Goal: Task Accomplishment & Management: Complete application form

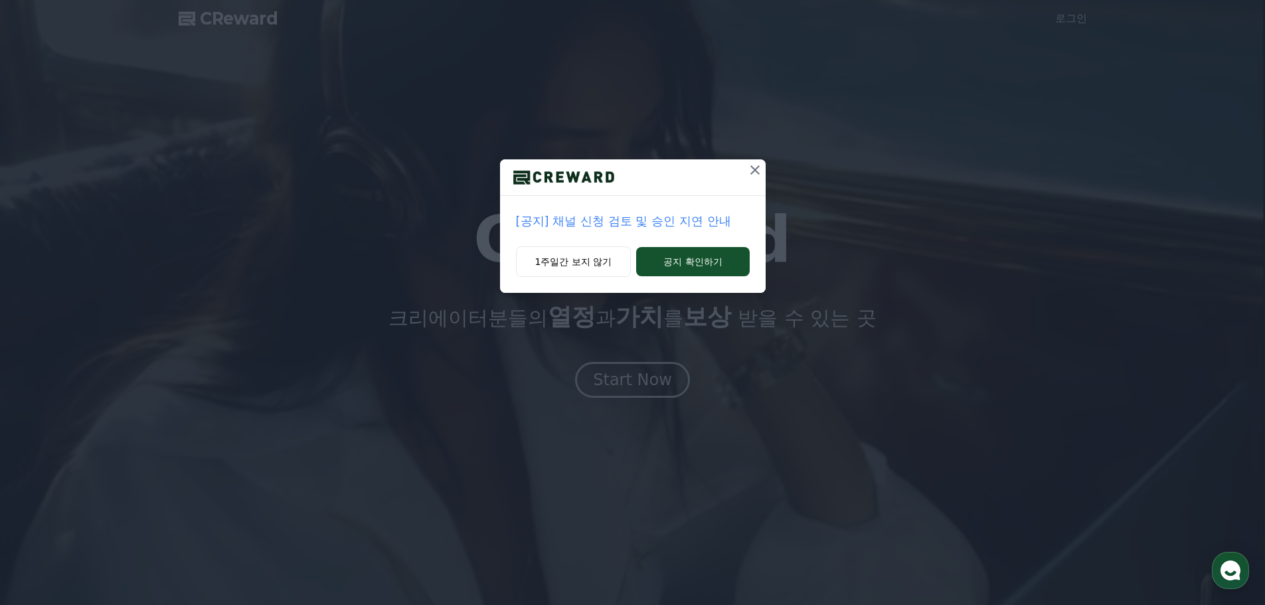
click at [677, 226] on p "[공지] 채널 신청 검토 및 승인 지연 안내" at bounding box center [633, 221] width 234 height 19
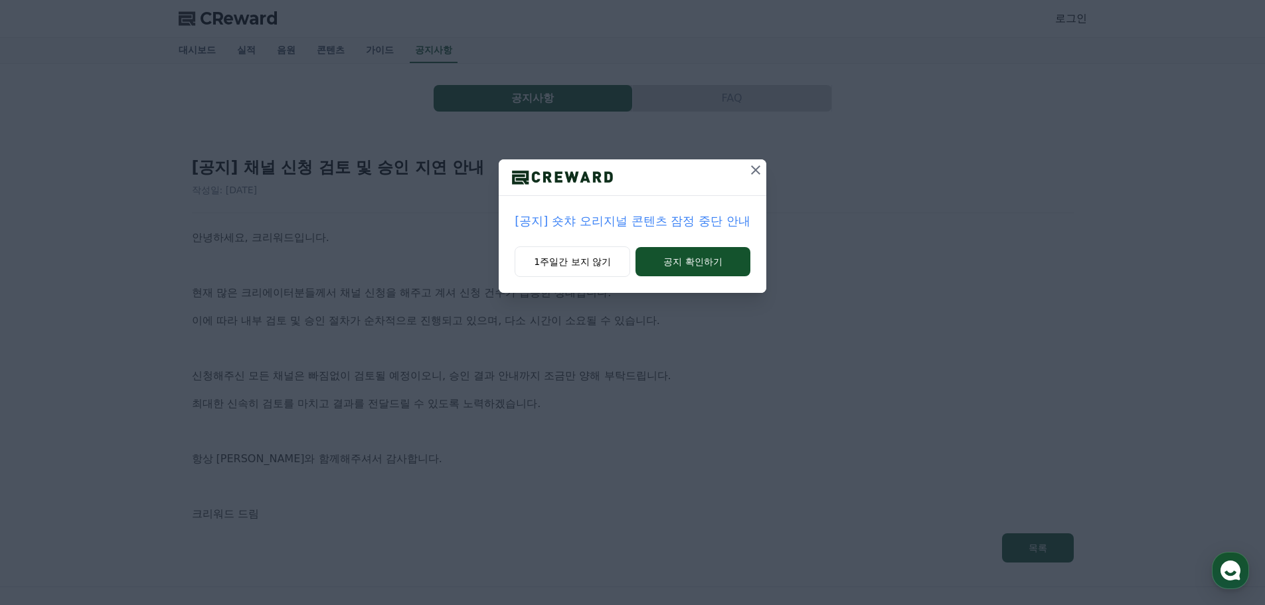
click at [669, 223] on p "[공지] 숏챠 오리지널 콘텐츠 잠정 중단 안내" at bounding box center [632, 221] width 235 height 19
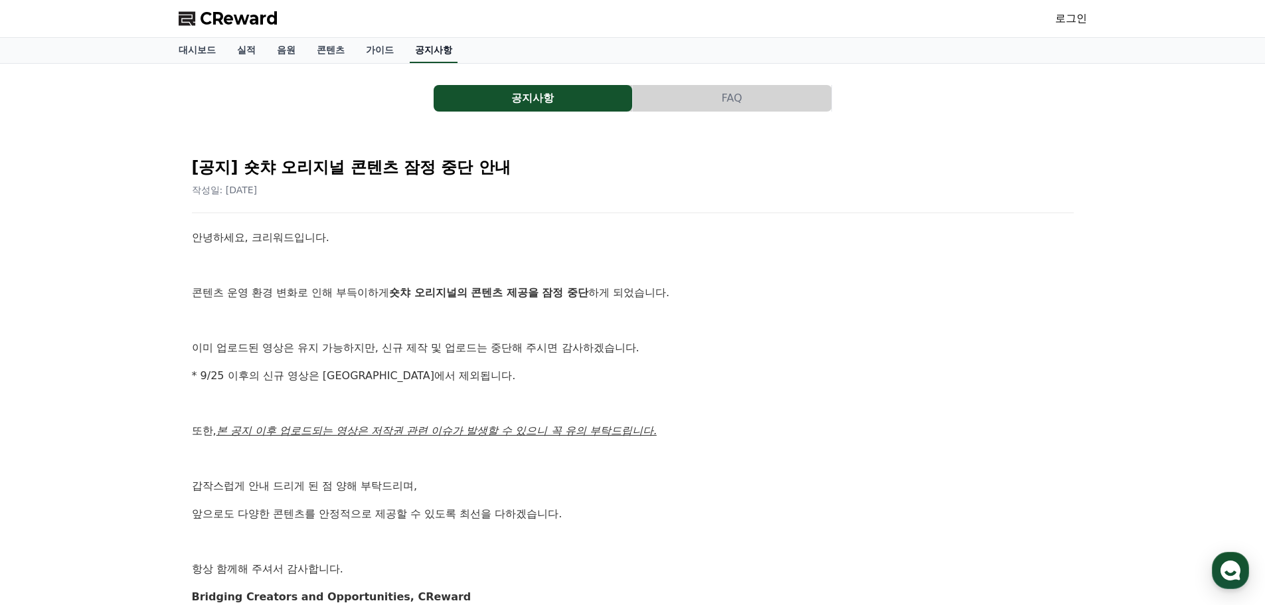
click at [438, 51] on link "공지사항" at bounding box center [434, 50] width 48 height 25
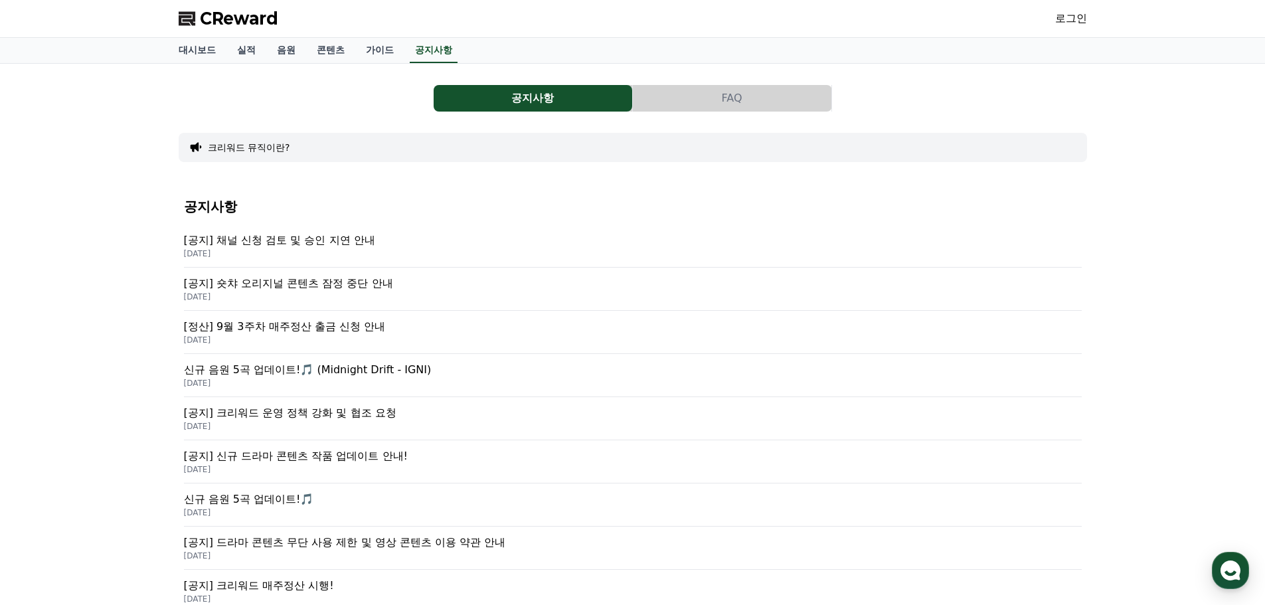
click at [324, 244] on p "[공지] 채널 신청 검토 및 승인 지연 안내" at bounding box center [633, 240] width 898 height 16
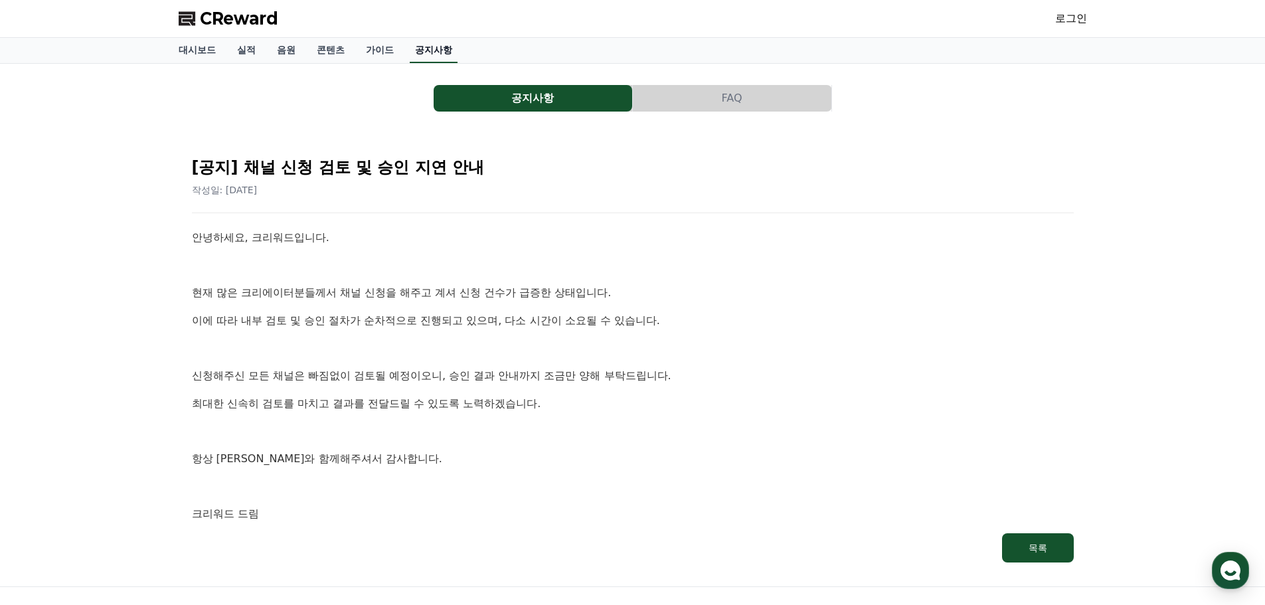
click at [438, 54] on link "공지사항" at bounding box center [434, 50] width 48 height 25
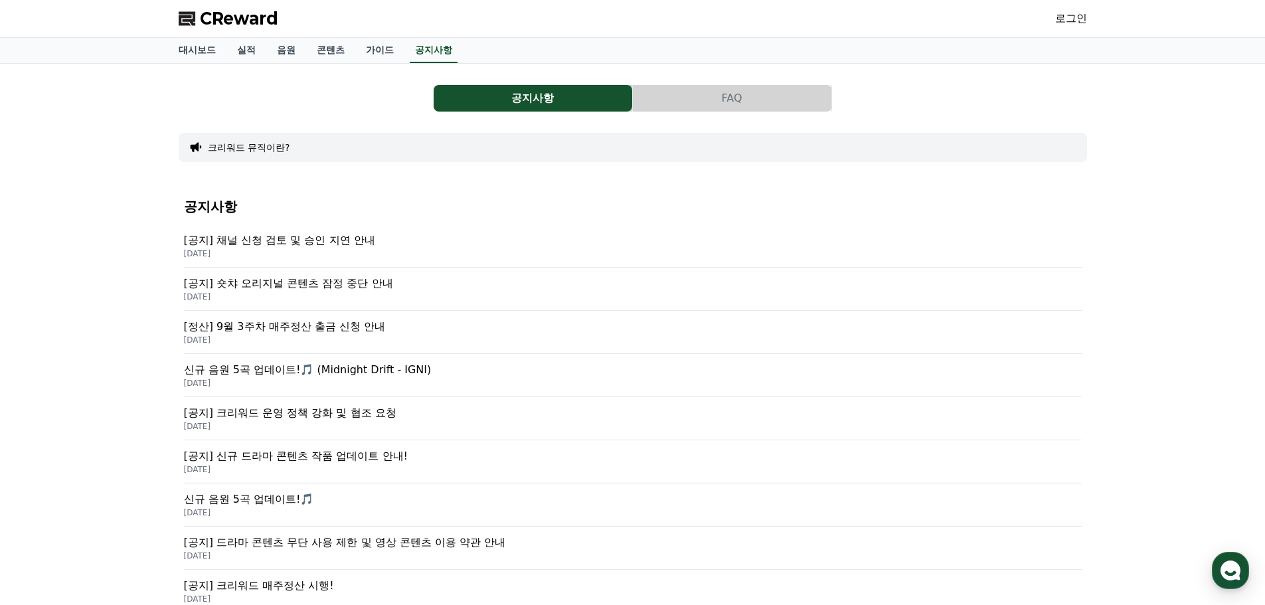
click at [400, 327] on p "[정산] 9월 3주차 매주정산 출금 신청 안내" at bounding box center [633, 327] width 898 height 16
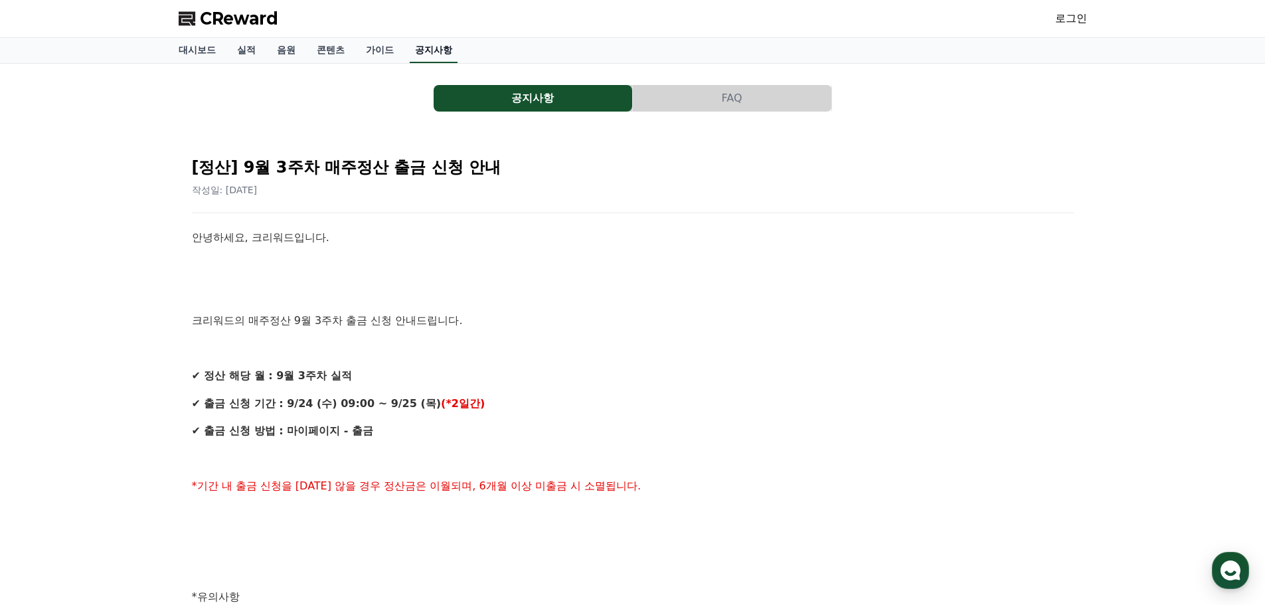
click at [434, 45] on link "공지사항" at bounding box center [434, 50] width 48 height 25
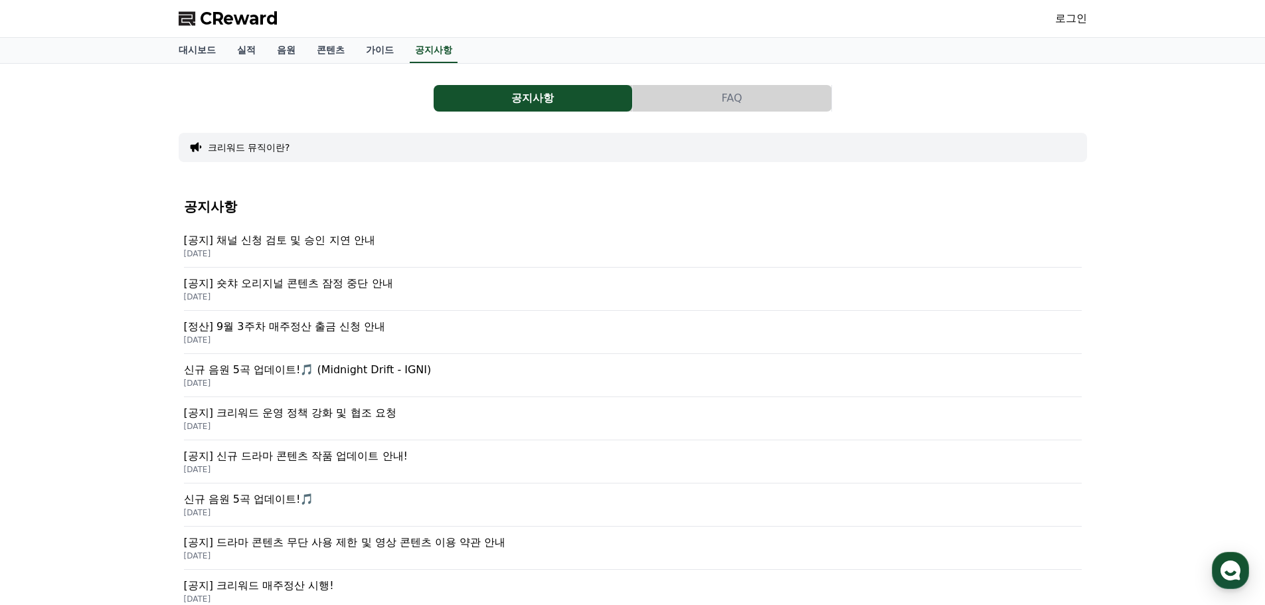
click at [418, 286] on p "[공지] 숏챠 오리지널 콘텐츠 잠정 중단 안내" at bounding box center [633, 284] width 898 height 16
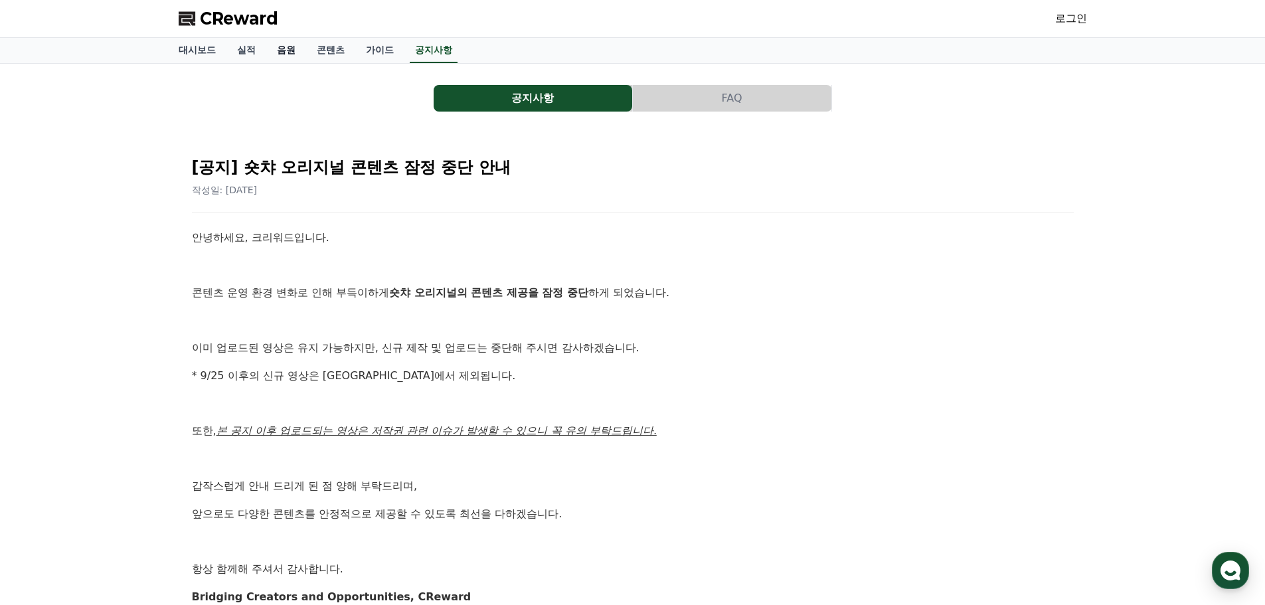
click at [288, 41] on link "음원" at bounding box center [286, 50] width 40 height 25
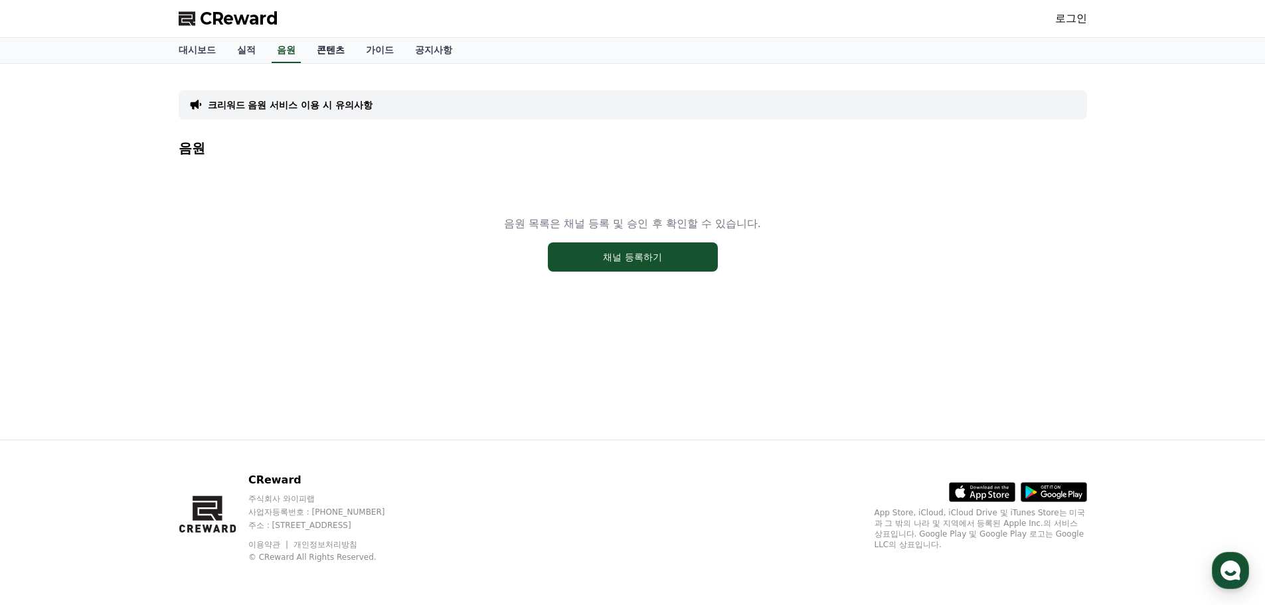
click at [331, 48] on link "콘텐츠" at bounding box center [330, 50] width 49 height 25
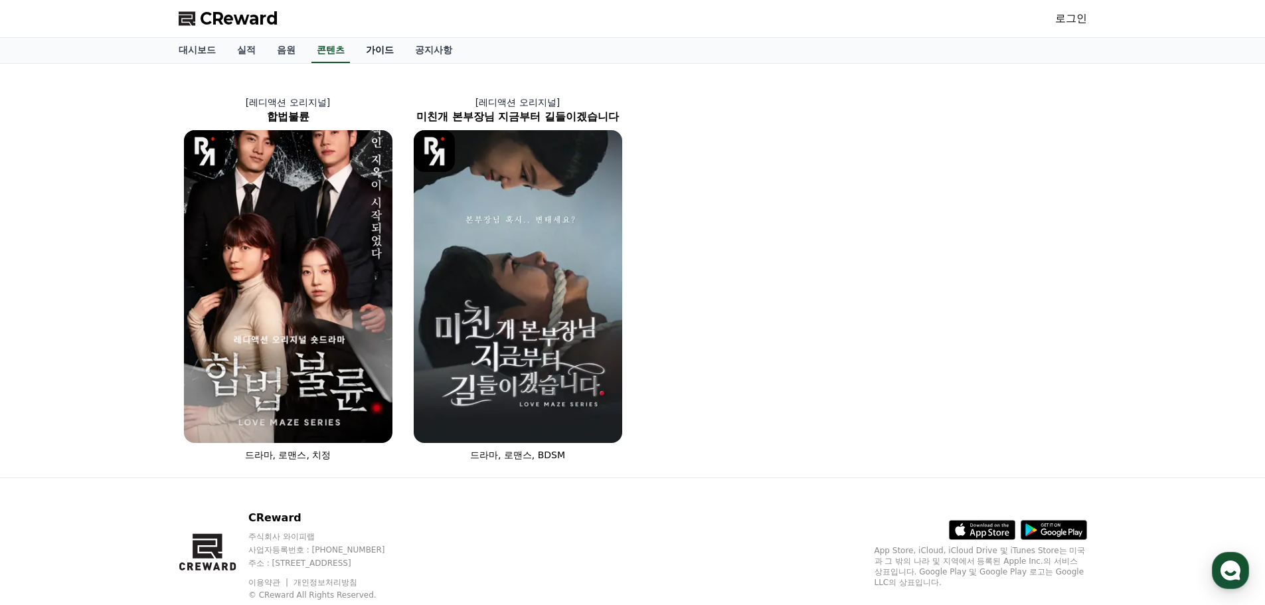
click at [377, 47] on link "가이드" at bounding box center [379, 50] width 49 height 25
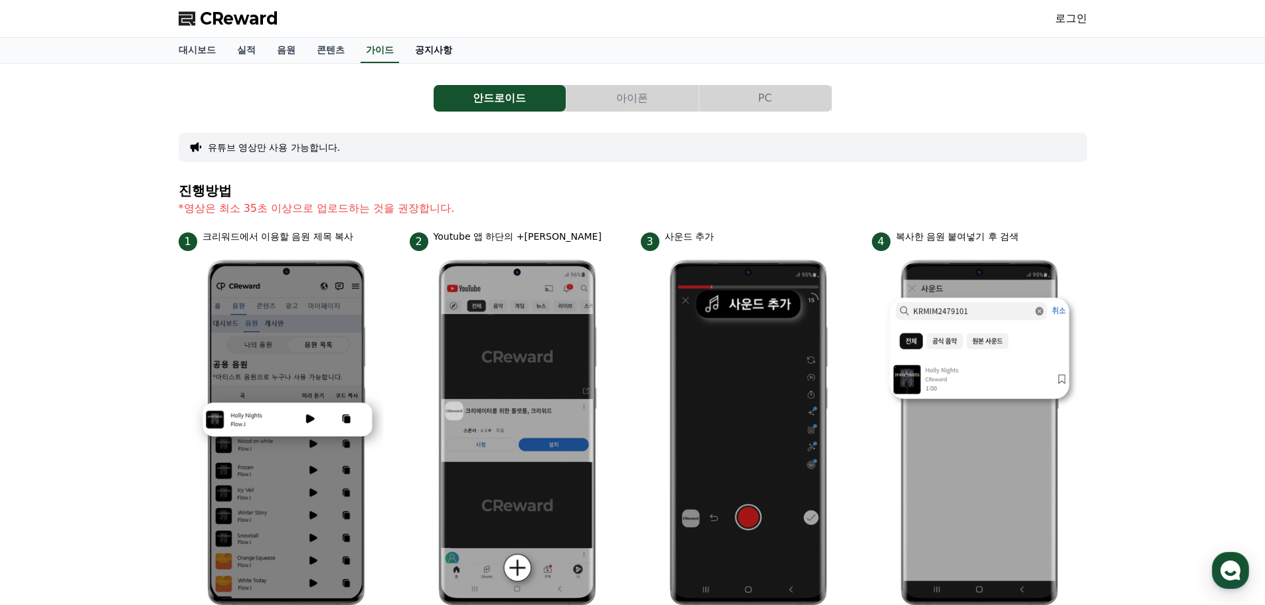
click at [431, 47] on link "공지사항" at bounding box center [434, 50] width 58 height 25
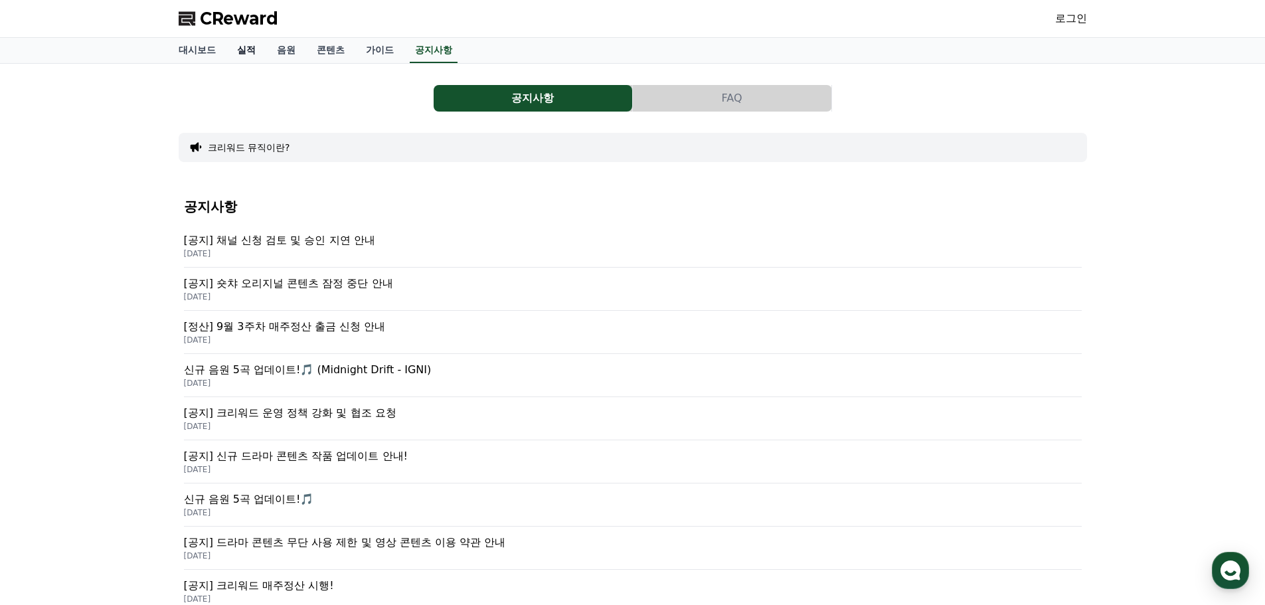
click at [249, 51] on link "실적" at bounding box center [246, 50] width 40 height 25
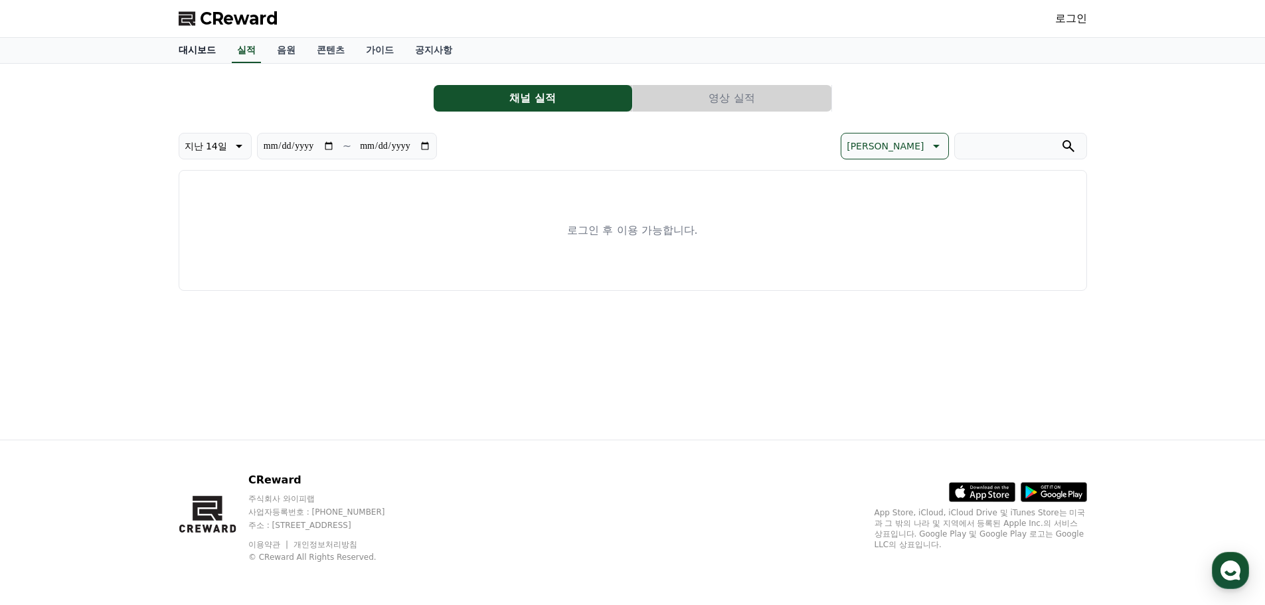
click at [199, 52] on link "대시보드" at bounding box center [197, 50] width 58 height 25
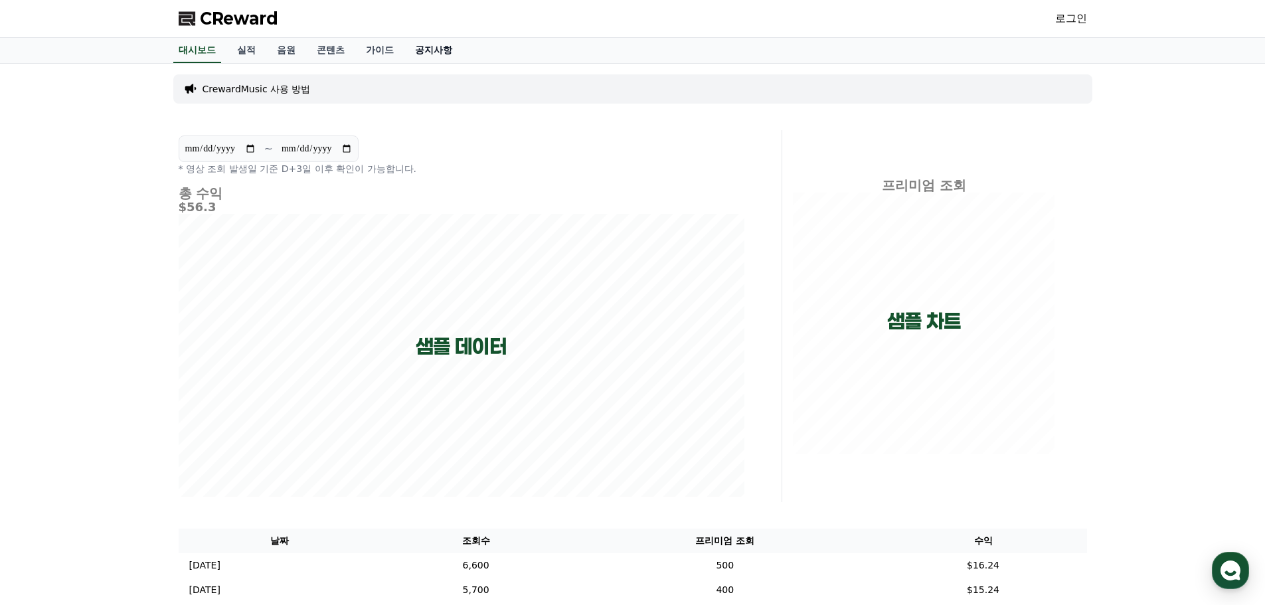
click at [446, 53] on link "공지사항" at bounding box center [434, 50] width 58 height 25
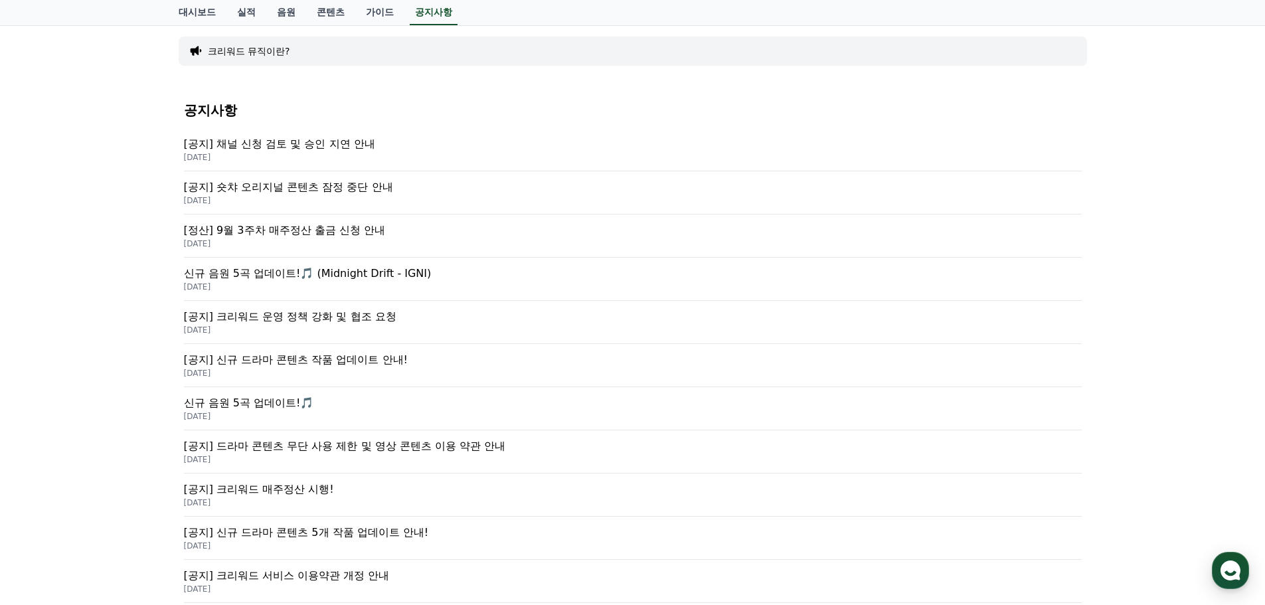
scroll to position [199, 0]
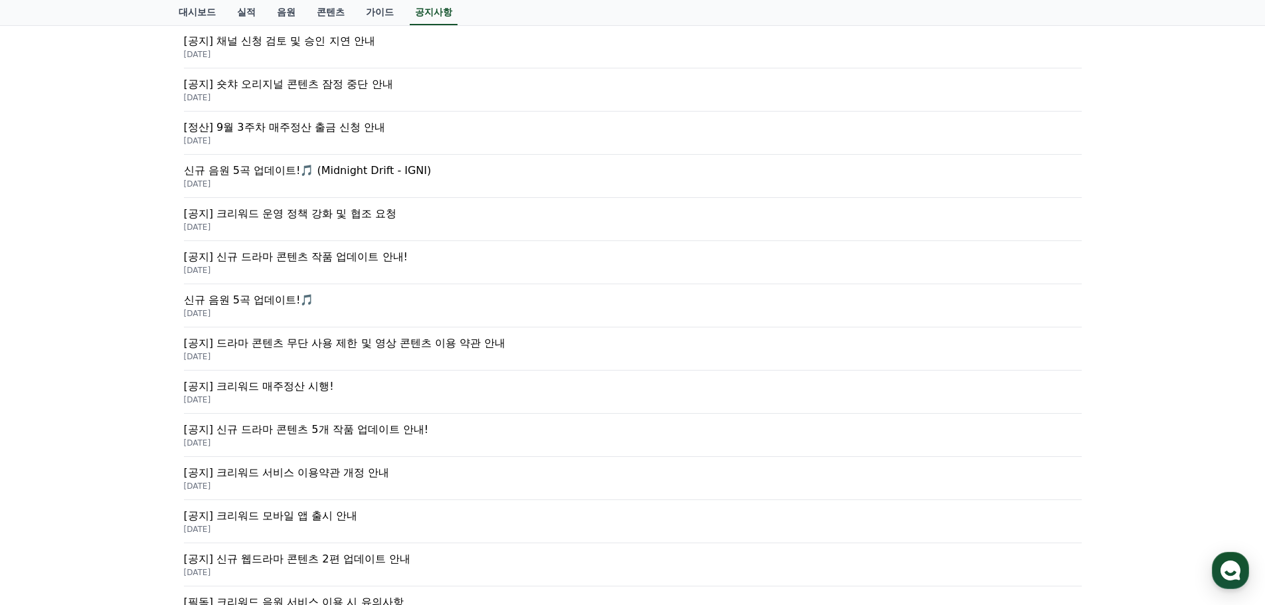
click at [309, 387] on p "[공지] 크리워드 매주정산 시행!" at bounding box center [633, 387] width 898 height 16
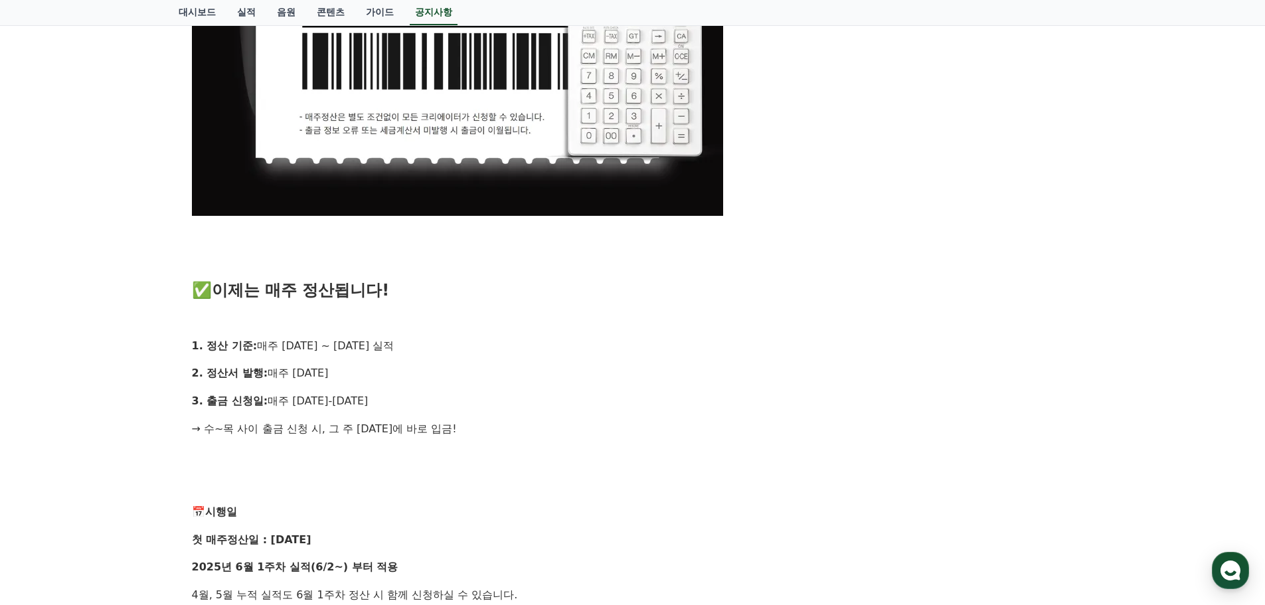
scroll to position [731, 0]
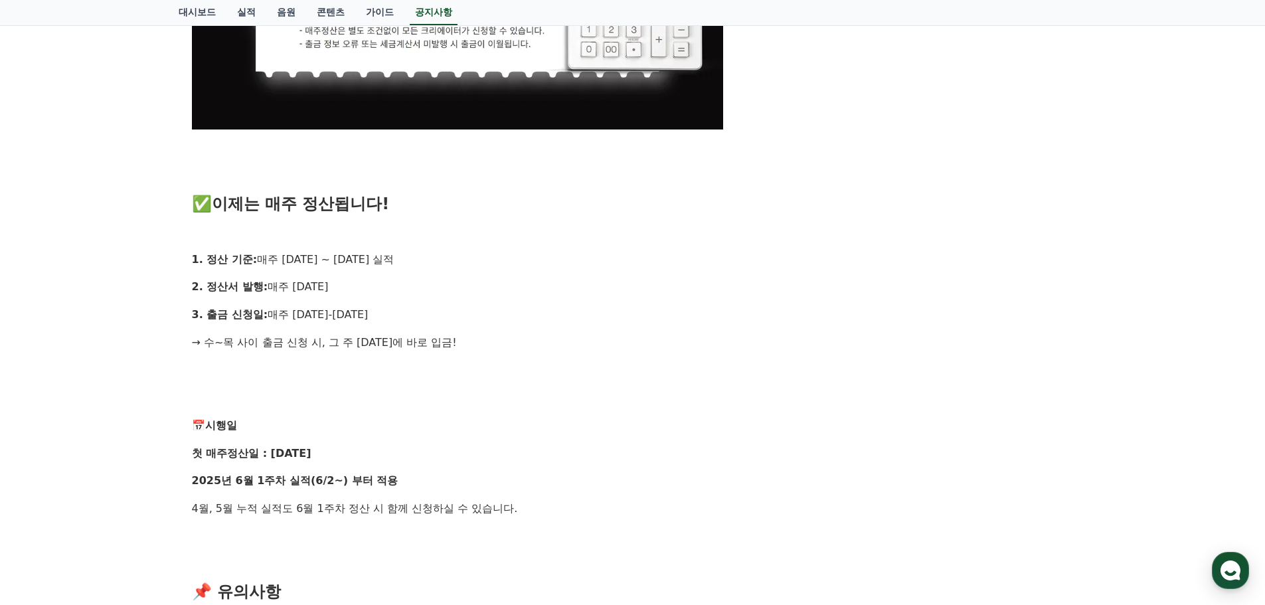
click at [765, 352] on div "안녕하세요, 크리워드입니다. 크리에이터 여러분의 소중한 수익, 더 빠르게, 더 신속하게 드리기 위해 기존의 익익월 정산 방식을 과감히 탈피하고…" at bounding box center [633, 237] width 882 height 1611
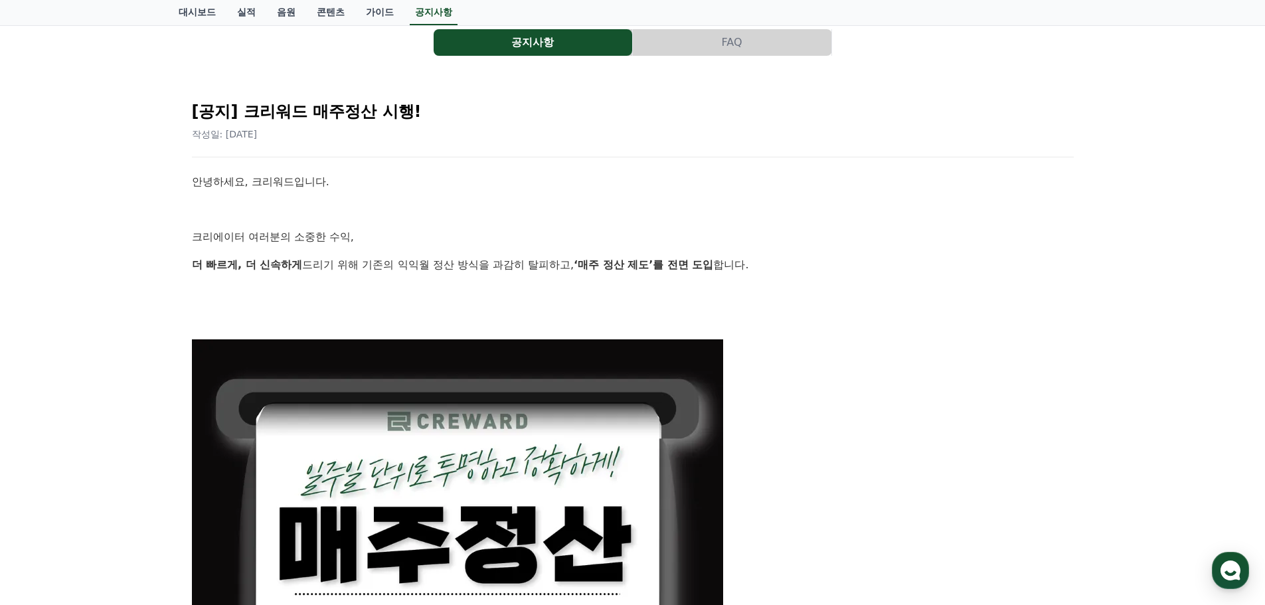
scroll to position [0, 0]
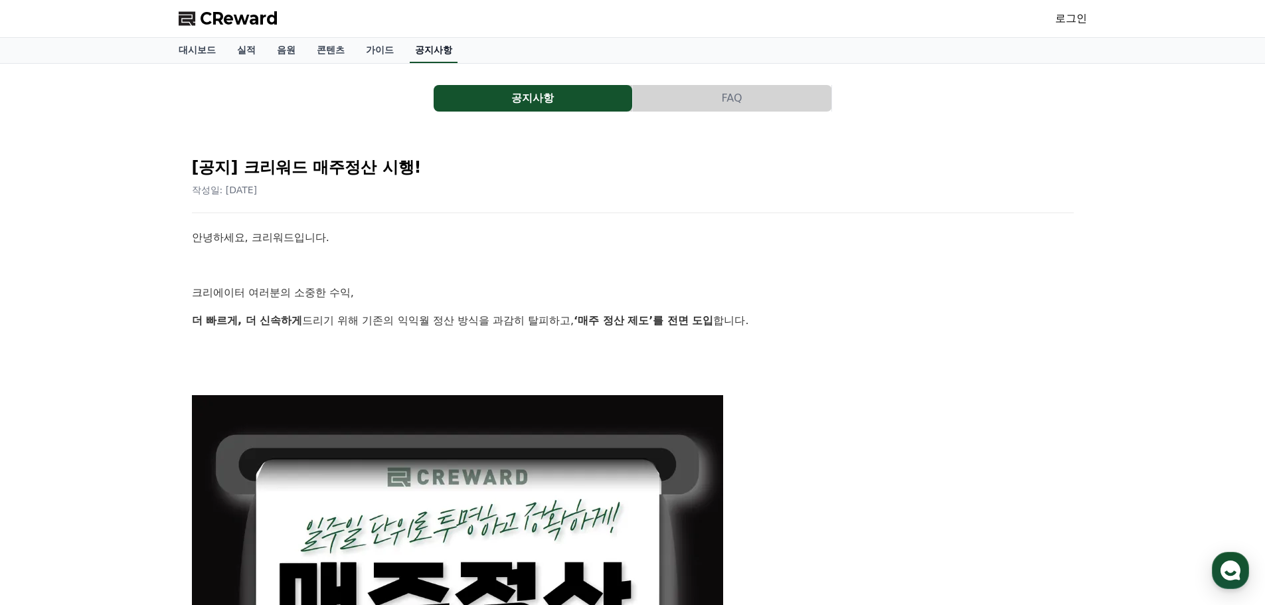
click at [436, 51] on link "공지사항" at bounding box center [434, 50] width 48 height 25
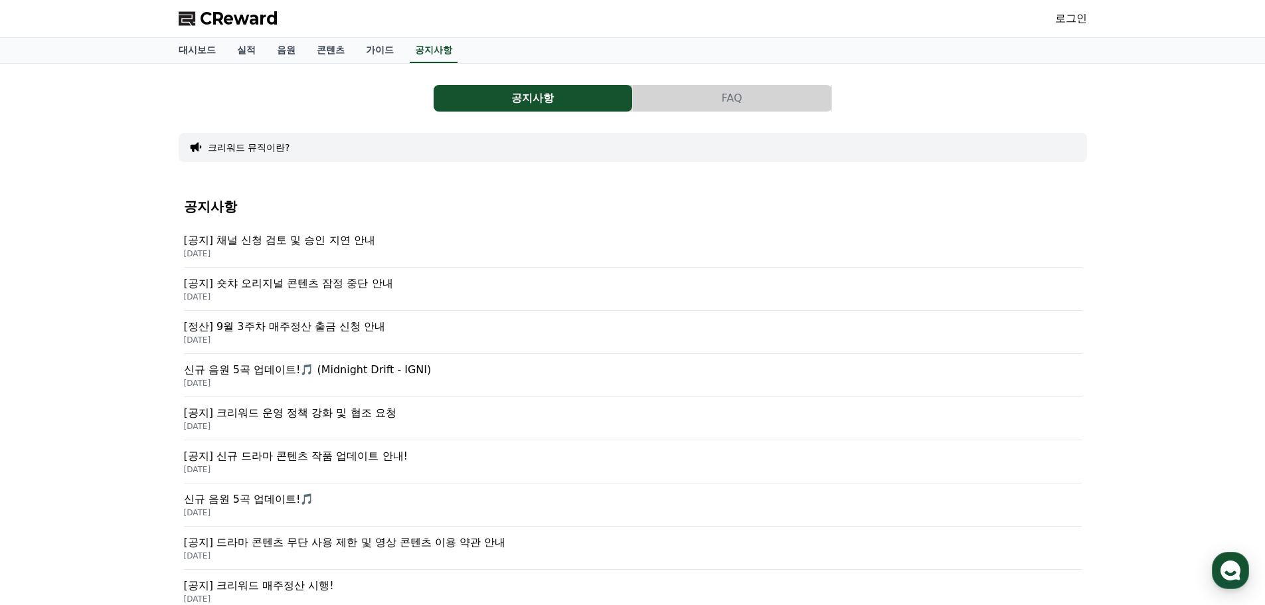
click at [408, 334] on p "[정산] 9월 3주차 매주정산 출금 신청 안내" at bounding box center [633, 327] width 898 height 16
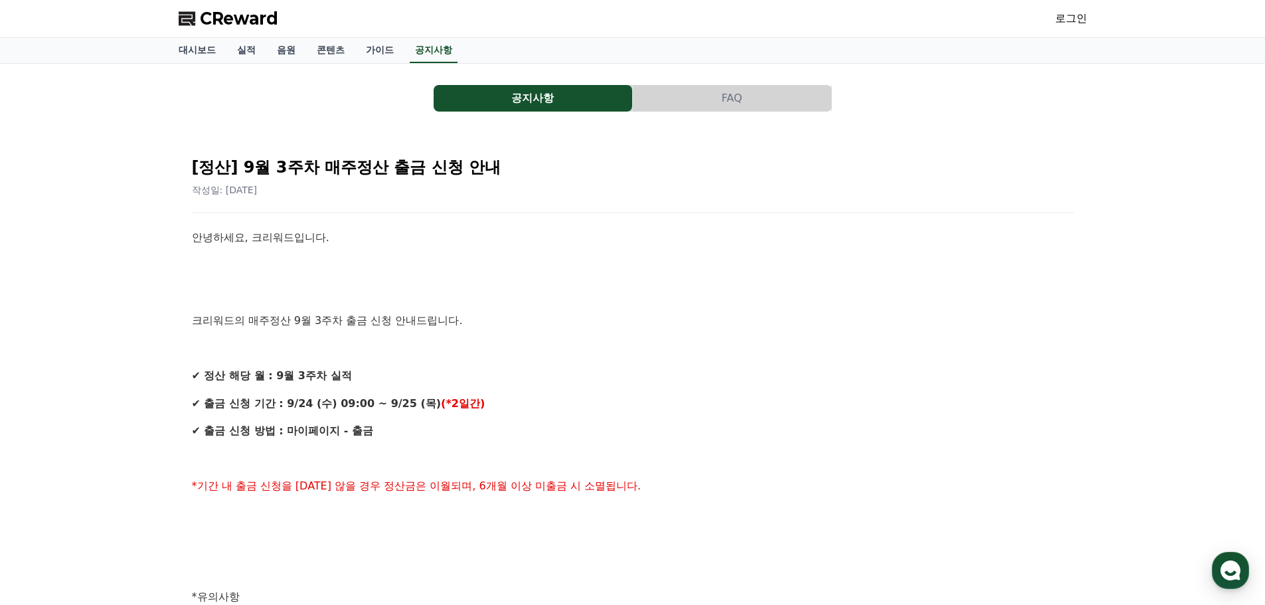
click at [480, 329] on p "크리워드의 매주정산 9월 3주차 출금 신청 안내드립니다." at bounding box center [633, 320] width 882 height 17
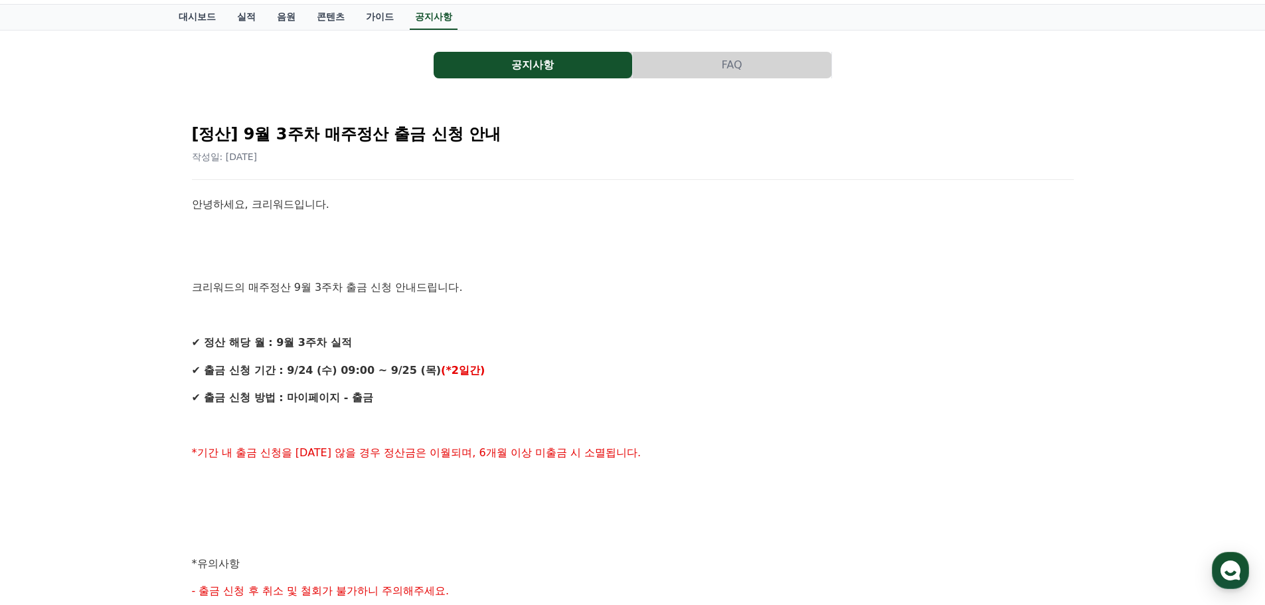
scroll to position [66, 0]
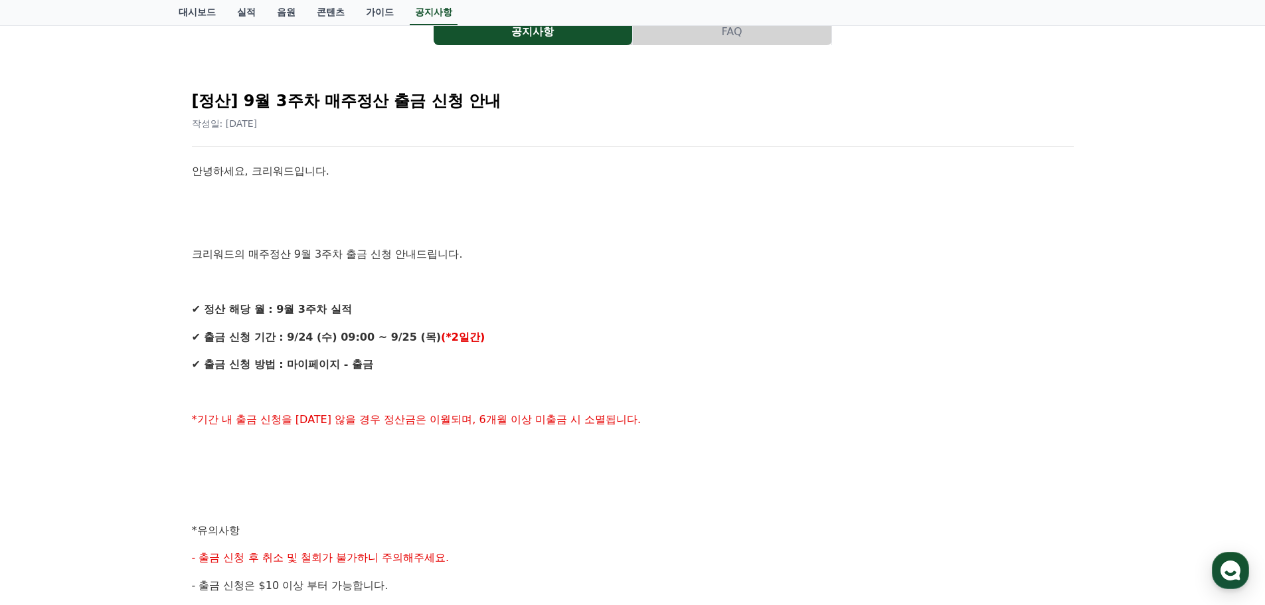
click at [480, 329] on p "✔ 출금 신청 기간 : 9/24 (수) 09:00 ~ 9/25 (목) (*2일간)" at bounding box center [633, 337] width 882 height 17
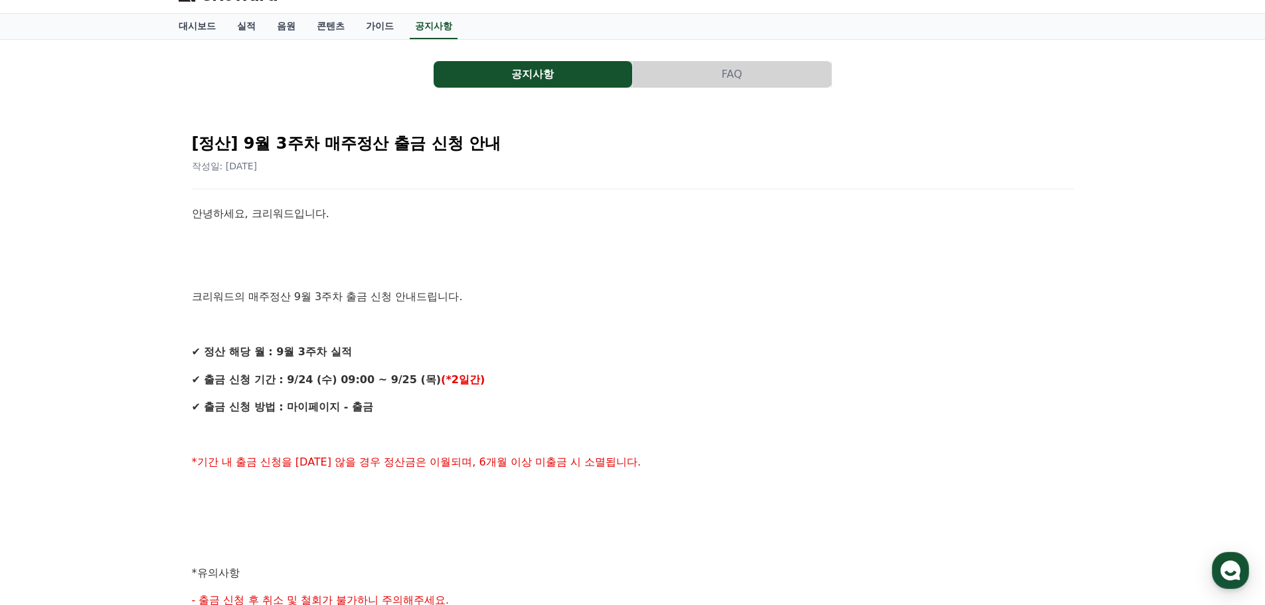
scroll to position [0, 0]
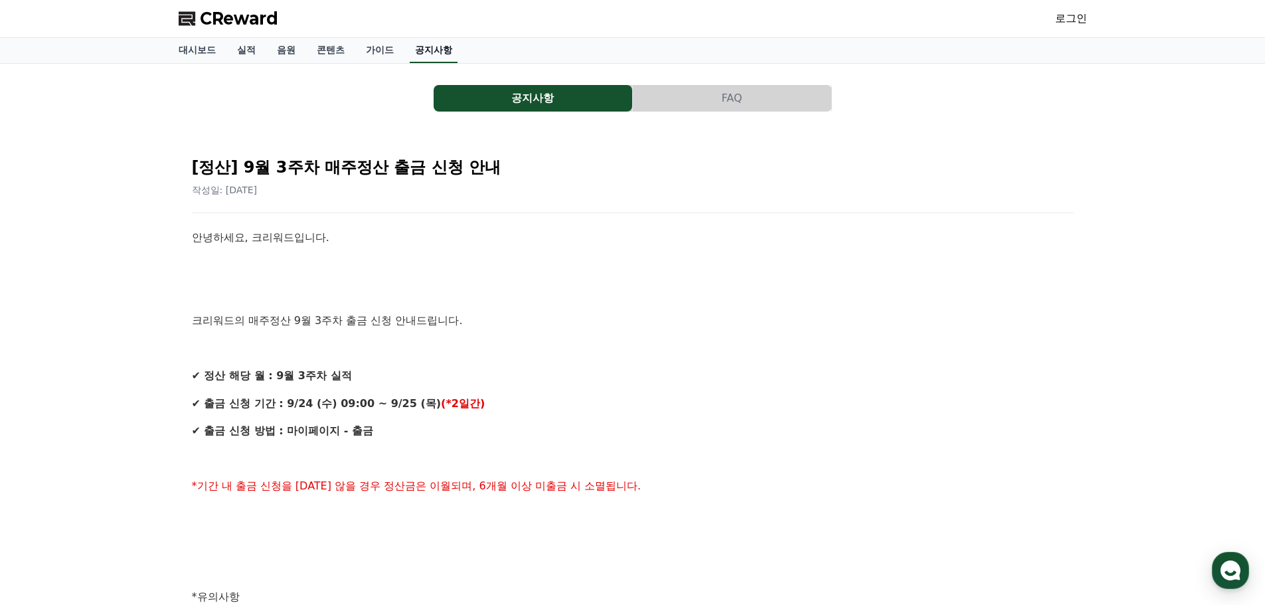
click at [428, 46] on link "공지사항" at bounding box center [434, 50] width 48 height 25
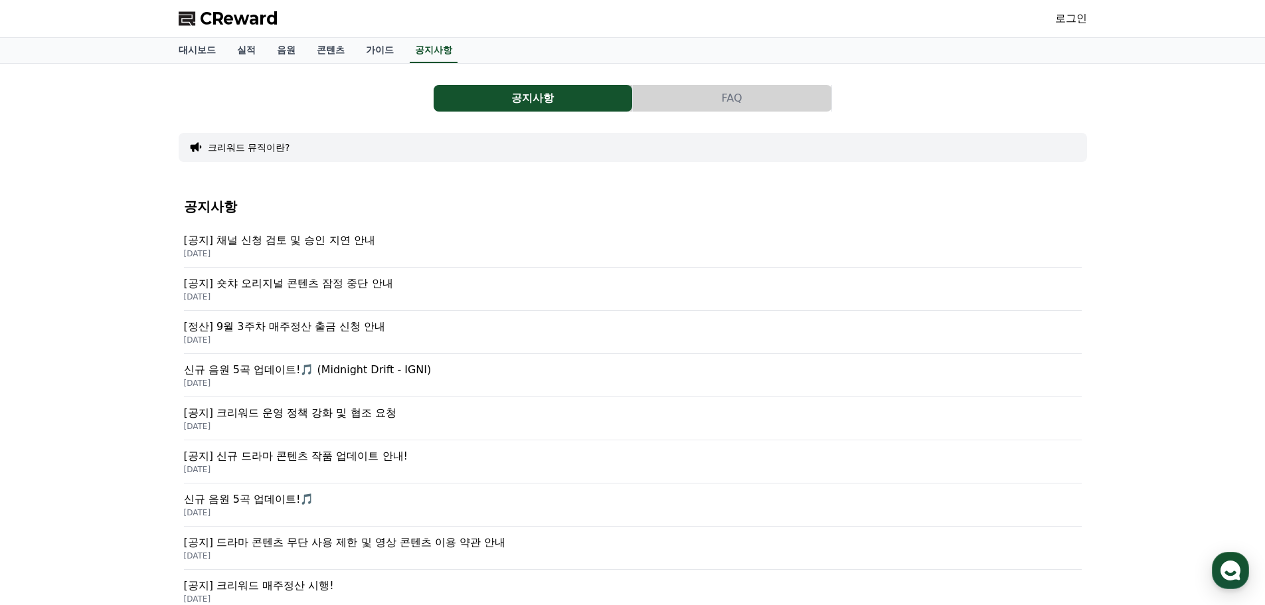
click at [402, 281] on p "[공지] 숏챠 오리지널 콘텐츠 잠정 중단 안내" at bounding box center [633, 284] width 898 height 16
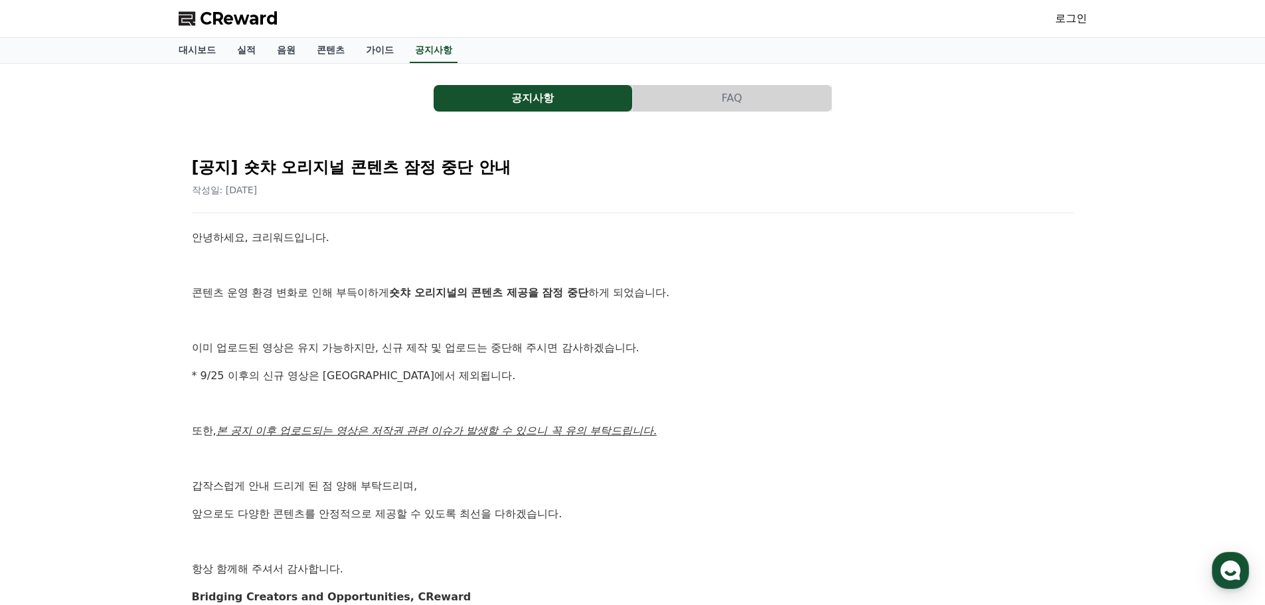
click at [448, 270] on p at bounding box center [633, 265] width 882 height 17
click at [503, 263] on p at bounding box center [633, 265] width 882 height 17
click at [699, 282] on div "안녕하세요, 크리워드입니다. 콘텐츠 운영 환경 변화로 인해 부득이하게 숏챠 오리지널의 콘텐츠 제공을 잠정 중단 하게 되었습니다. 이미 업로드된…" at bounding box center [633, 417] width 882 height 376
click at [686, 274] on div "안녕하세요, 크리워드입니다. 콘텐츠 운영 환경 변화로 인해 부득이하게 숏챠 오리지널의 콘텐츠 제공을 잠정 중단 하게 되었습니다. 이미 업로드된…" at bounding box center [633, 417] width 882 height 376
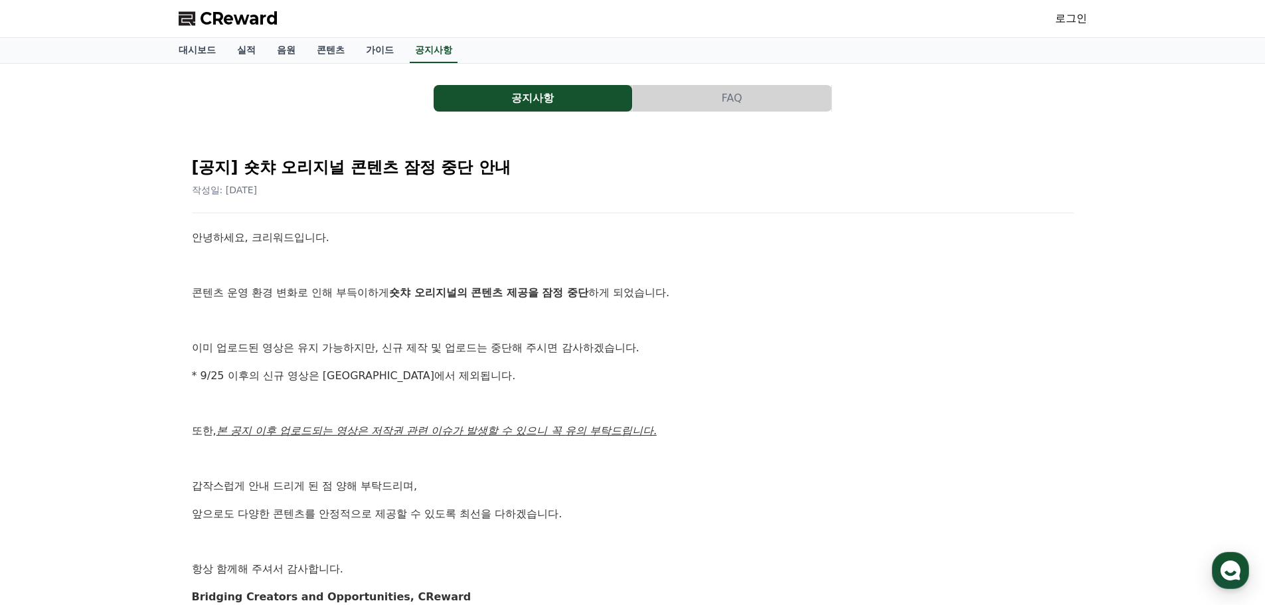
click at [498, 246] on div "안녕하세요, 크리워드입니다. 콘텐츠 운영 환경 변화로 인해 부득이하게 숏챠 오리지널의 콘텐츠 제공을 잠정 중단 하게 되었습니다. 이미 업로드된…" at bounding box center [633, 417] width 882 height 376
click at [240, 22] on span "CReward" at bounding box center [239, 18] width 78 height 21
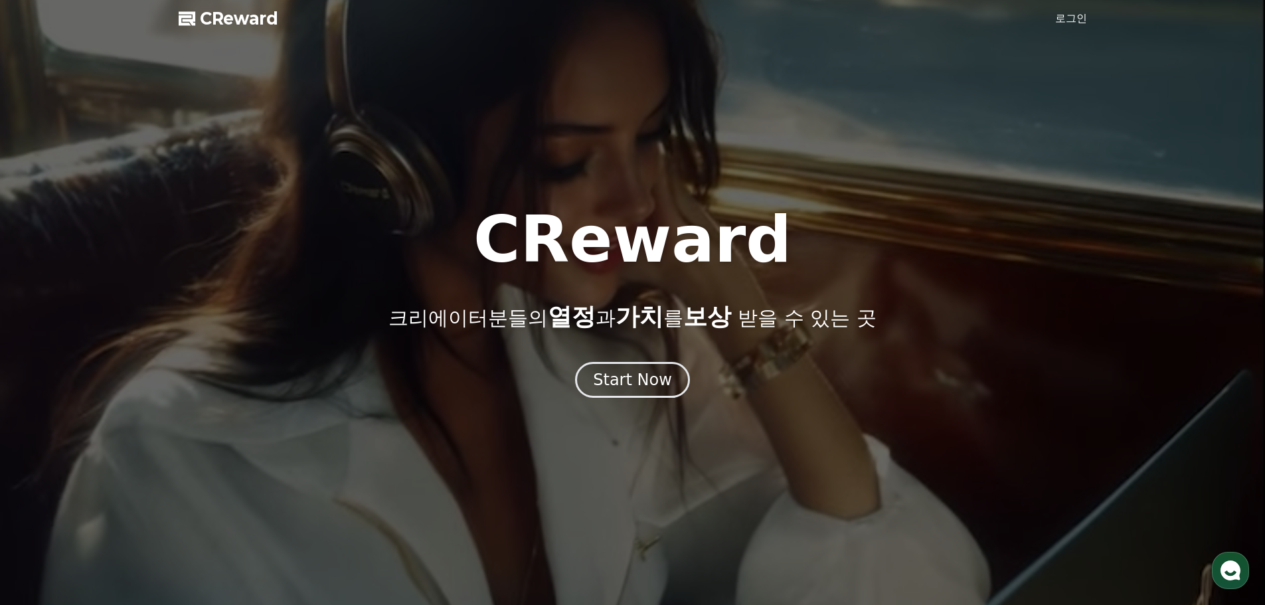
click at [1074, 26] on link "로그인" at bounding box center [1071, 19] width 32 height 16
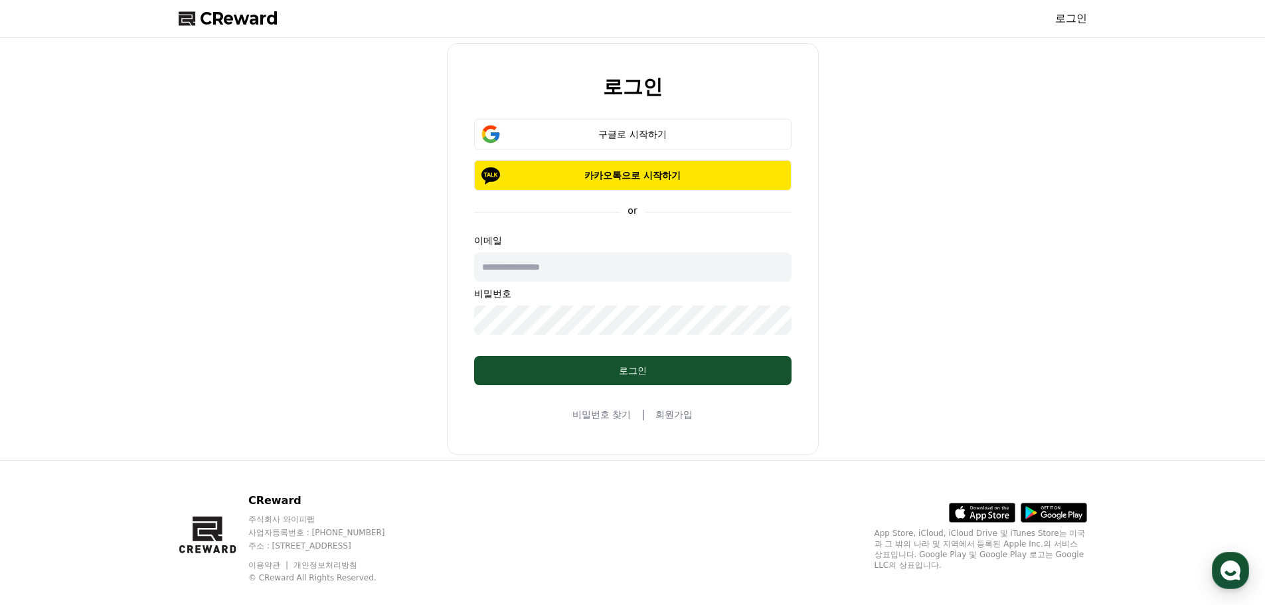
click at [673, 419] on link "회원가입" at bounding box center [674, 414] width 37 height 13
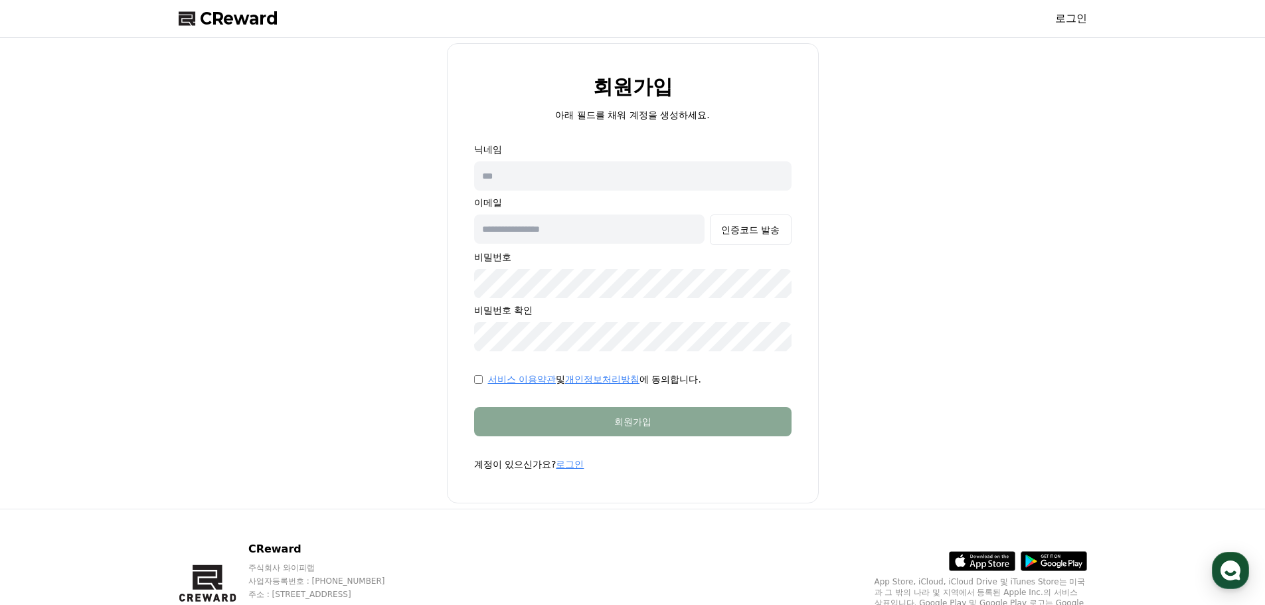
click at [557, 179] on input "text" at bounding box center [632, 175] width 317 height 29
type input "******"
click at [572, 224] on input "text" at bounding box center [589, 229] width 231 height 29
type input "*"
type input "**********"
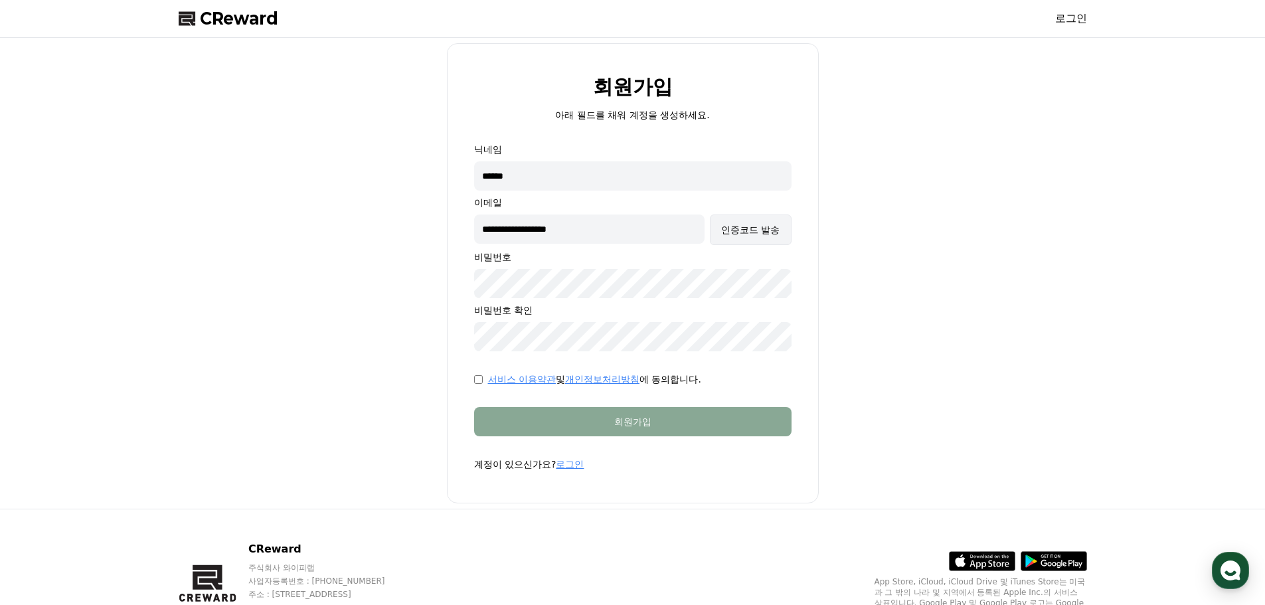
click at [751, 232] on div "인증코드 발송" at bounding box center [750, 229] width 58 height 13
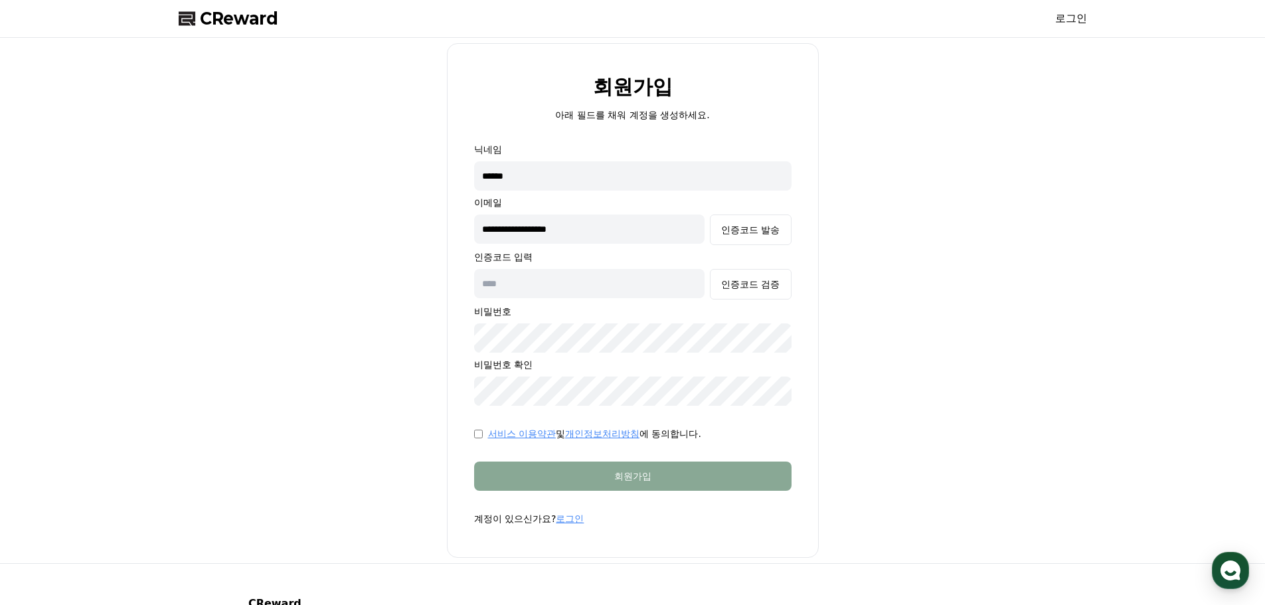
click at [557, 292] on input "text" at bounding box center [589, 283] width 231 height 29
paste input "******"
type input "******"
click at [746, 284] on div "인증코드 검증" at bounding box center [750, 284] width 58 height 13
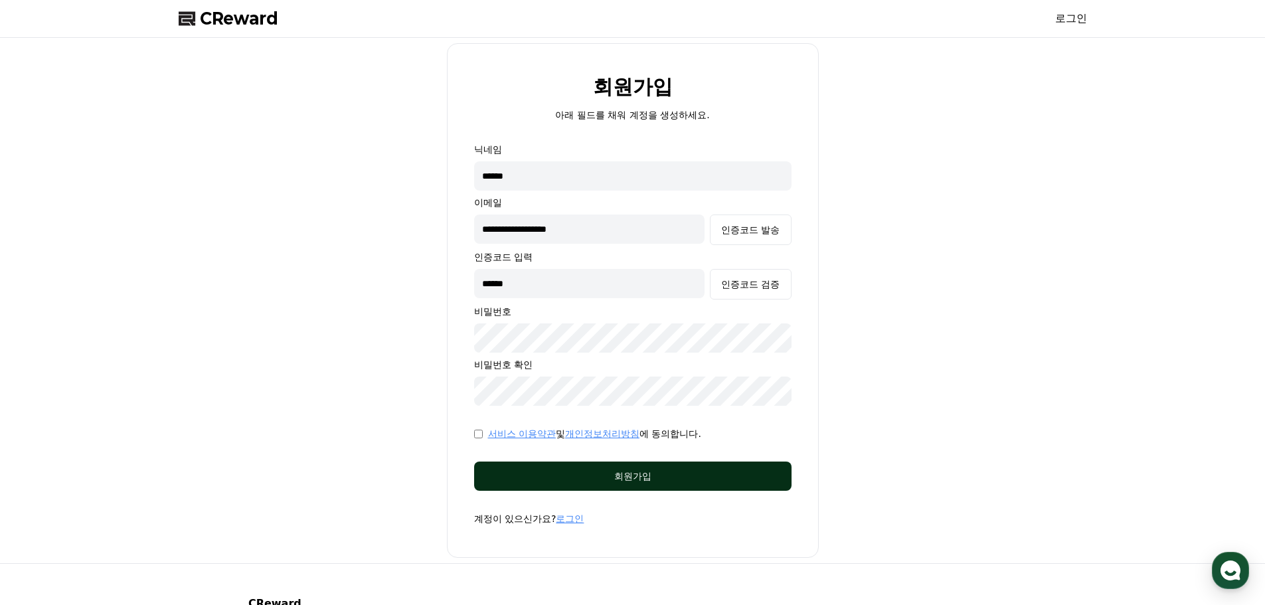
click at [582, 475] on div "회원가입" at bounding box center [633, 476] width 264 height 13
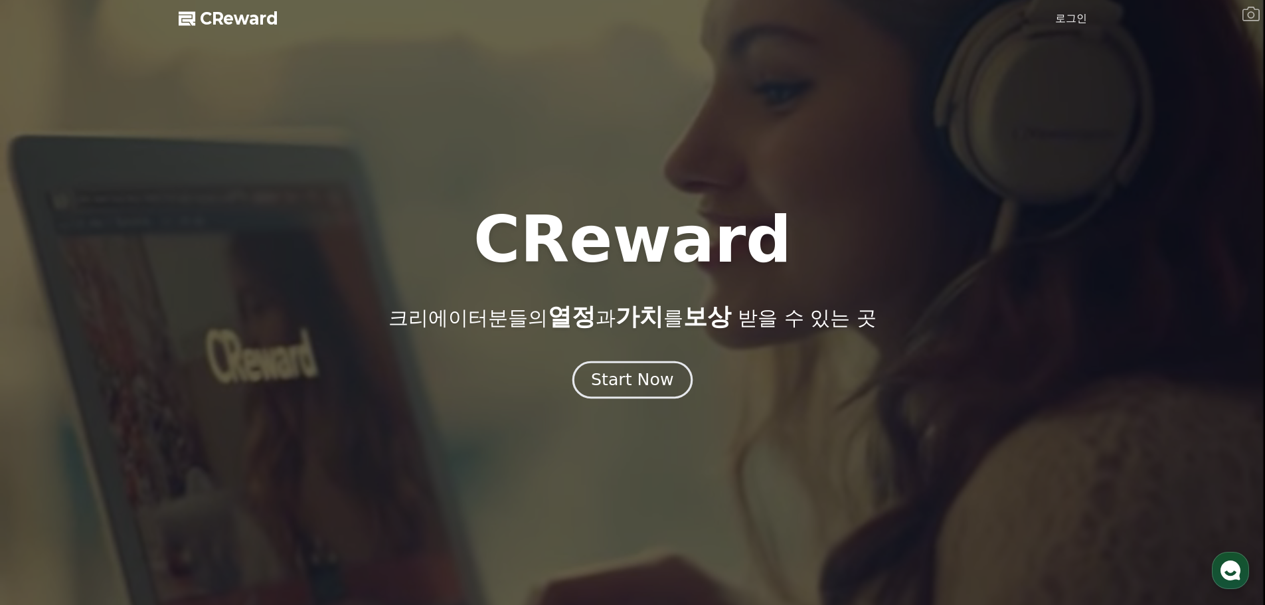
click at [664, 387] on div "Start Now" at bounding box center [632, 380] width 82 height 23
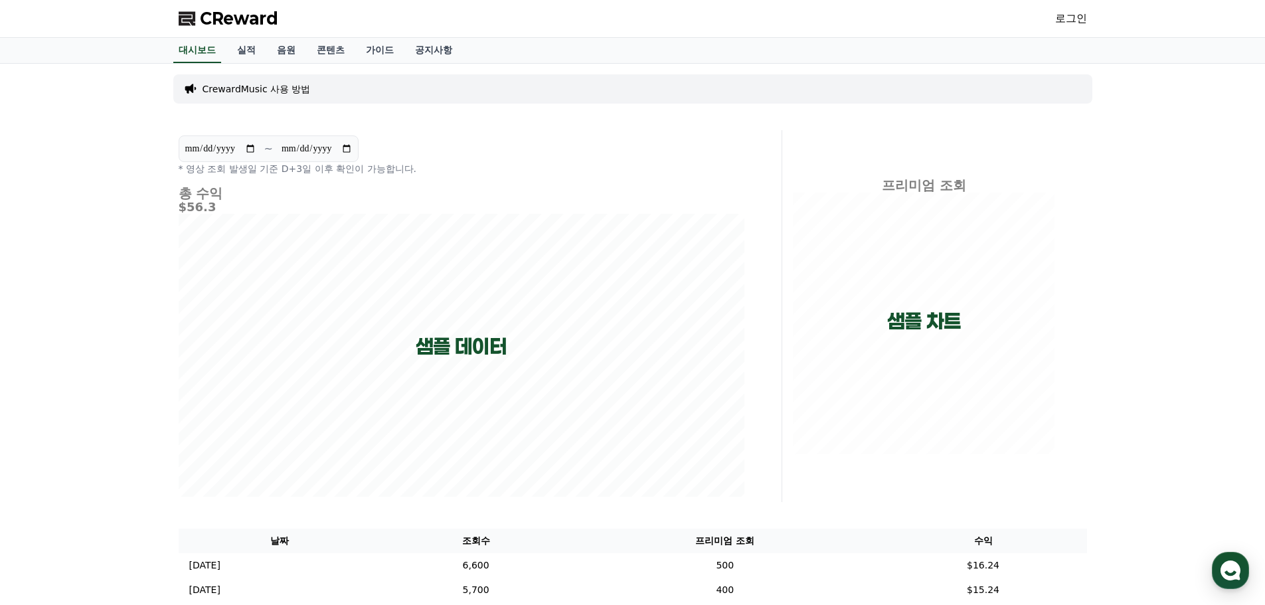
click at [1070, 11] on link "로그인" at bounding box center [1071, 19] width 32 height 16
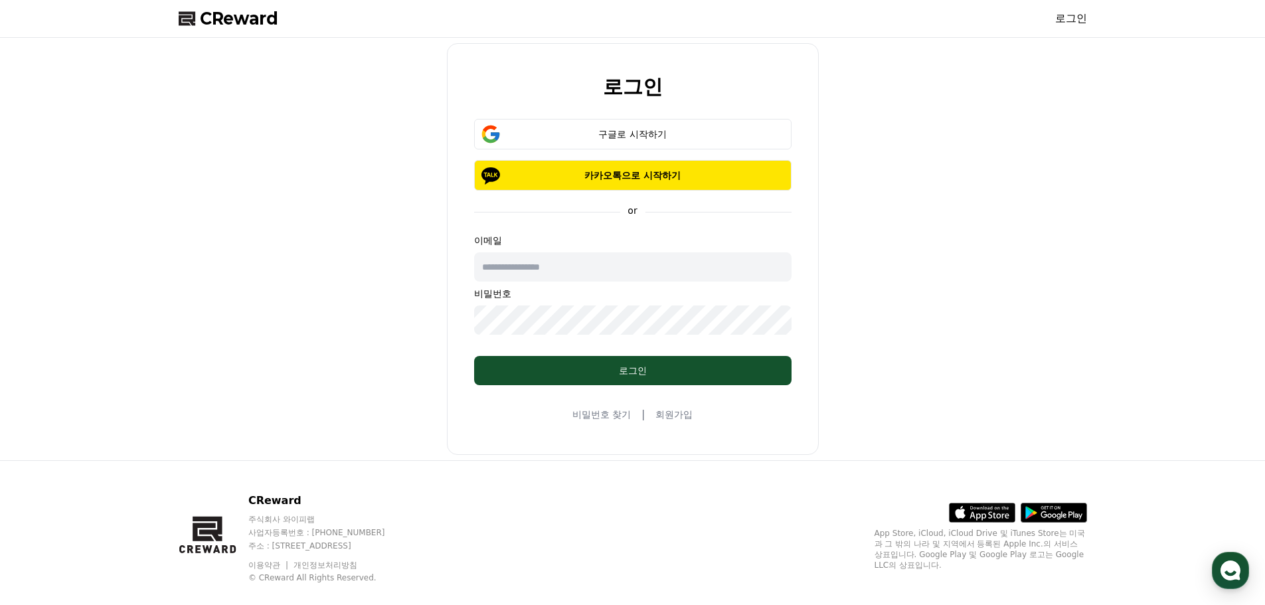
click at [607, 276] on input "text" at bounding box center [632, 266] width 317 height 29
type input "**********"
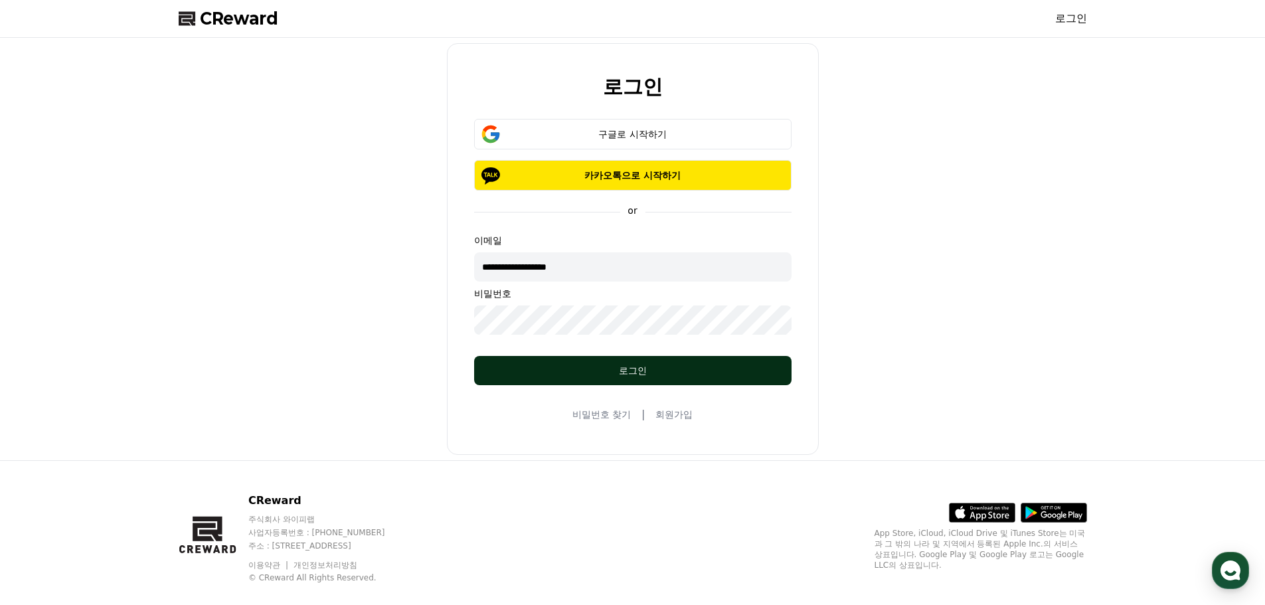
click at [660, 365] on div "로그인" at bounding box center [633, 370] width 264 height 13
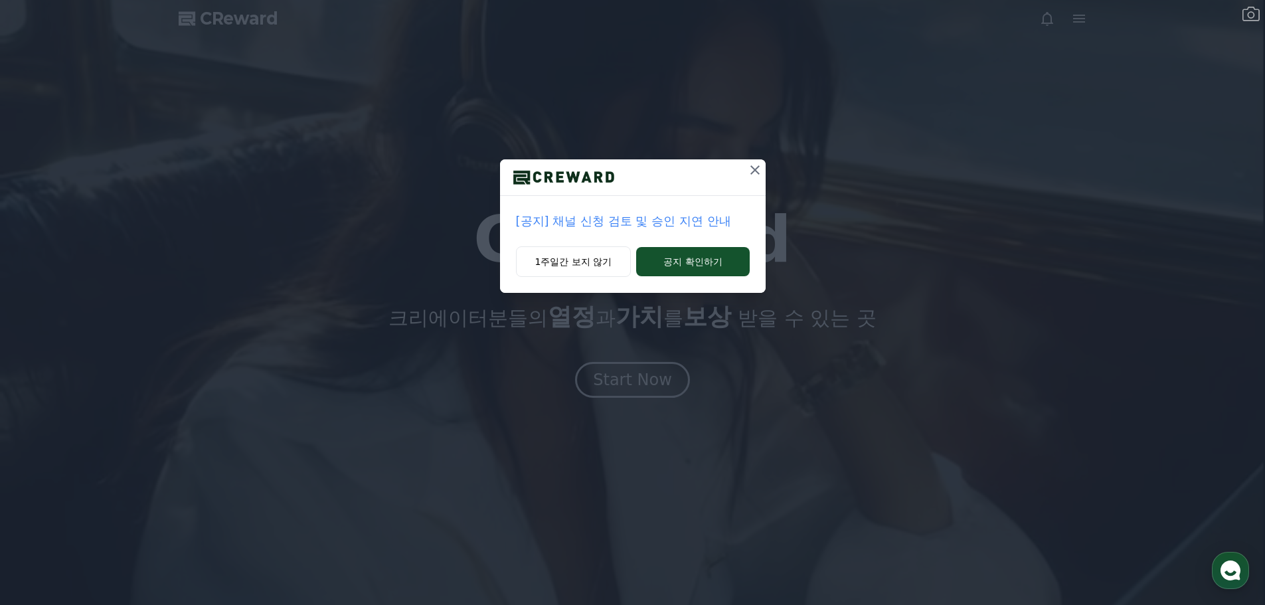
click at [689, 225] on p "[공지] 채널 신청 검토 및 승인 지연 안내" at bounding box center [633, 221] width 234 height 19
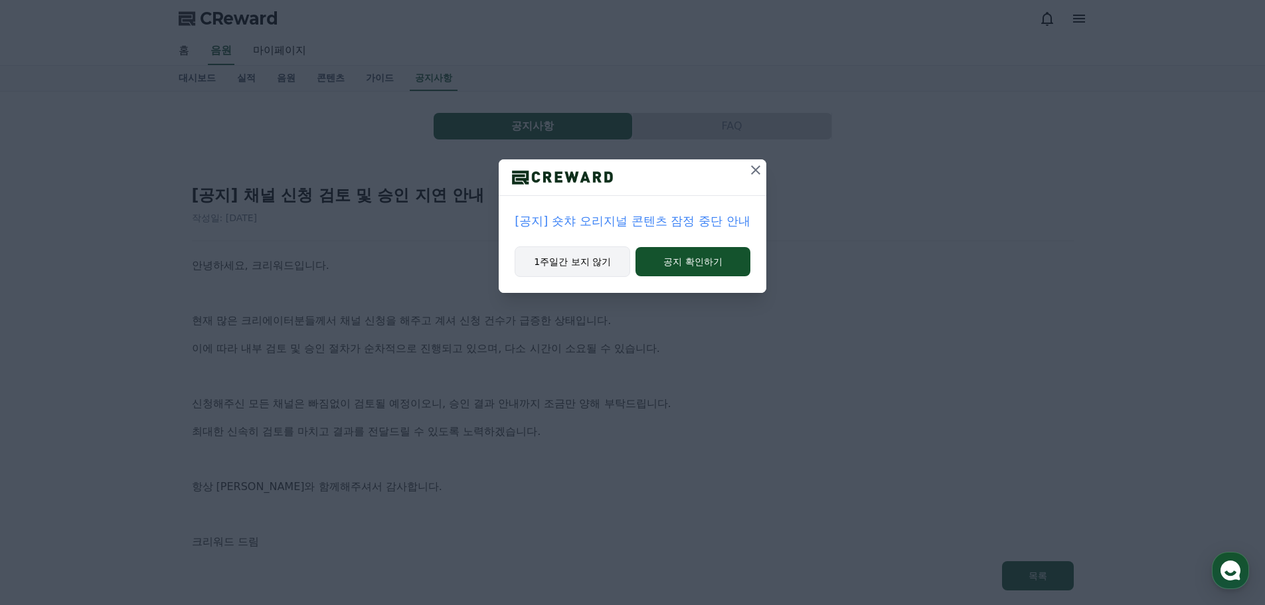
click at [597, 265] on button "1주일간 보지 않기" at bounding box center [573, 261] width 116 height 31
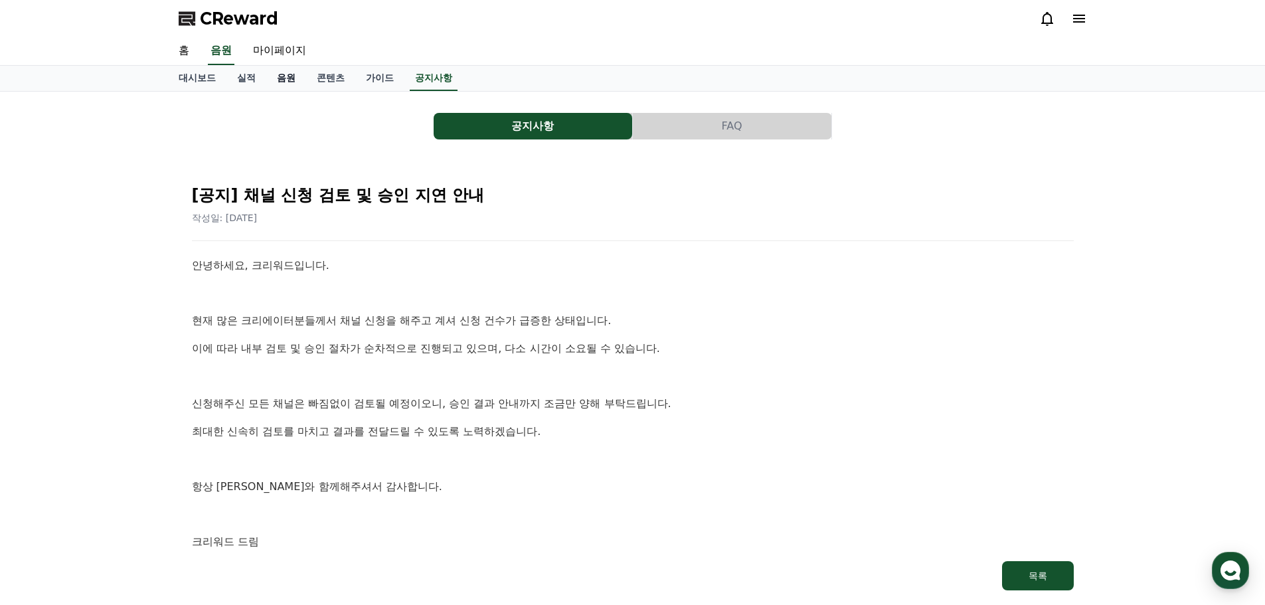
click at [279, 80] on link "음원" at bounding box center [286, 78] width 40 height 25
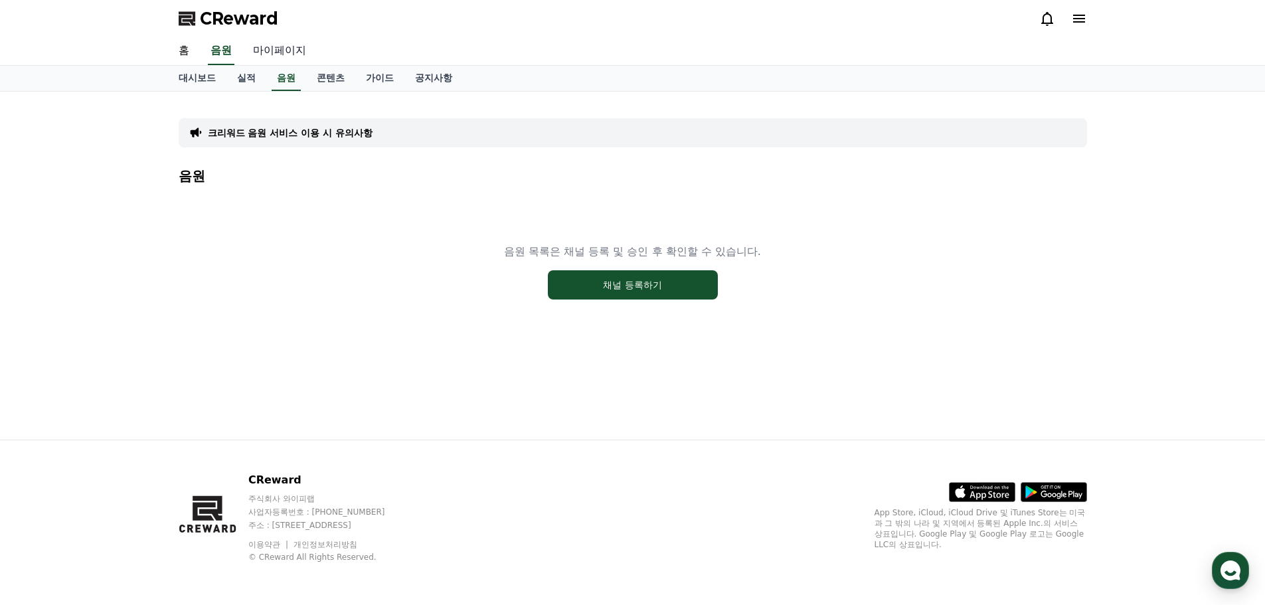
click at [292, 54] on link "마이페이지" at bounding box center [279, 51] width 74 height 28
select select "**********"
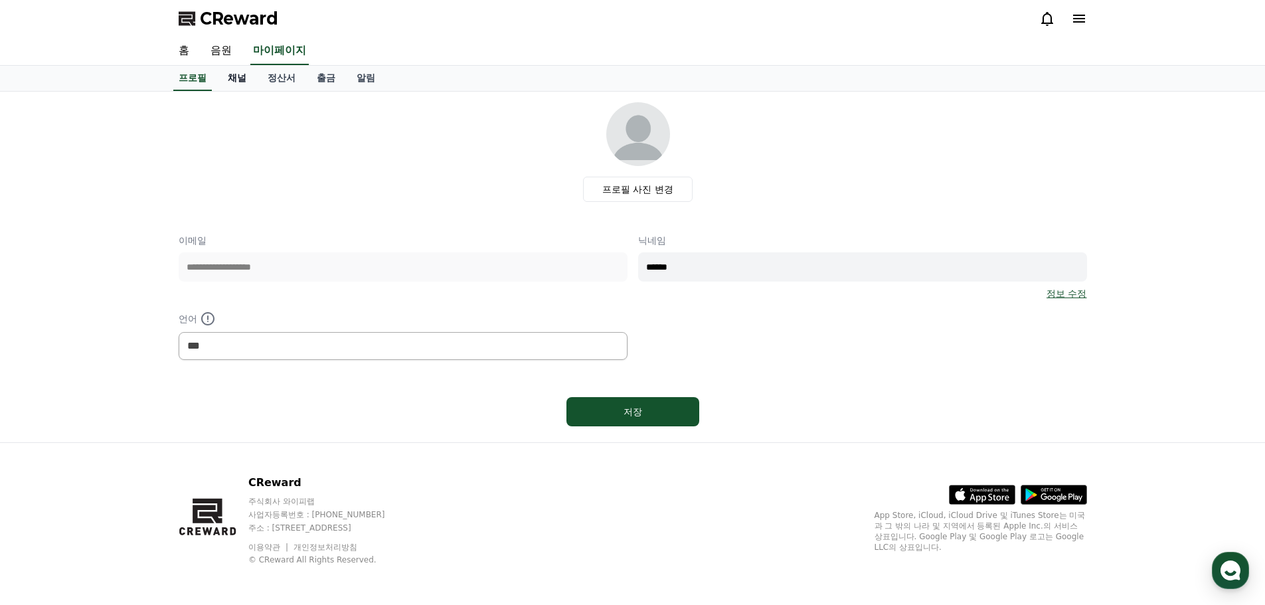
click at [240, 79] on link "채널" at bounding box center [237, 78] width 40 height 25
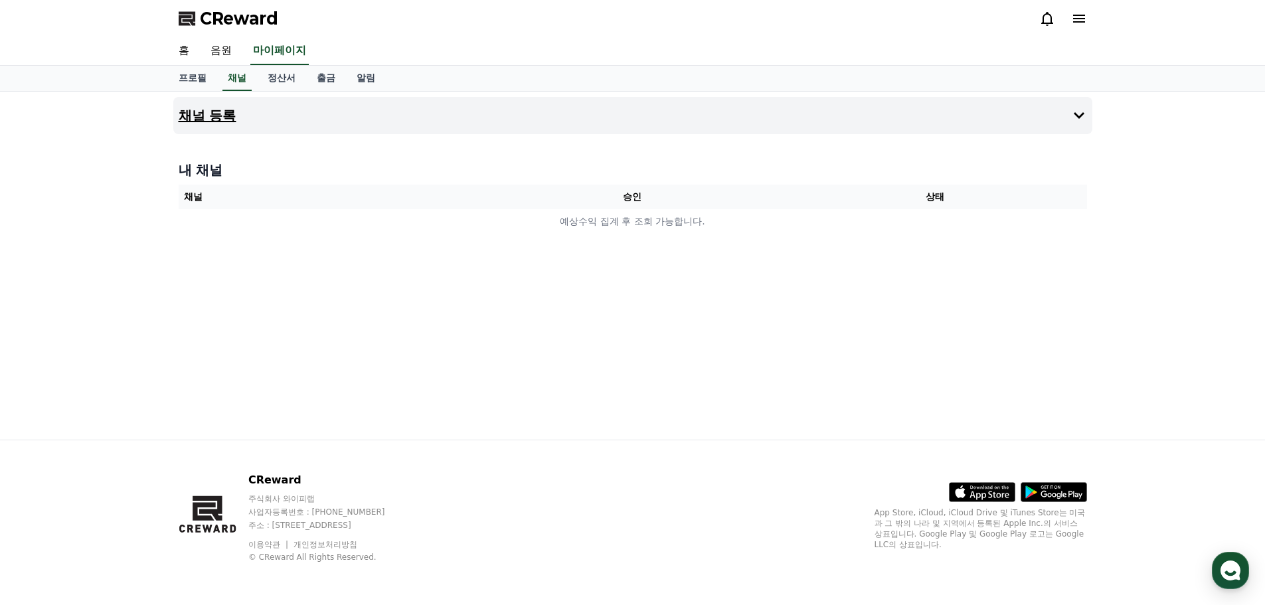
click at [1032, 109] on button "채널 등록" at bounding box center [632, 115] width 919 height 37
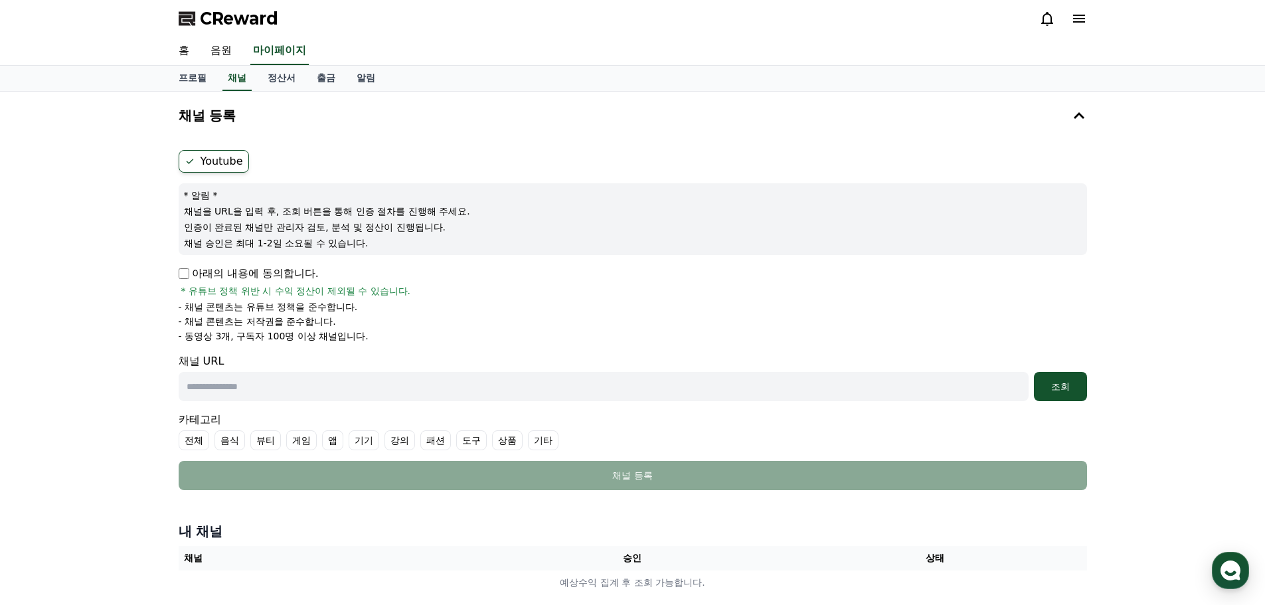
click at [183, 280] on p "아래의 내용에 동의합니다." at bounding box center [249, 274] width 140 height 16
click at [522, 393] on input "text" at bounding box center [604, 386] width 850 height 29
paste input "**********"
type input "**********"
click at [1055, 385] on div "조회" at bounding box center [1060, 386] width 43 height 13
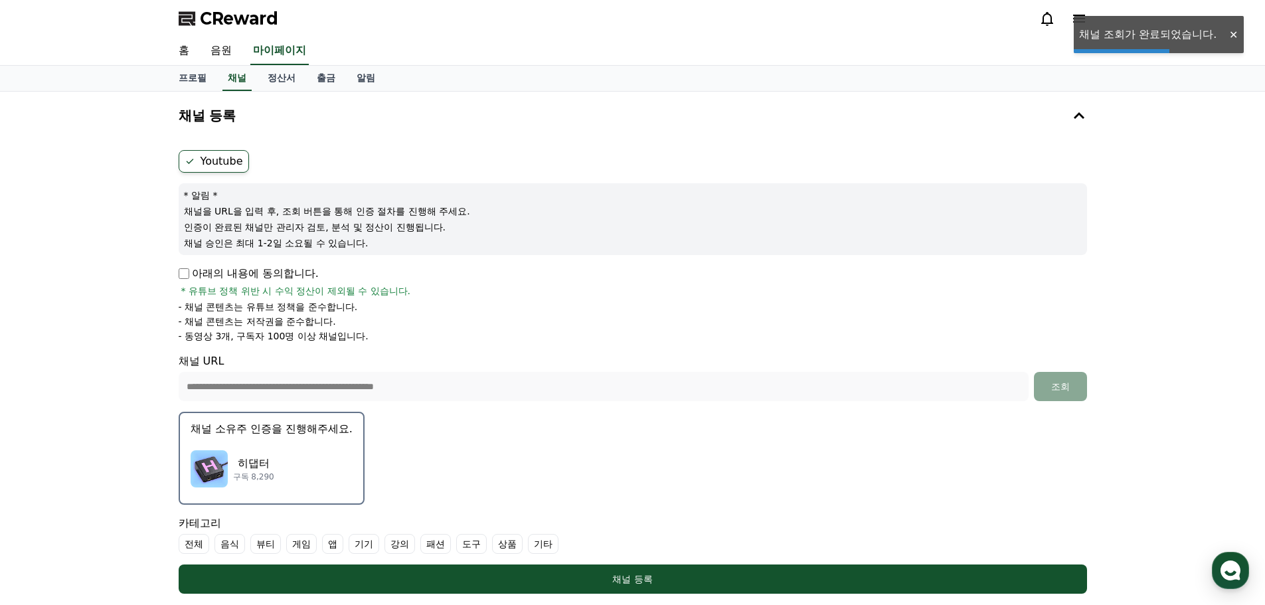
scroll to position [199, 0]
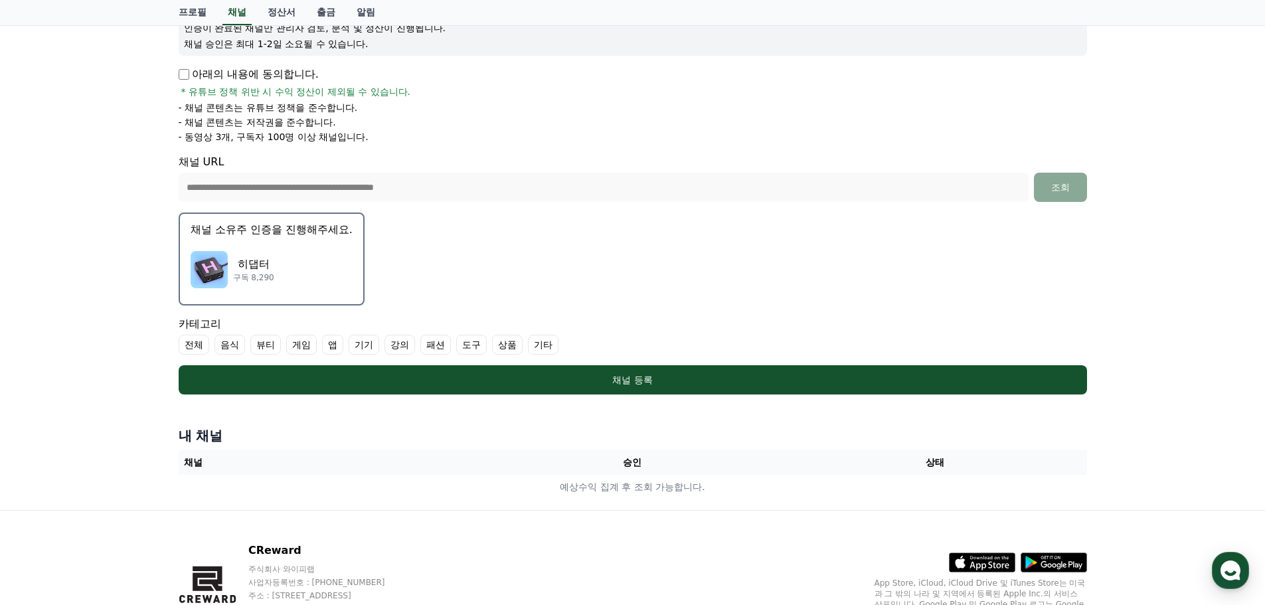
click at [549, 345] on label "기타" at bounding box center [543, 345] width 31 height 20
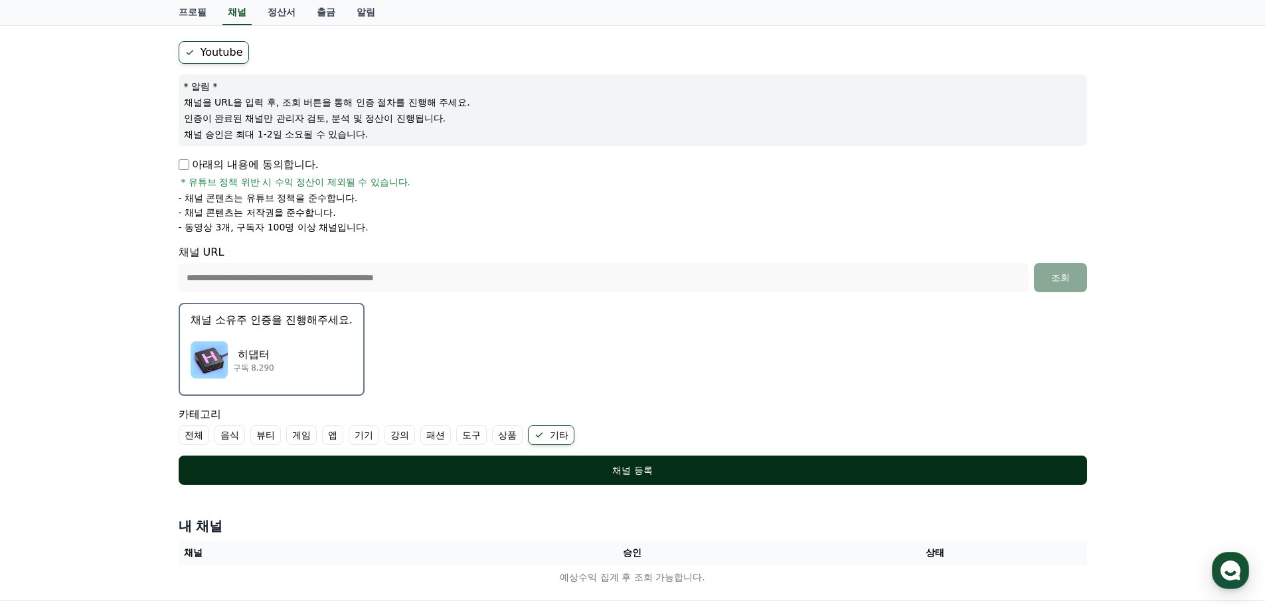
scroll to position [133, 0]
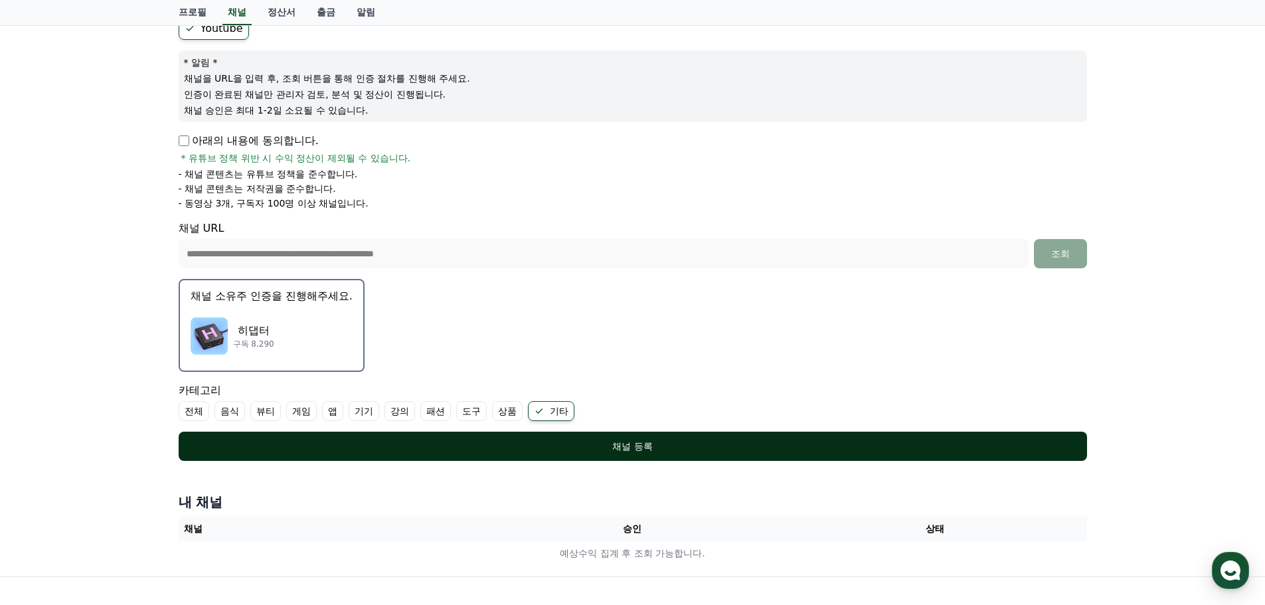
click at [625, 442] on div "채널 등록" at bounding box center [633, 446] width 856 height 13
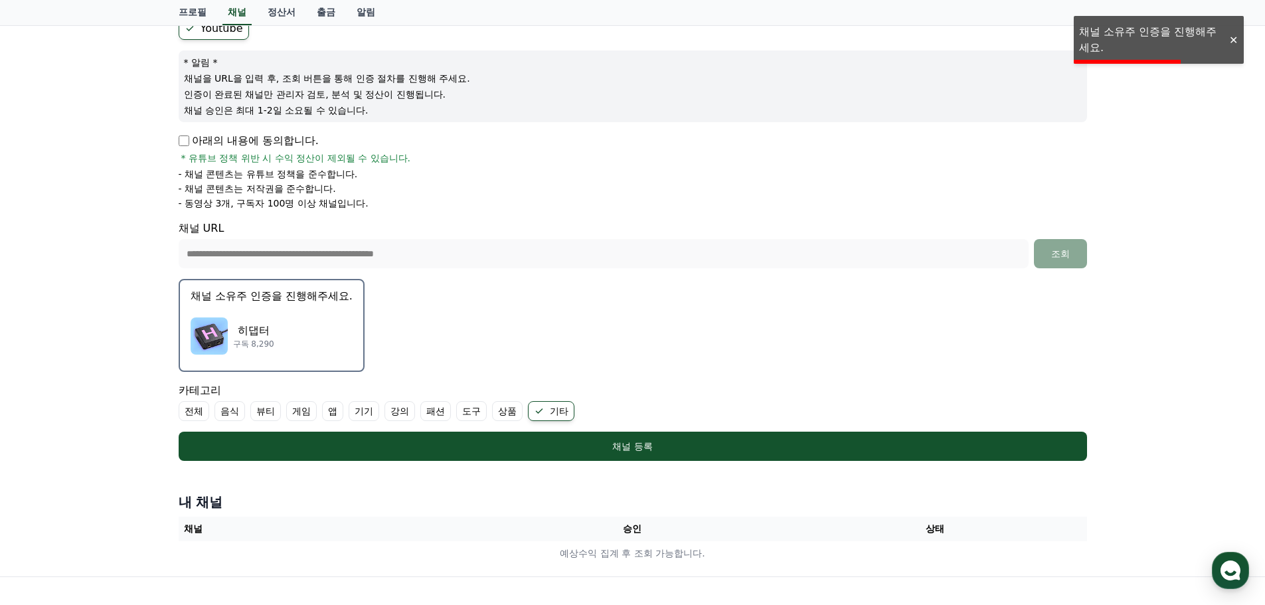
click at [296, 342] on div "히댑터 구독 8,290" at bounding box center [272, 336] width 162 height 53
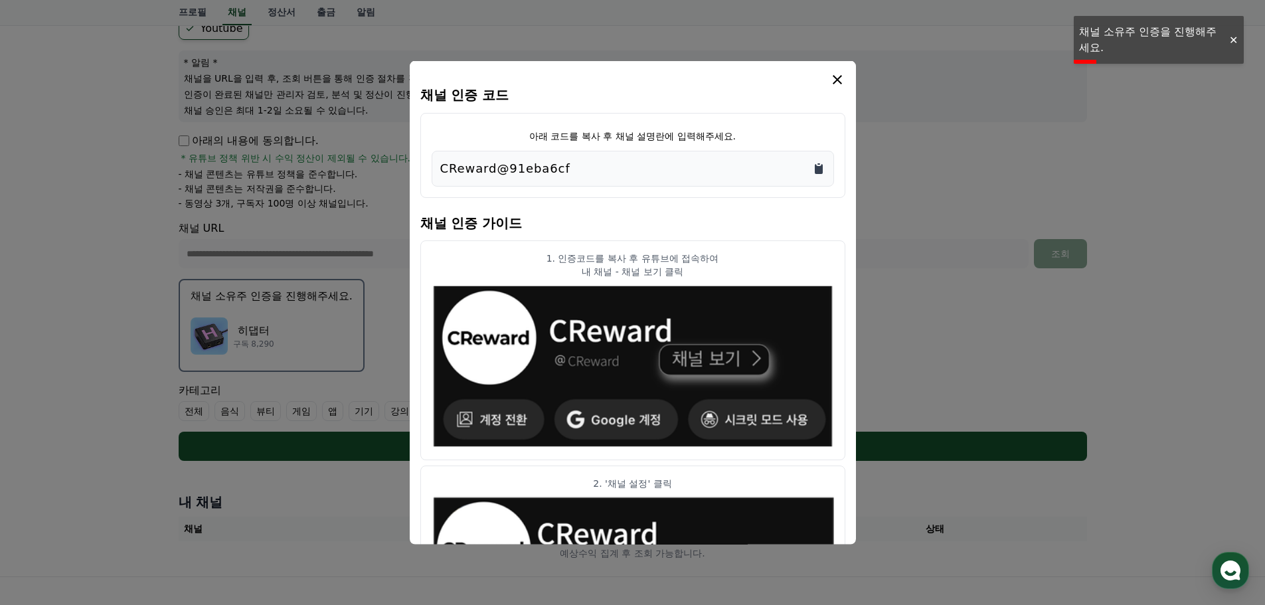
click at [814, 163] on icon "Copy to clipboard" at bounding box center [818, 167] width 13 height 13
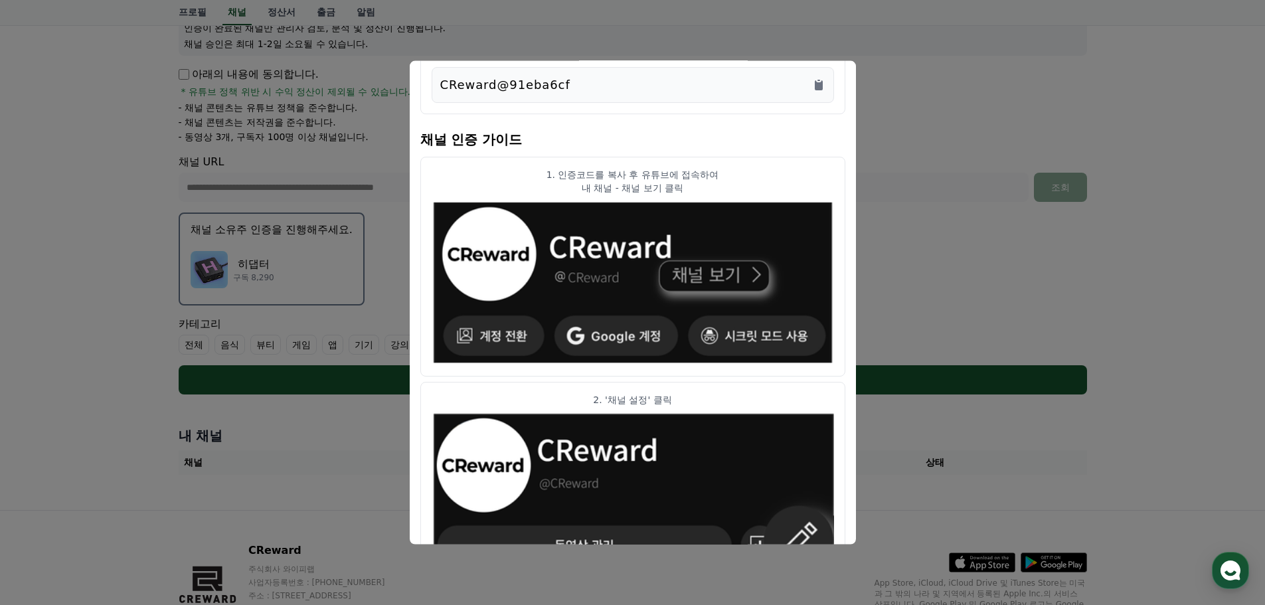
scroll to position [0, 0]
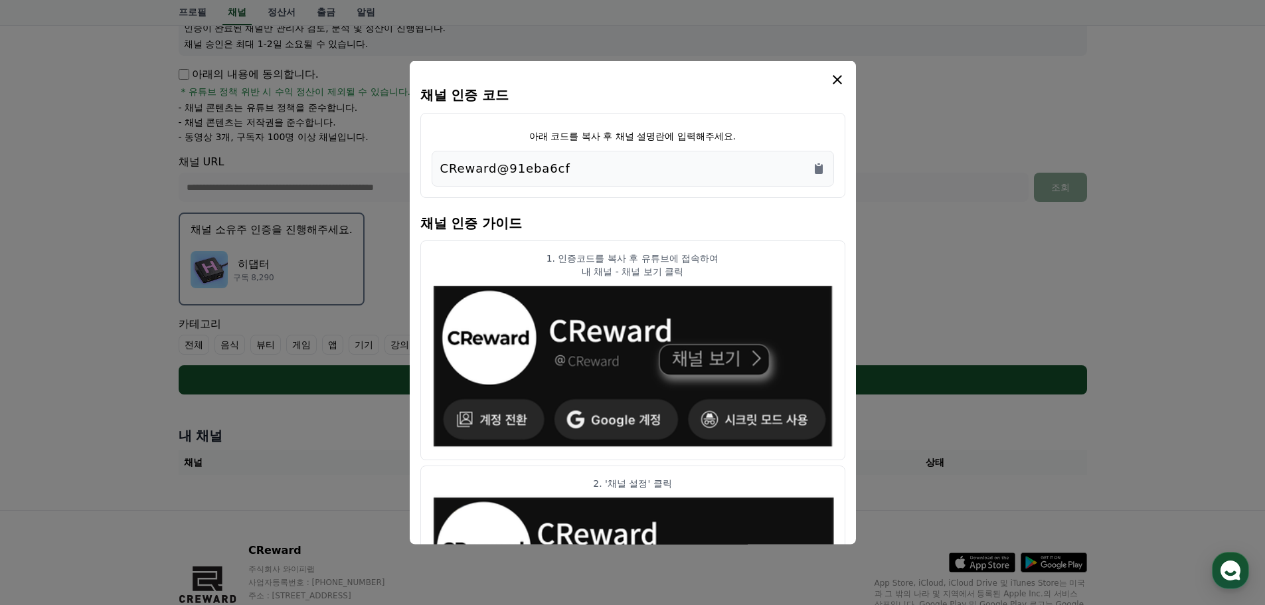
click at [839, 76] on icon "modal" at bounding box center [838, 79] width 16 height 16
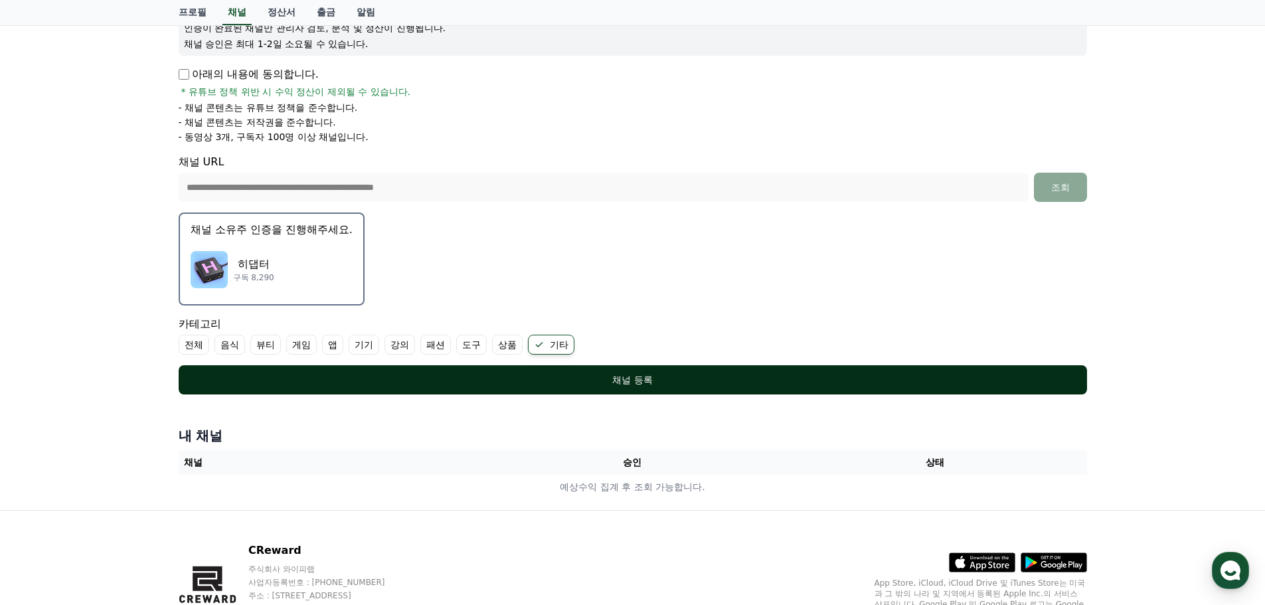
click at [784, 369] on button "채널 등록" at bounding box center [633, 379] width 909 height 29
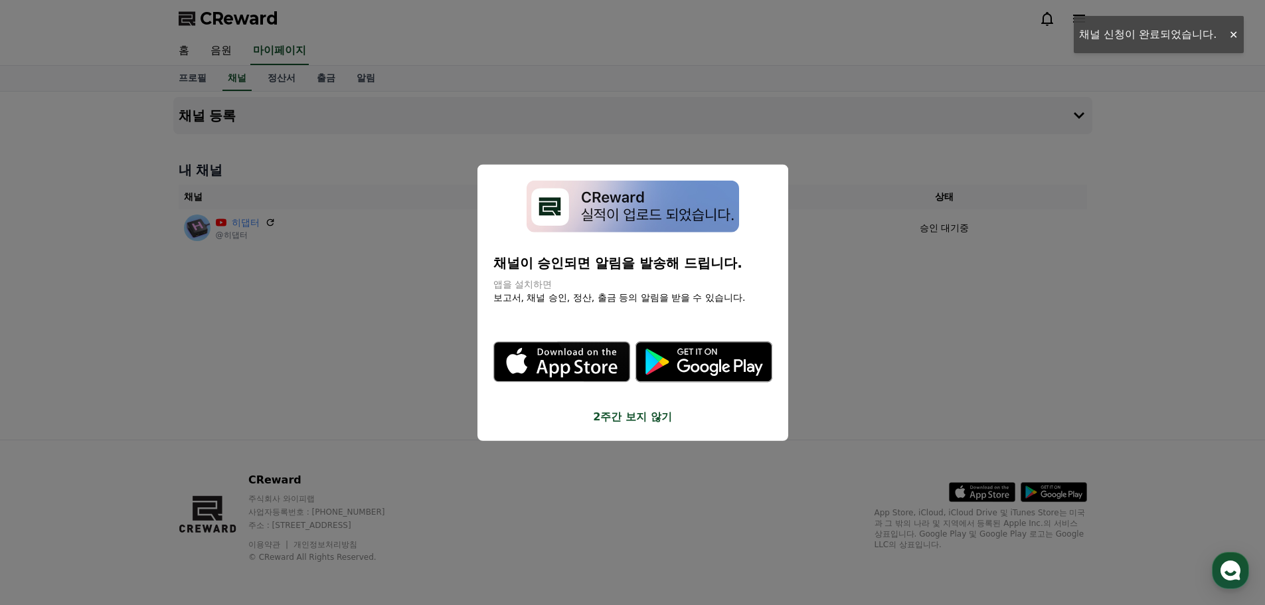
click at [647, 420] on button "2주간 보지 않기" at bounding box center [633, 417] width 279 height 16
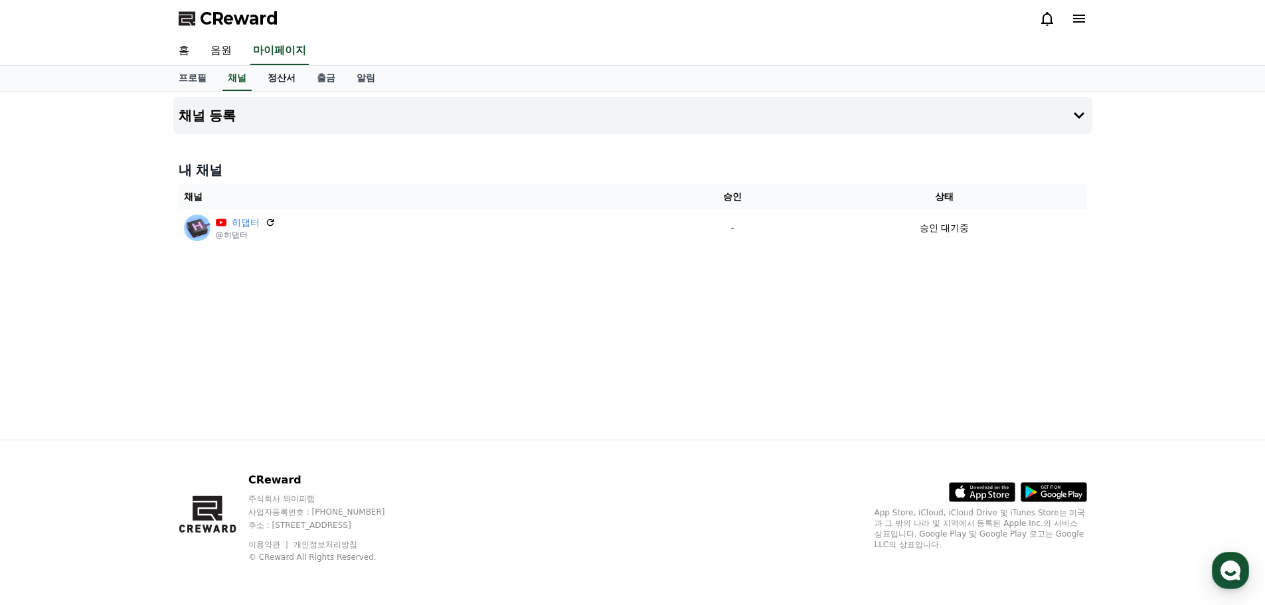
click at [282, 72] on link "정산서" at bounding box center [281, 78] width 49 height 25
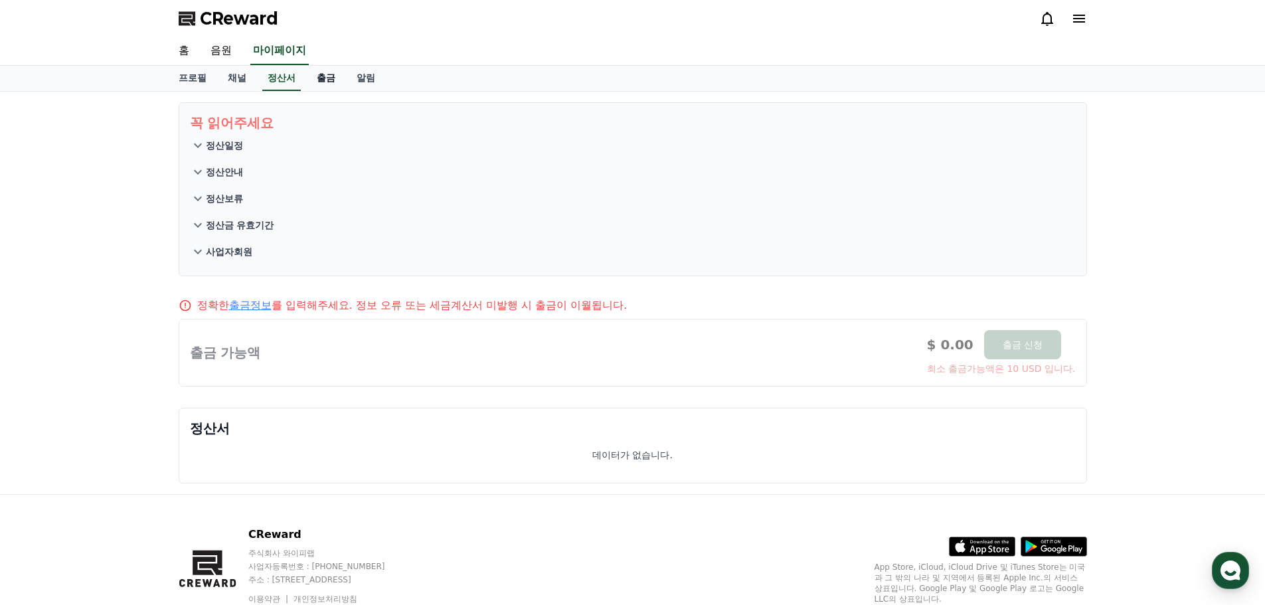
click at [325, 78] on link "출금" at bounding box center [326, 78] width 40 height 25
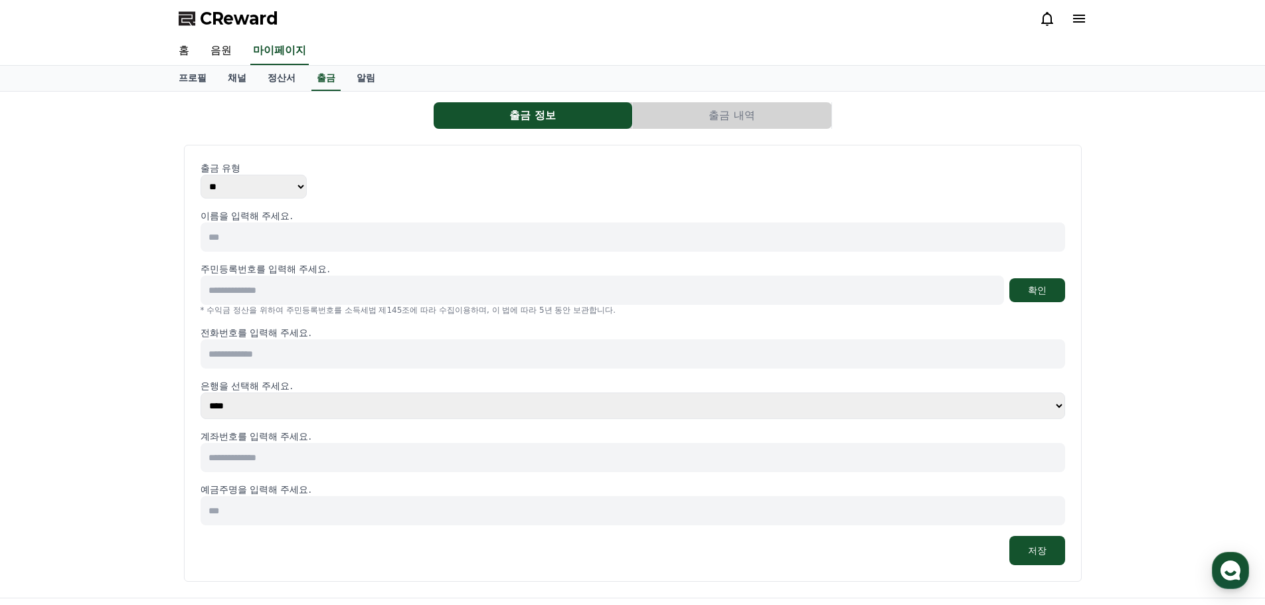
click at [336, 248] on input at bounding box center [633, 237] width 865 height 29
click at [358, 79] on link "알림" at bounding box center [366, 78] width 40 height 25
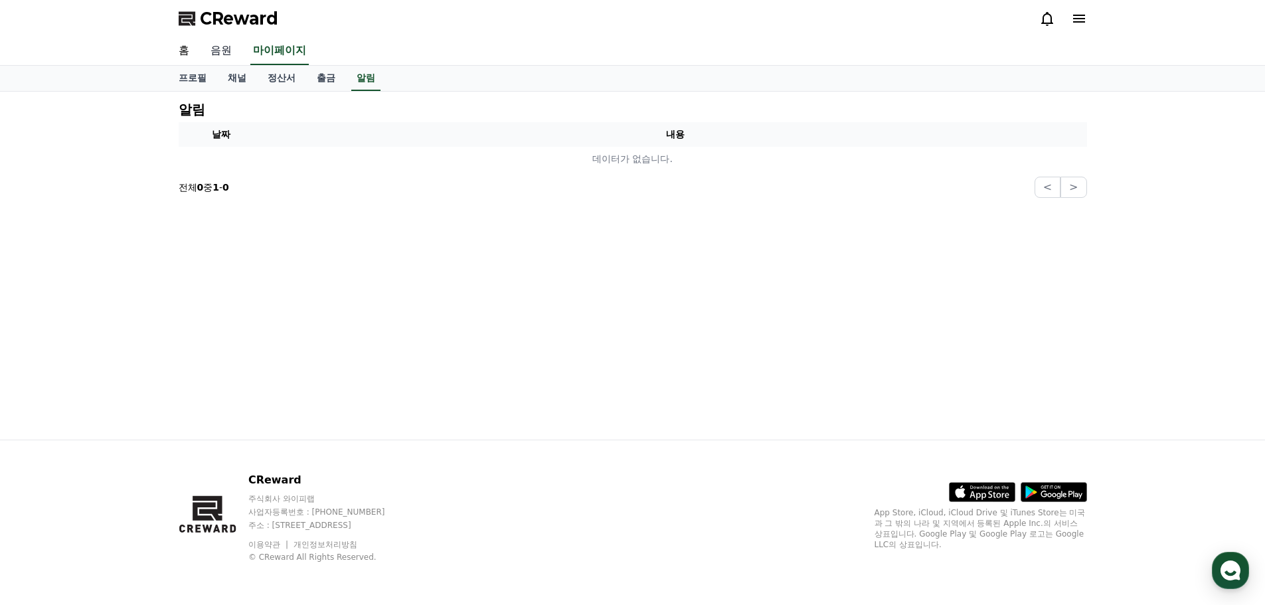
click at [230, 62] on link "음원" at bounding box center [221, 51] width 43 height 28
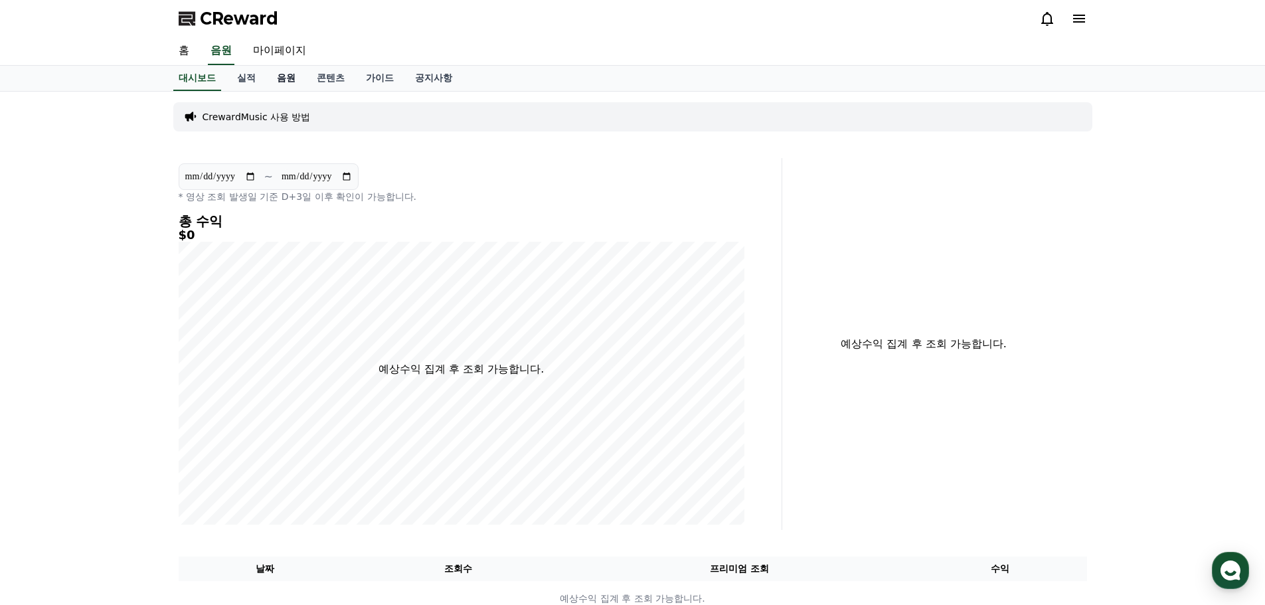
click at [292, 82] on link "음원" at bounding box center [286, 78] width 40 height 25
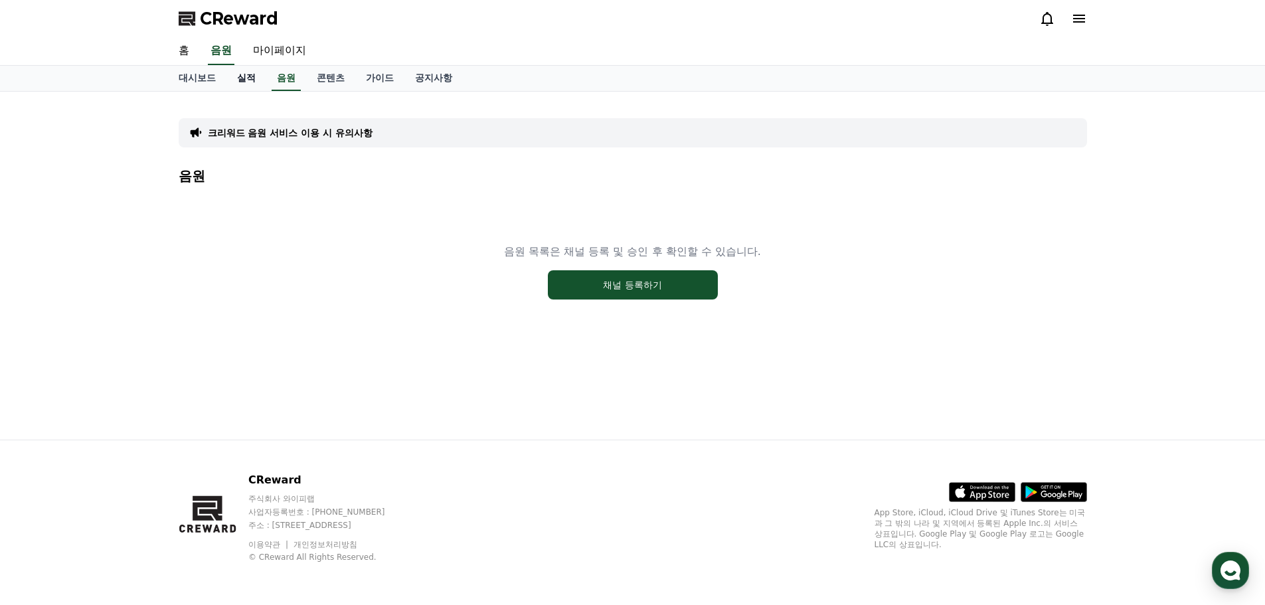
click at [239, 74] on link "실적" at bounding box center [246, 78] width 40 height 25
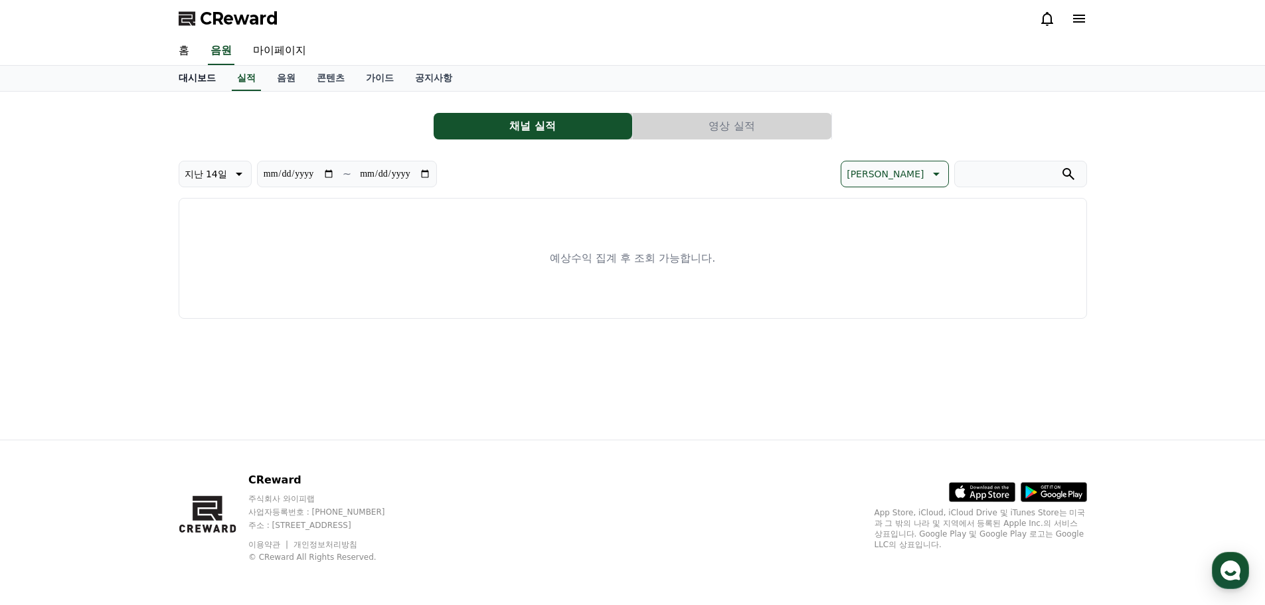
click at [176, 77] on link "대시보드" at bounding box center [197, 78] width 58 height 25
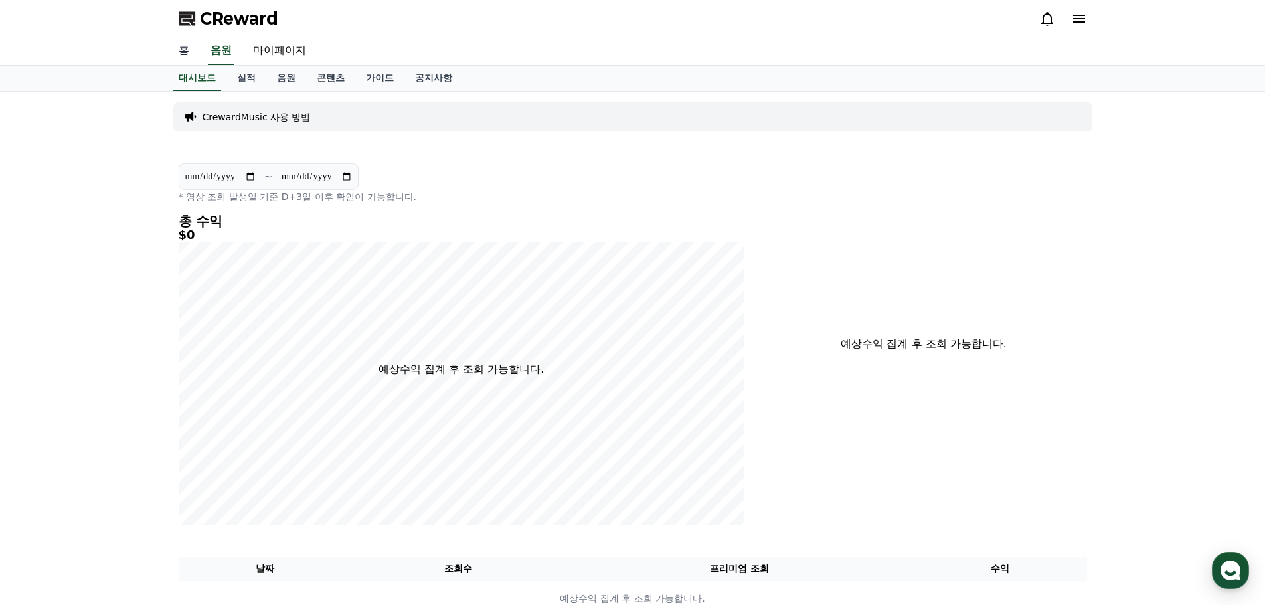
click at [183, 43] on link "홈" at bounding box center [184, 51] width 32 height 28
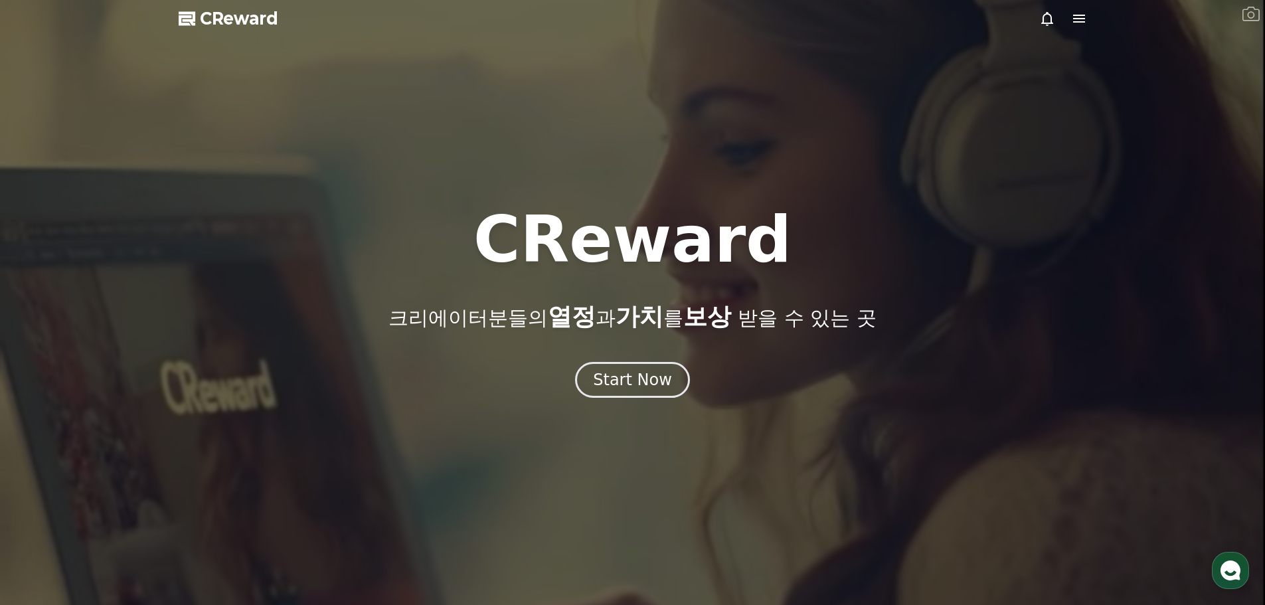
click at [1085, 19] on icon at bounding box center [1079, 19] width 12 height 8
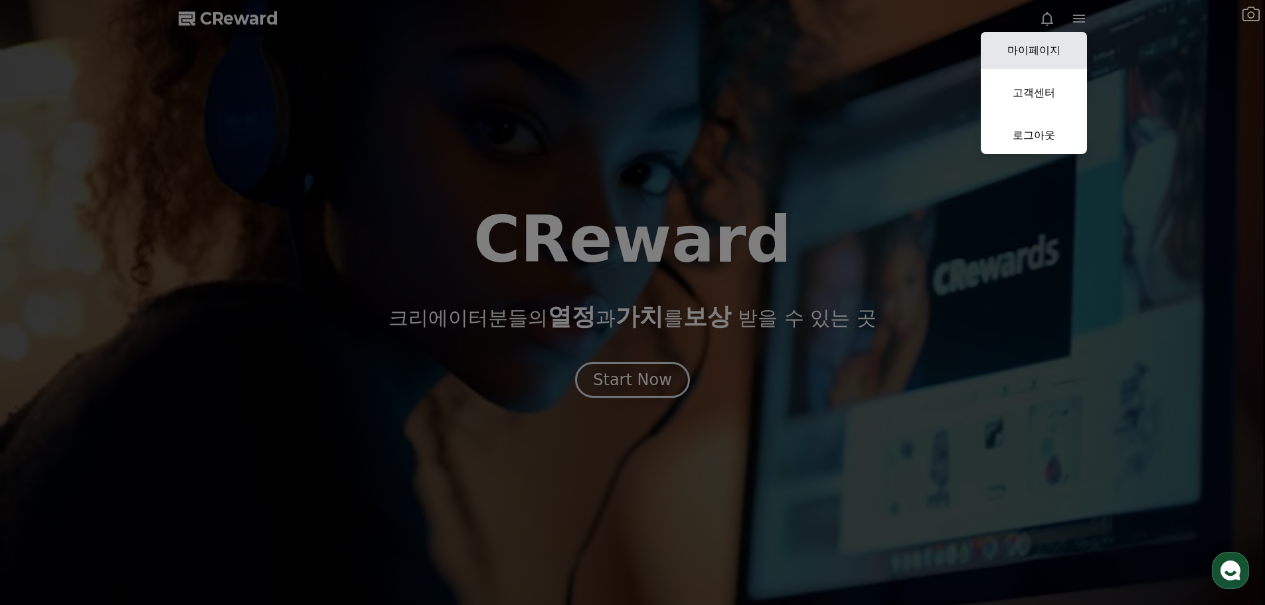
click at [1045, 46] on link "마이페이지" at bounding box center [1034, 50] width 106 height 37
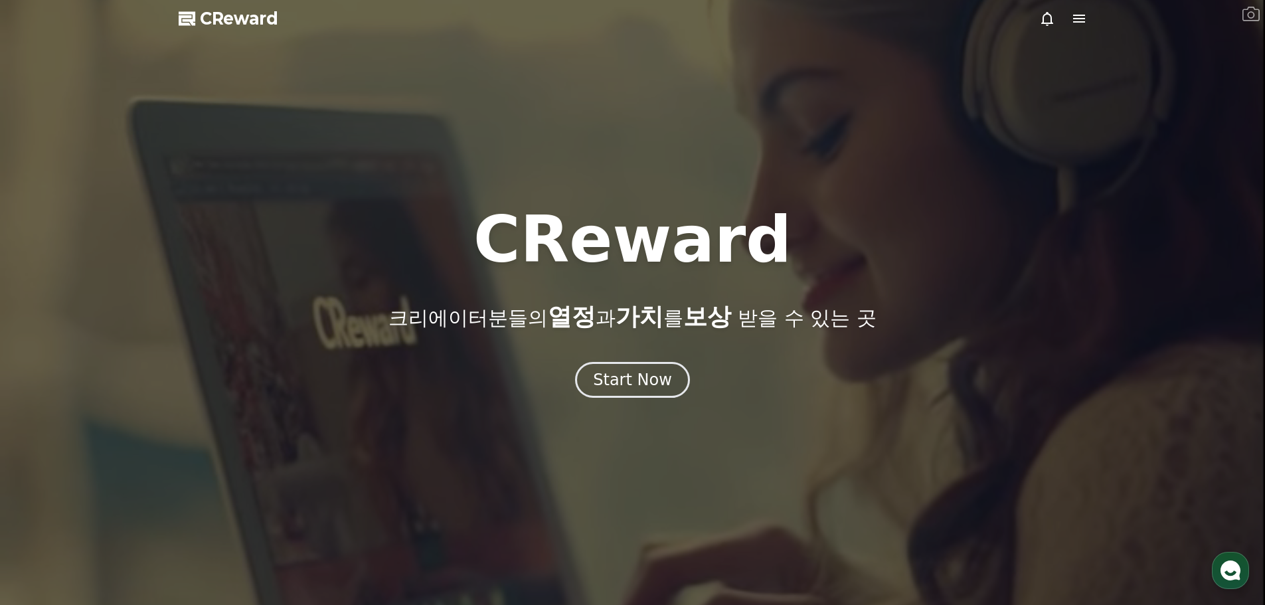
select select "**********"
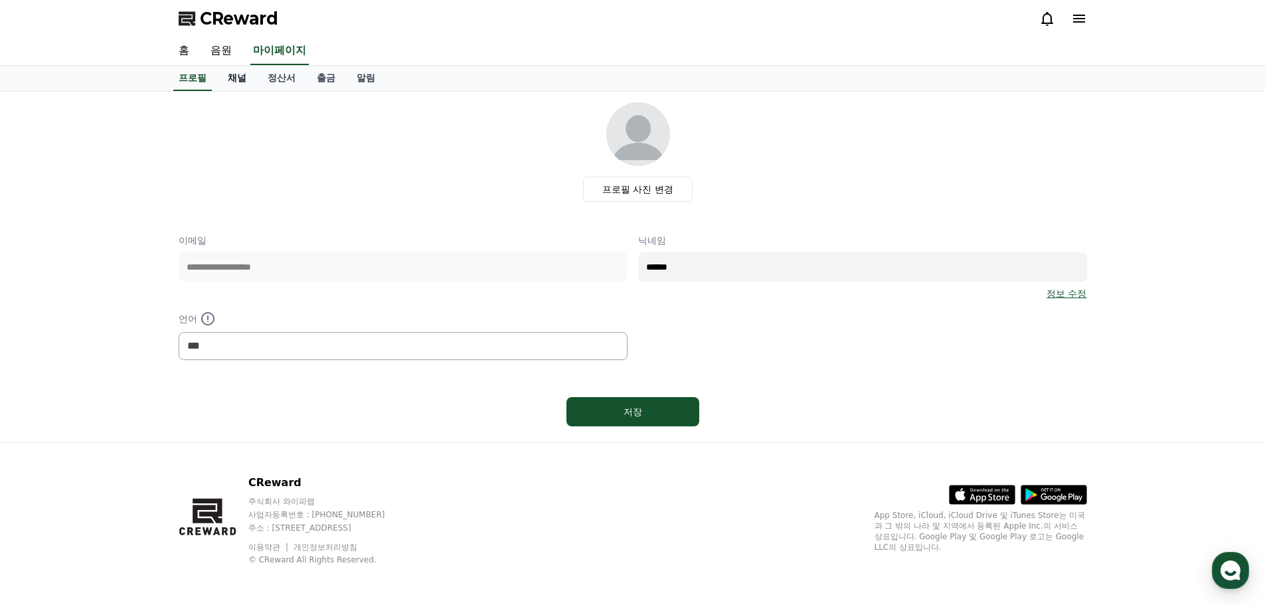
click at [242, 83] on link "채널" at bounding box center [237, 78] width 40 height 25
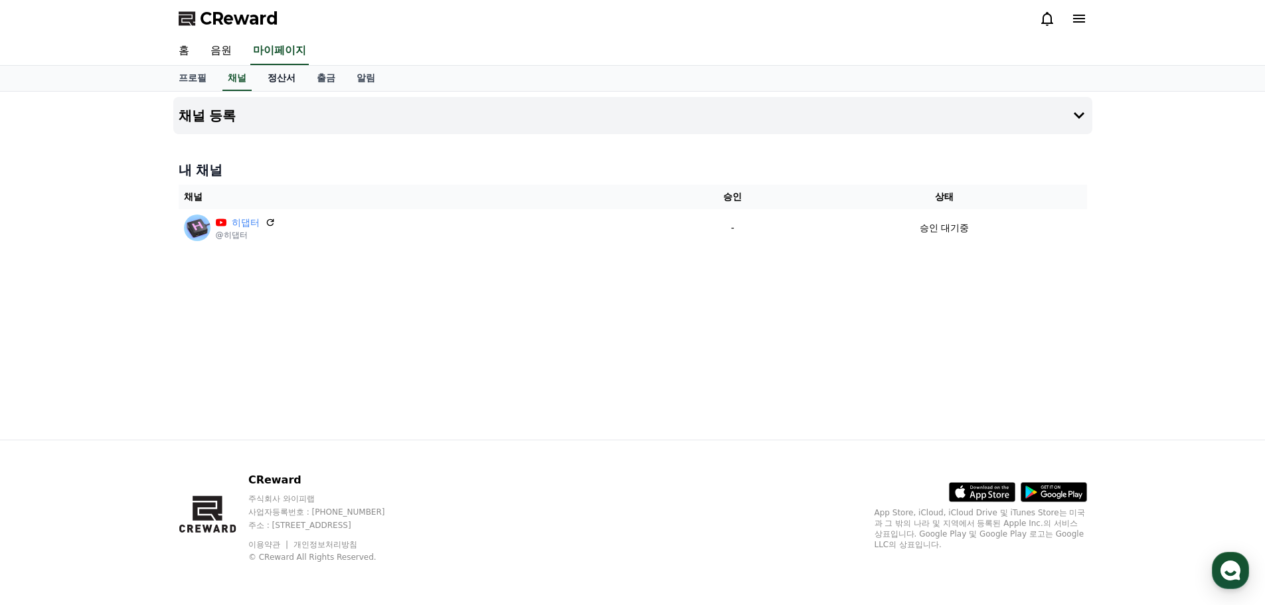
click at [282, 82] on link "정산서" at bounding box center [281, 78] width 49 height 25
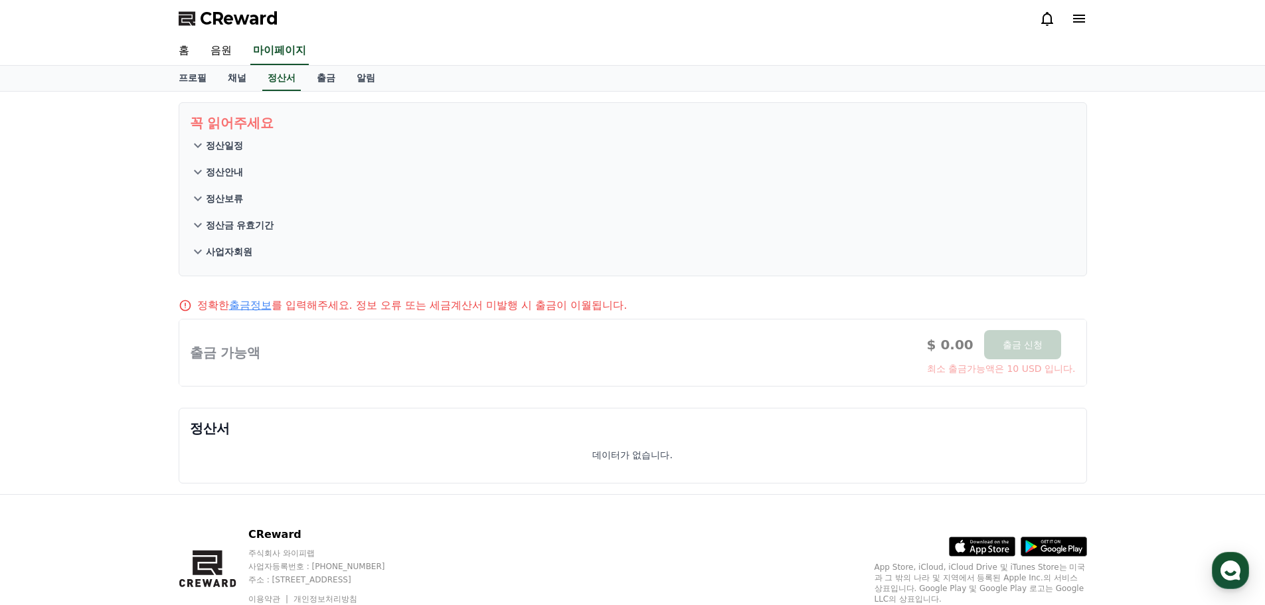
click at [1041, 21] on icon at bounding box center [1047, 19] width 16 height 16
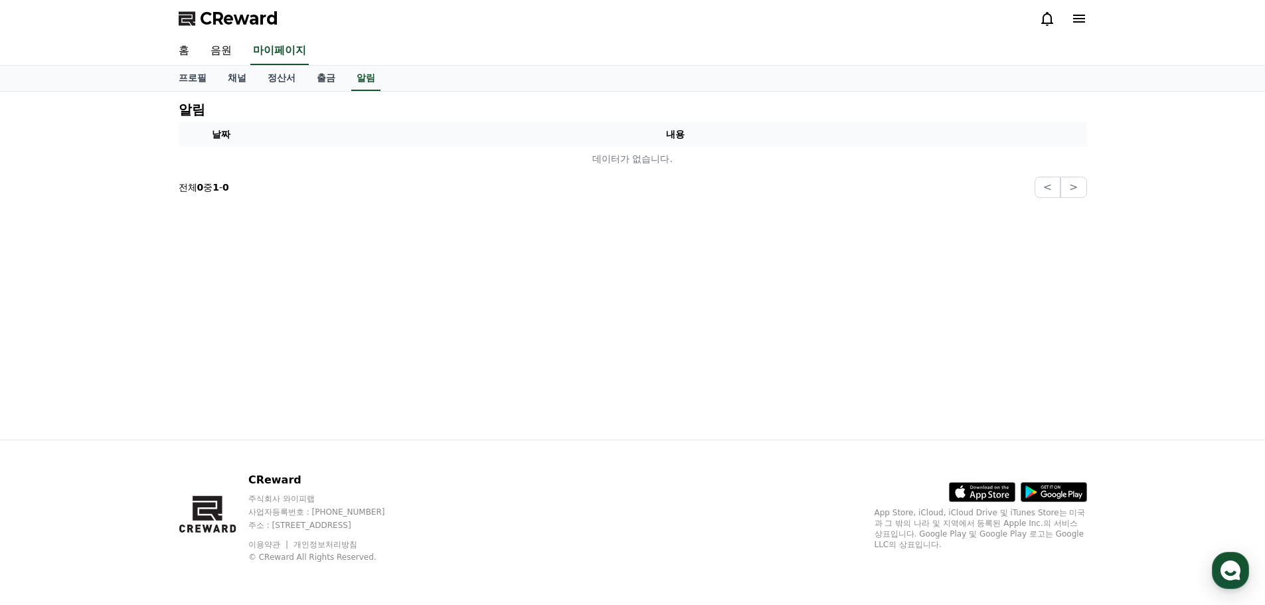
click at [223, 25] on span "CReward" at bounding box center [239, 18] width 78 height 21
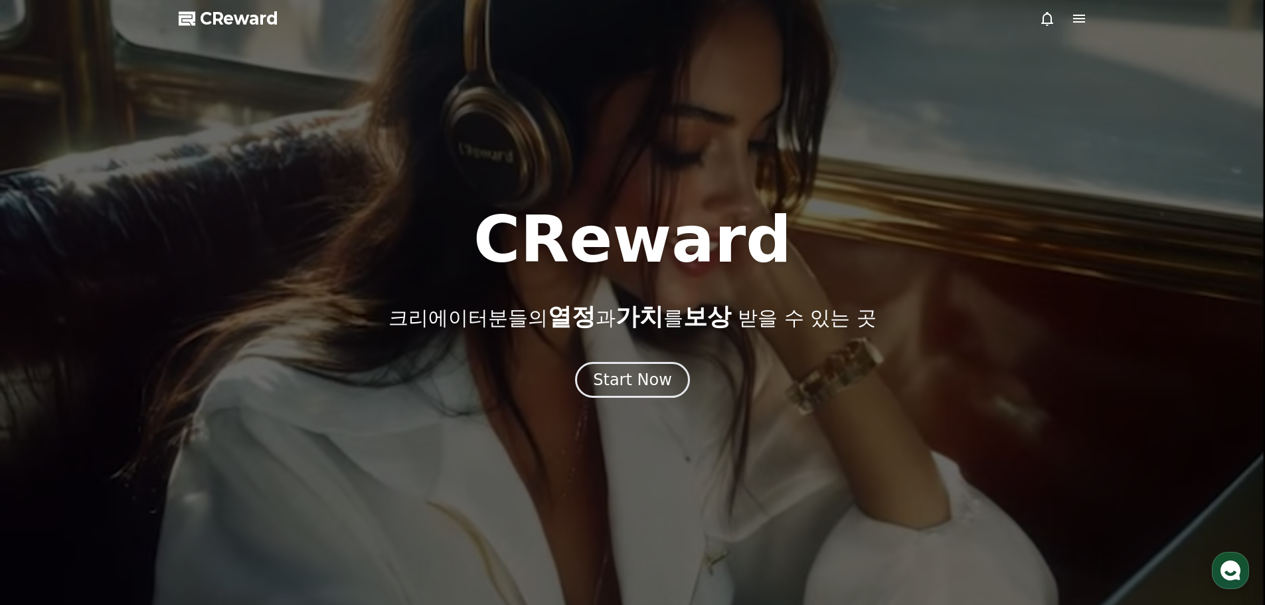
click at [1045, 17] on icon at bounding box center [1047, 19] width 16 height 16
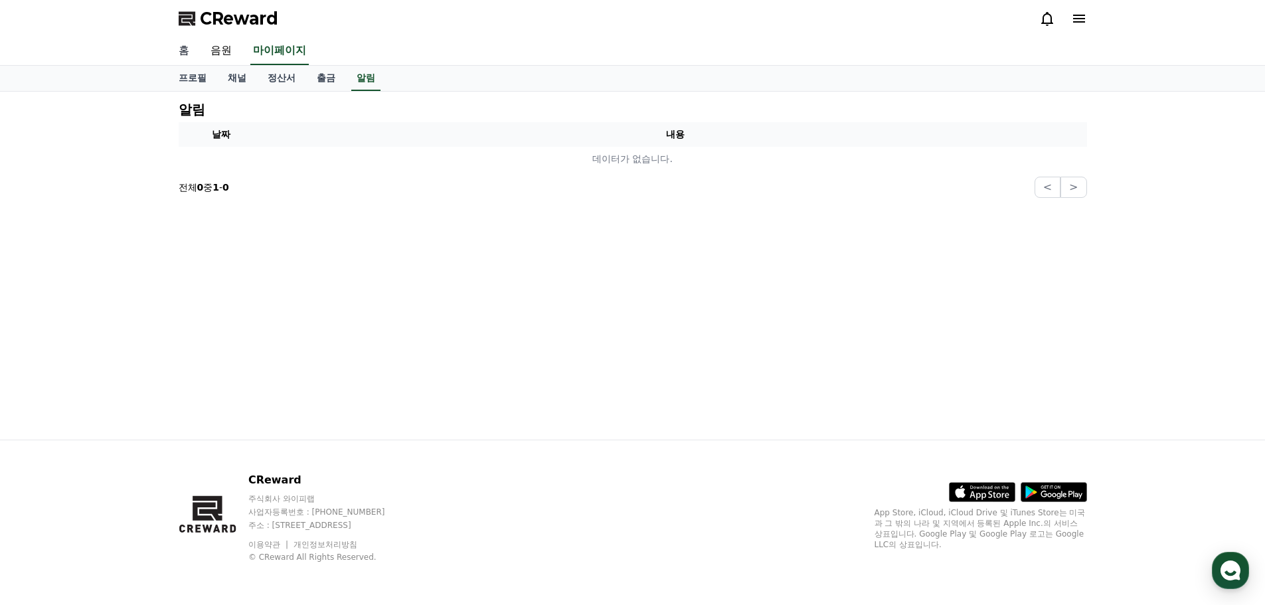
click at [189, 55] on link "홈" at bounding box center [184, 51] width 32 height 28
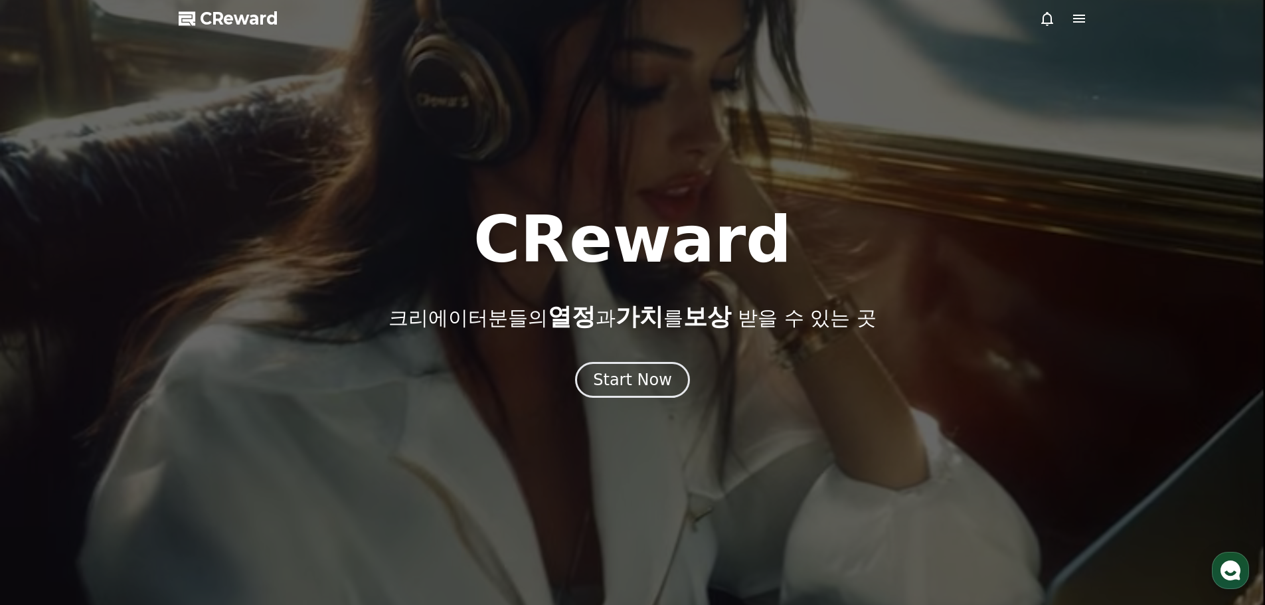
click at [237, 17] on span "CReward" at bounding box center [239, 18] width 78 height 21
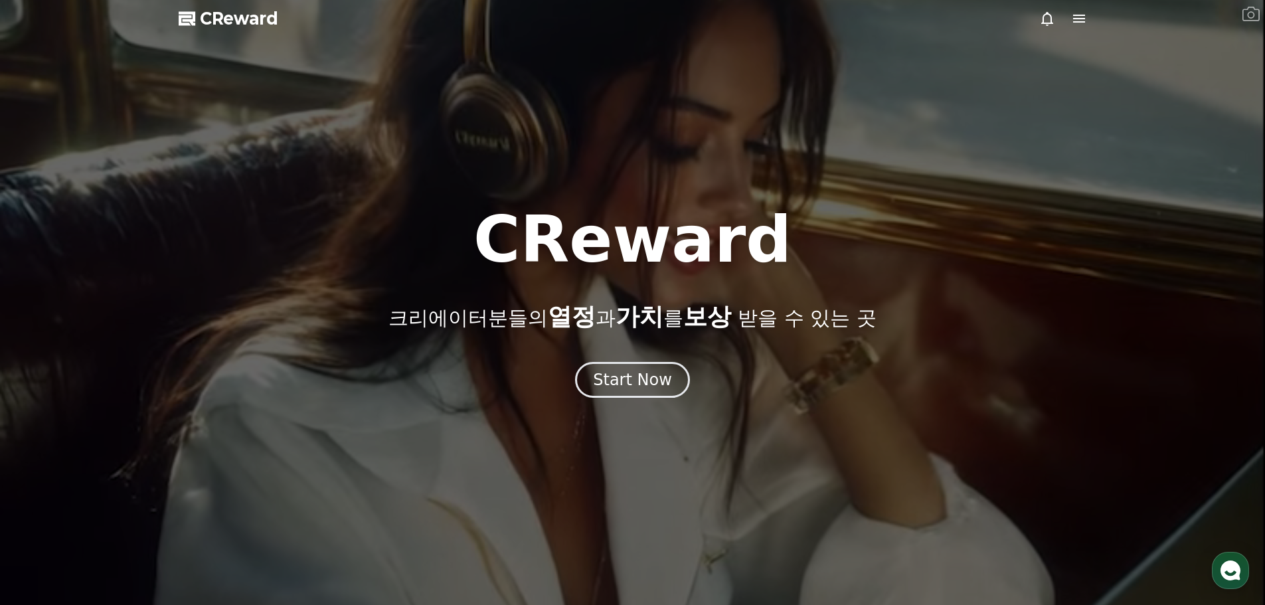
click at [1088, 15] on div at bounding box center [632, 302] width 1265 height 605
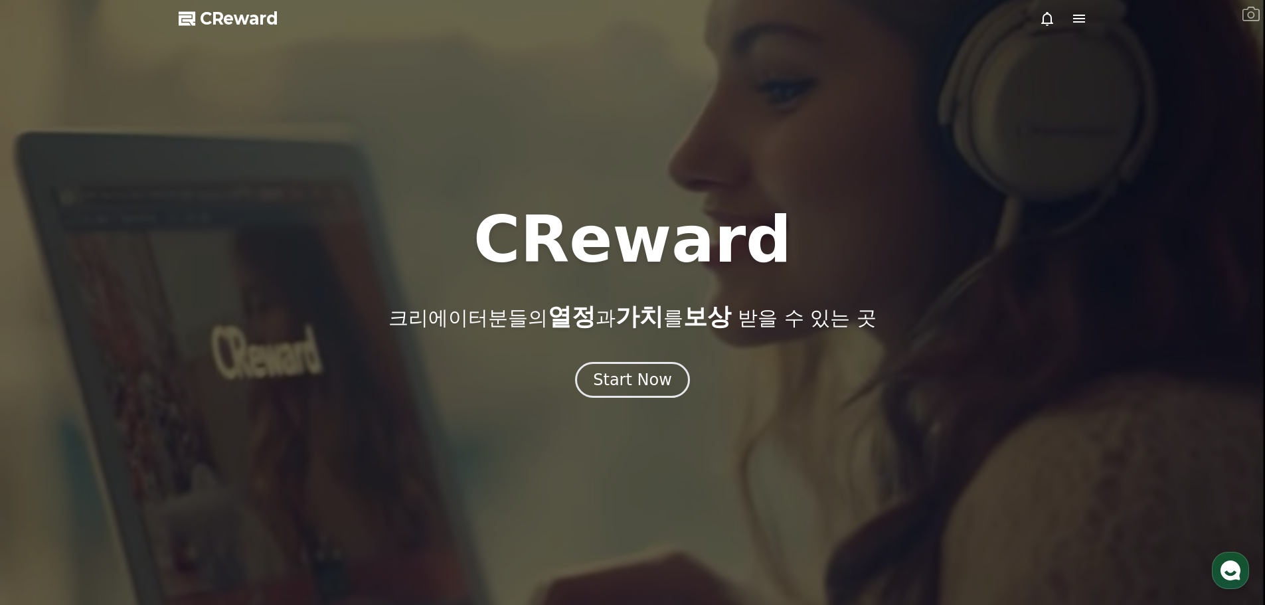
click at [1083, 17] on icon at bounding box center [1079, 19] width 16 height 16
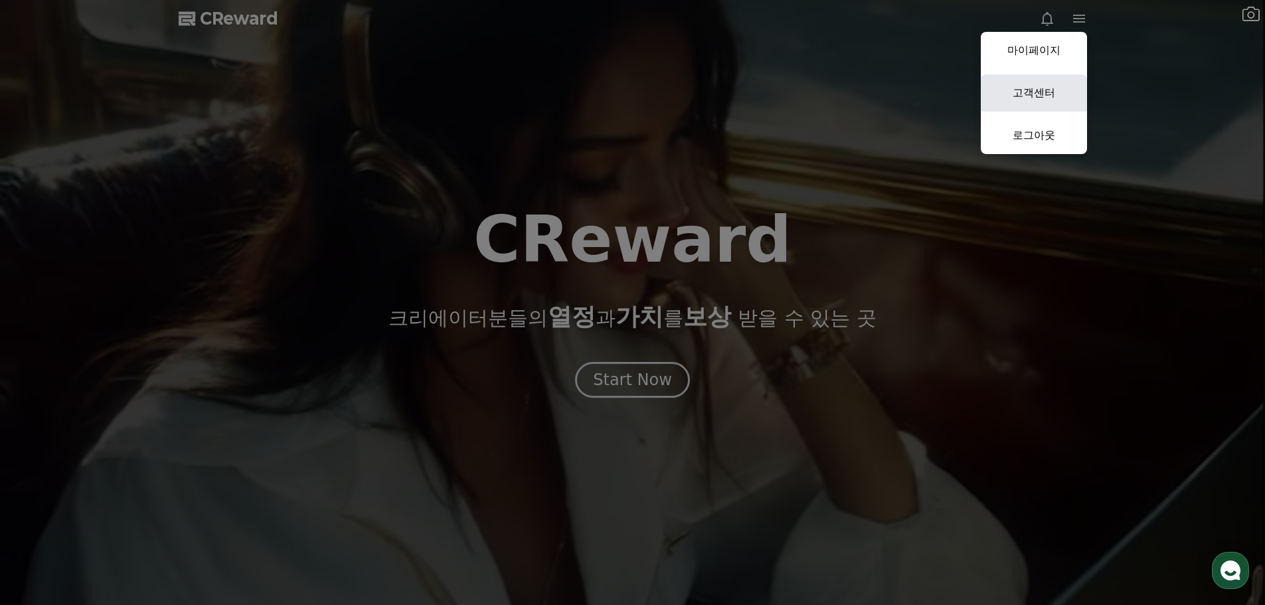
click at [1047, 87] on link "고객센터" at bounding box center [1034, 92] width 106 height 37
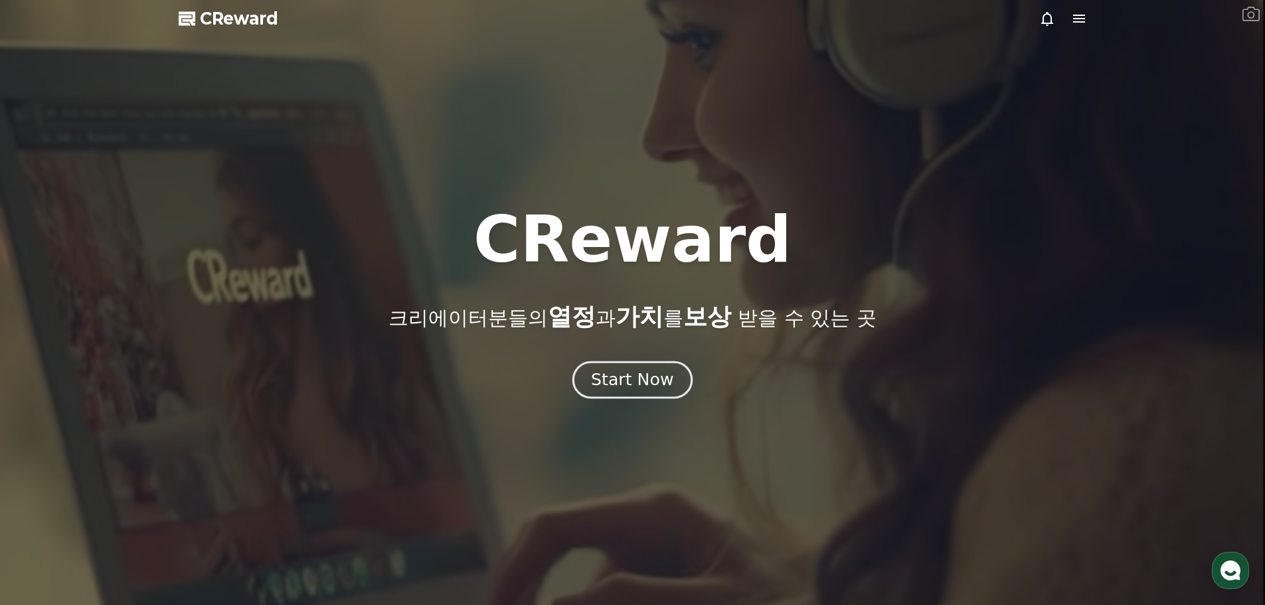
click at [640, 391] on div "Start Now" at bounding box center [632, 380] width 82 height 23
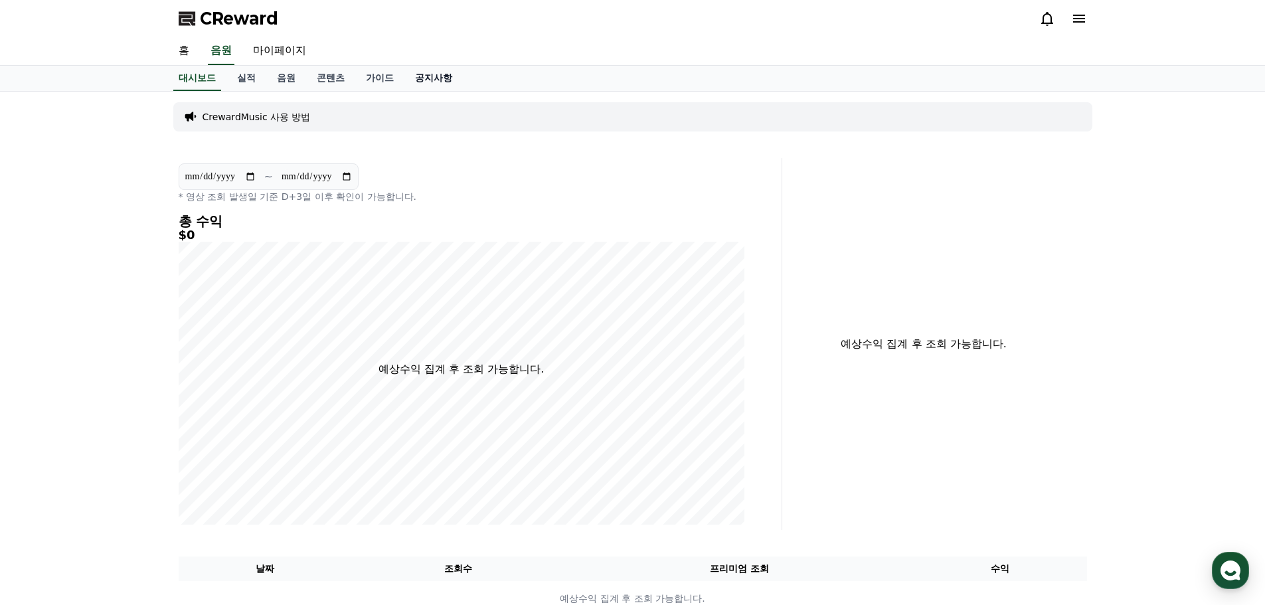
click at [420, 74] on link "공지사항" at bounding box center [434, 78] width 58 height 25
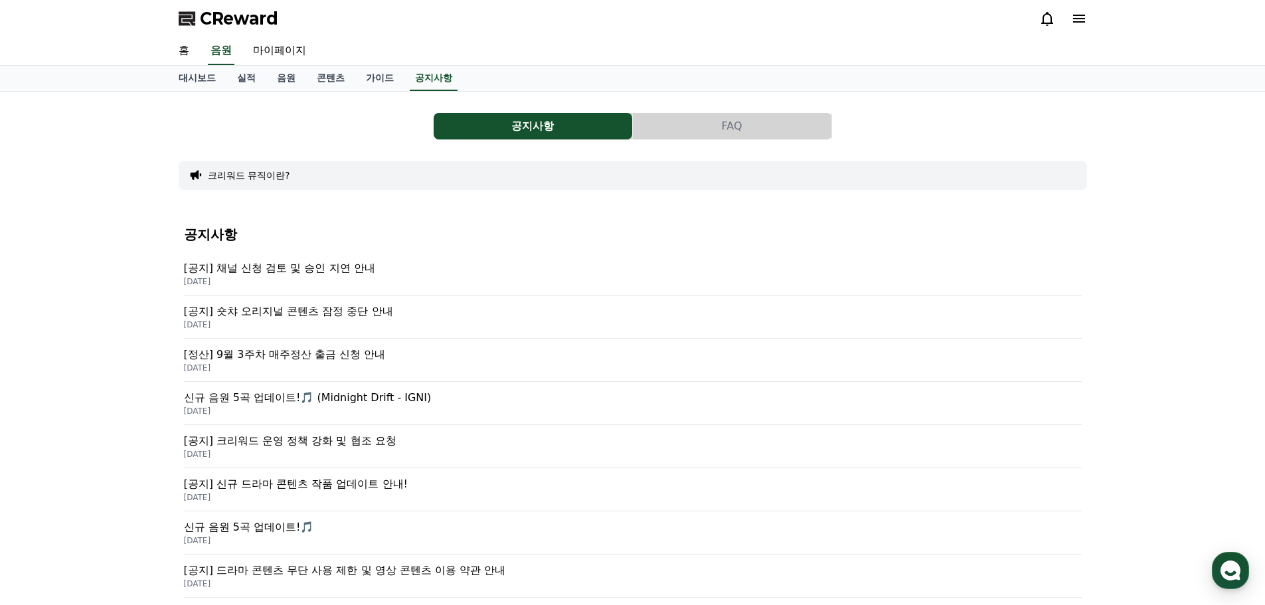
click at [447, 454] on p "2025-09-15" at bounding box center [633, 454] width 898 height 11
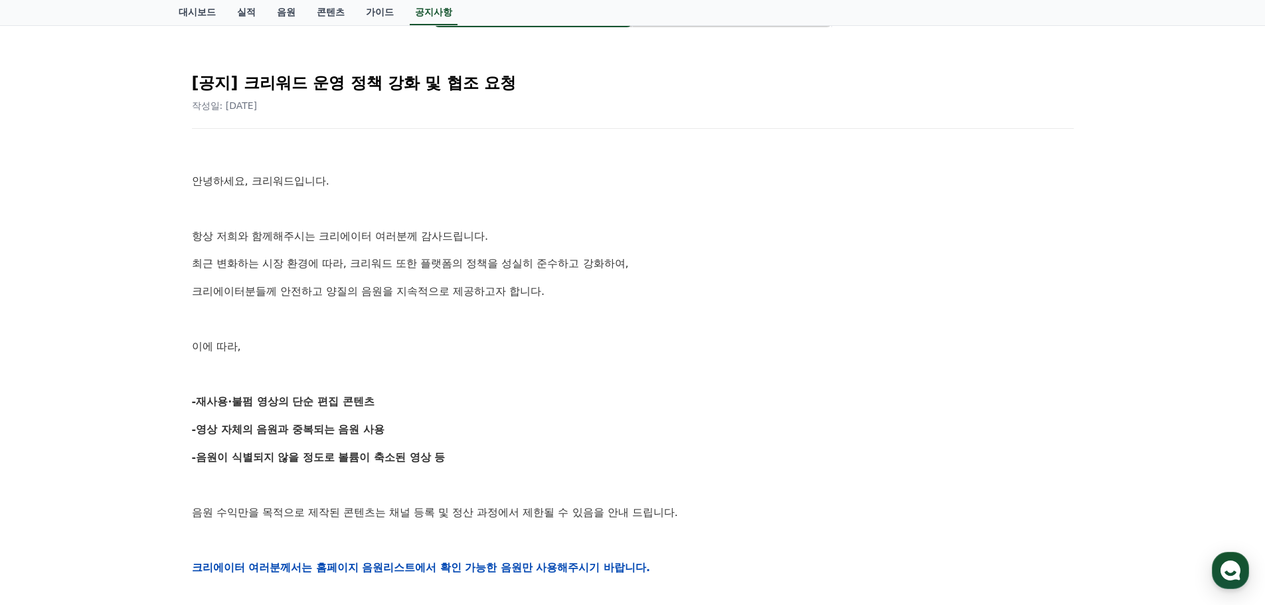
scroll to position [133, 0]
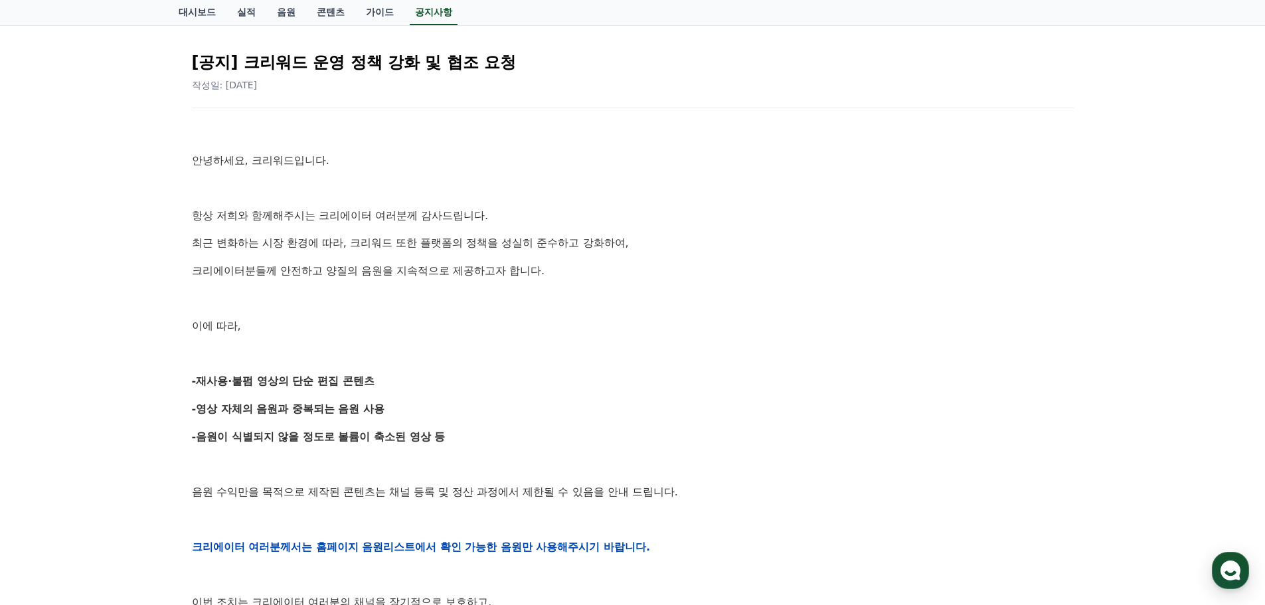
click at [447, 454] on div "안녕하세요, 크리워드입니다. 항상 저희와 함께해주시는 크리에이터 여러분께 감사드립니다. 최근 변화하는 시장 환경에 따라, 크리워드 또한 플랫폼…" at bounding box center [633, 547] width 882 height 846
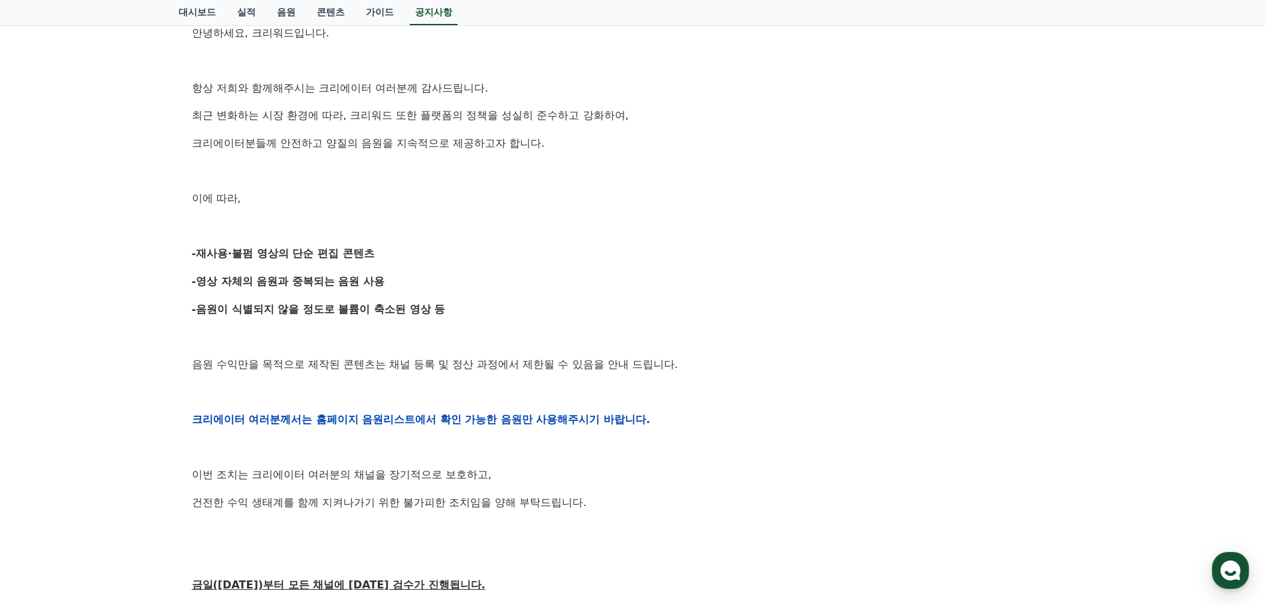
scroll to position [266, 0]
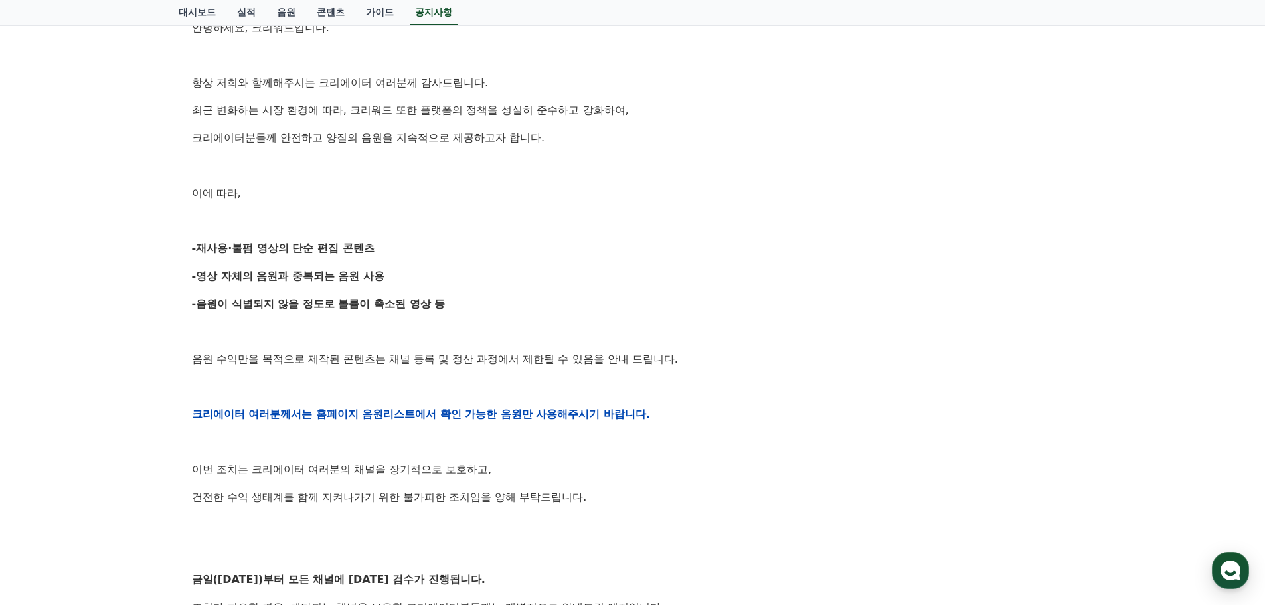
click at [747, 412] on p "크리에이터 여러분께서는 홈페이지 음원리스트에서 확인 가능한 음원만 사용해주시기 바랍니다." at bounding box center [633, 414] width 882 height 17
click at [697, 406] on p "크리에이터 여러분께서는 홈페이지 음원리스트에서 확인 가능한 음원만 사용해주시기 바랍니다." at bounding box center [633, 414] width 882 height 17
click at [687, 394] on p at bounding box center [633, 386] width 882 height 17
click at [686, 393] on p at bounding box center [633, 386] width 882 height 17
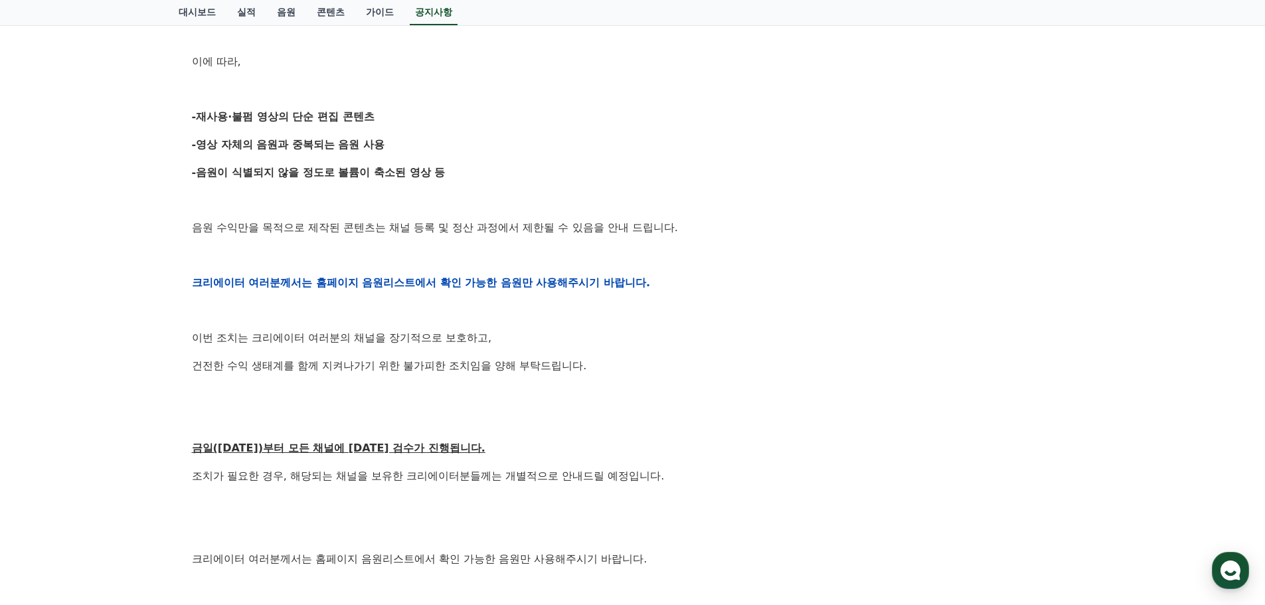
scroll to position [399, 0]
click at [639, 383] on div "안녕하세요, 크리워드입니다. 항상 저희와 함께해주시는 크리에이터 여러분께 감사드립니다. 최근 변화하는 시장 환경에 따라, 크리워드 또한 플랫폼…" at bounding box center [633, 282] width 882 height 846
click at [641, 364] on p "건전한 수익 생태계를 함께 지켜나가기 위한 불가피한 조치임을 양해 부탁드립니다." at bounding box center [633, 364] width 882 height 17
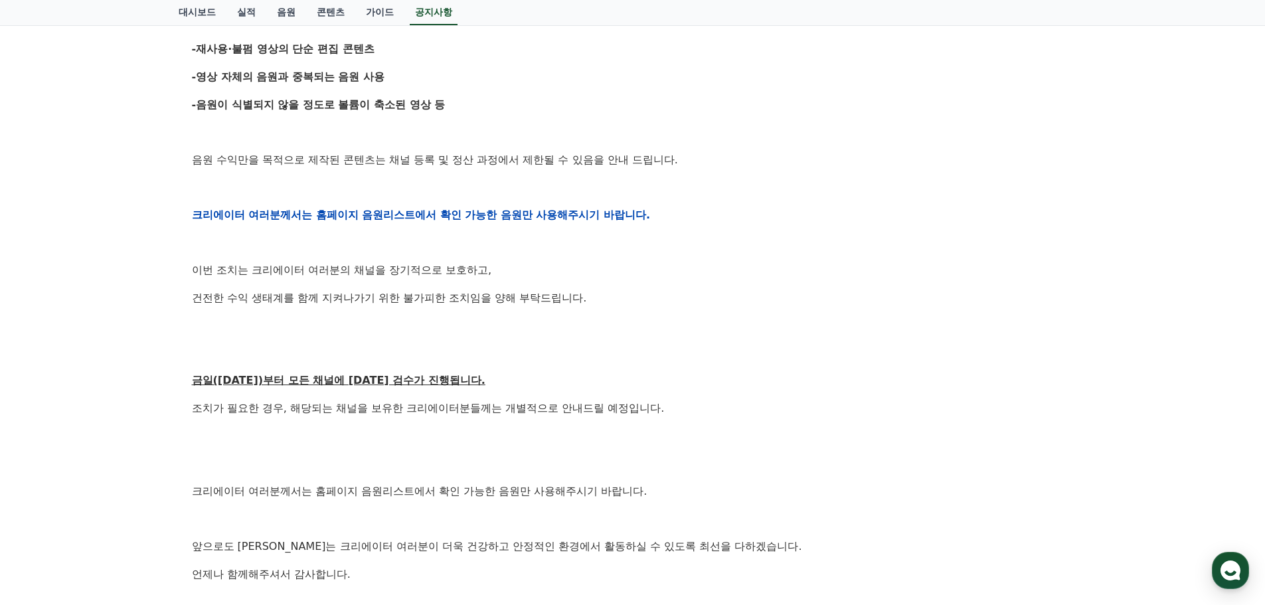
click at [633, 361] on p at bounding box center [633, 353] width 882 height 17
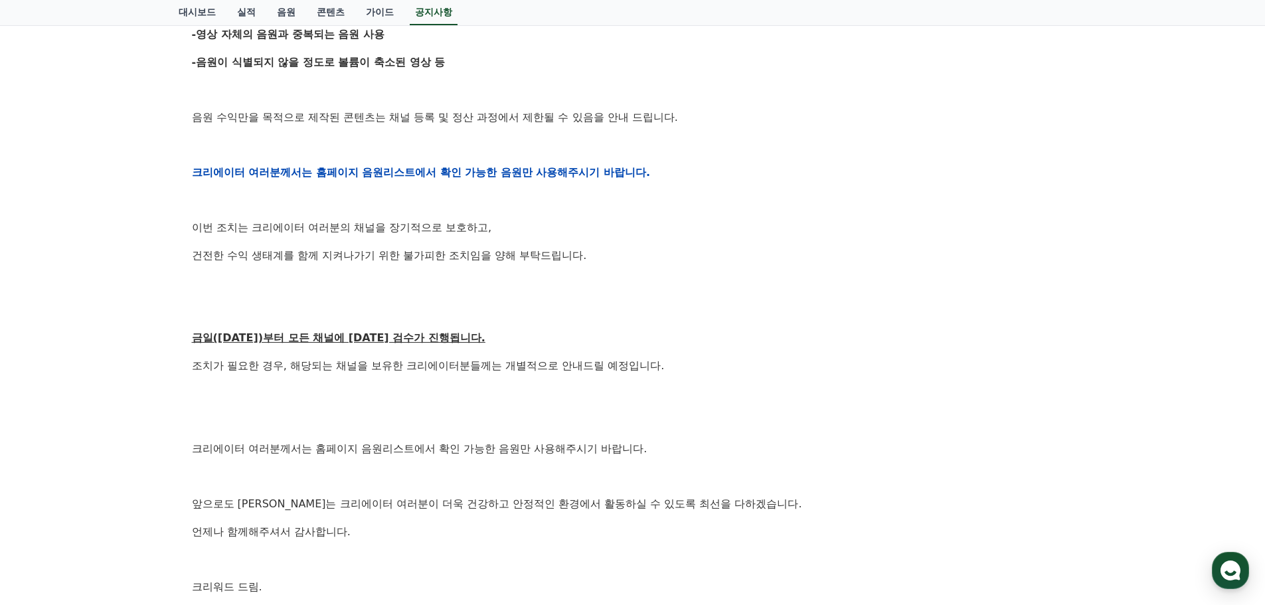
scroll to position [531, 0]
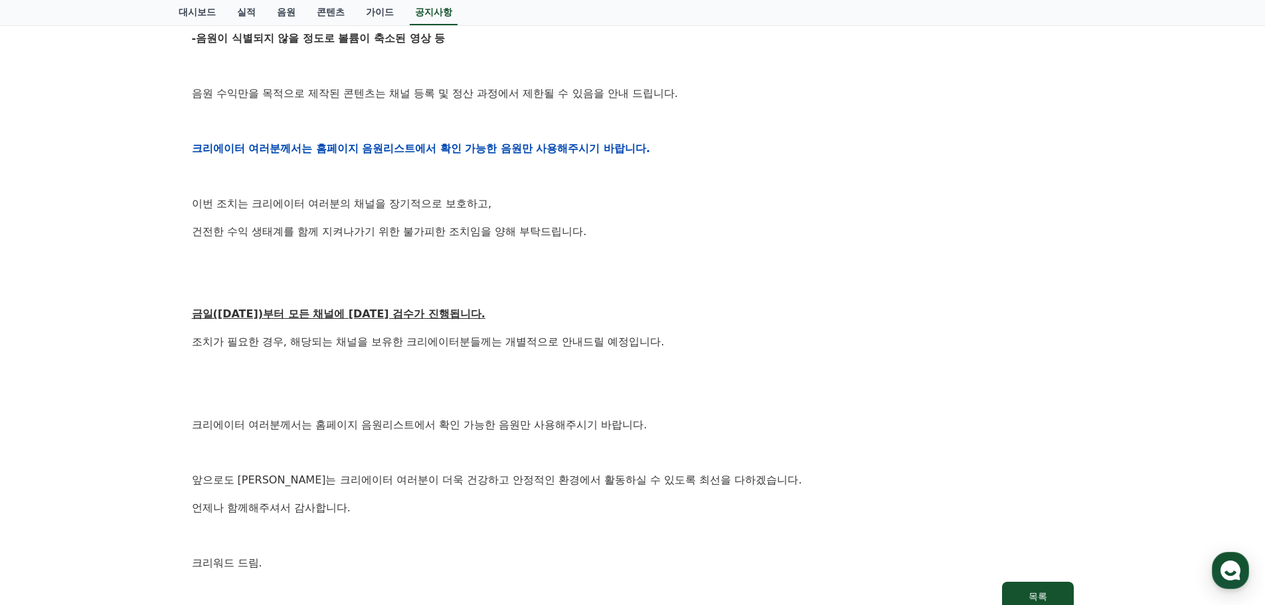
click at [633, 361] on p at bounding box center [633, 369] width 882 height 17
click at [675, 308] on p "금일(9월15일)부터 모든 채널에 대한 검수가 진행됩니다." at bounding box center [633, 314] width 882 height 17
click at [701, 323] on p "금일(9월15일)부터 모든 채널에 대한 검수가 진행됩니다." at bounding box center [633, 314] width 882 height 17
click at [699, 353] on div "안녕하세요, 크리워드입니다. 항상 저희와 함께해주시는 크리에이터 여러분께 감사드립니다. 최근 변화하는 시장 환경에 따라, 크리워드 또한 플랫폼…" at bounding box center [633, 149] width 882 height 846
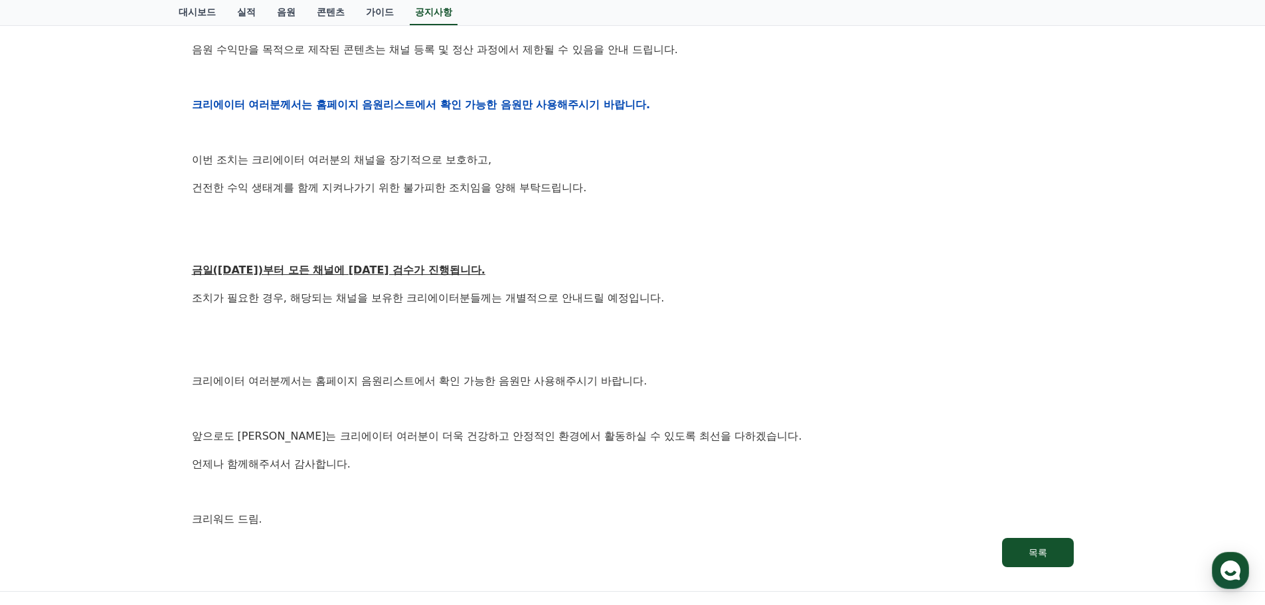
scroll to position [598, 0]
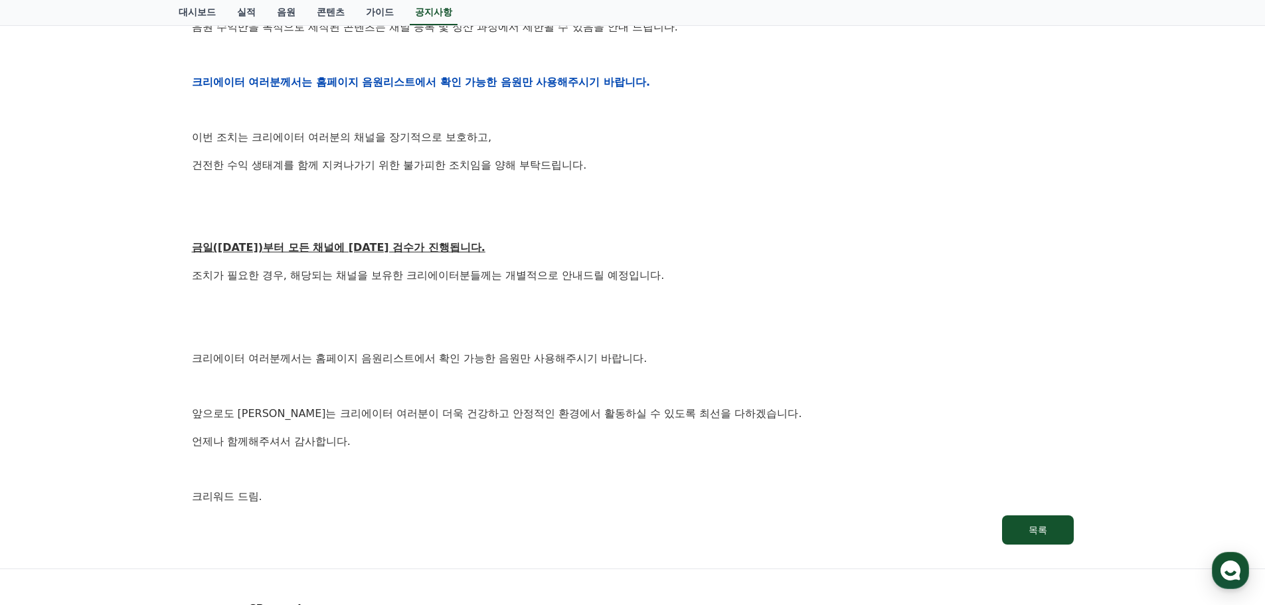
click at [701, 325] on p at bounding box center [633, 330] width 882 height 17
click at [480, 280] on p "조치가 필요한 경우, 해당되는 채널을 보유한 크리에이터분들께는 개별적으로 안내드릴 예정입니다." at bounding box center [633, 275] width 882 height 17
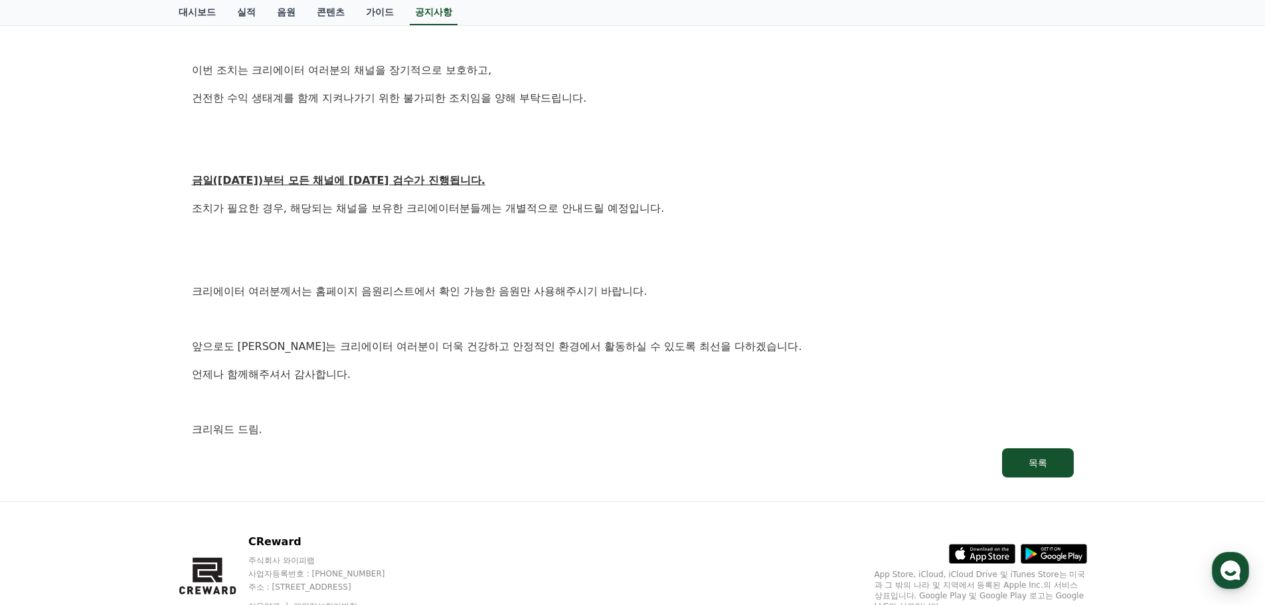
scroll to position [727, 0]
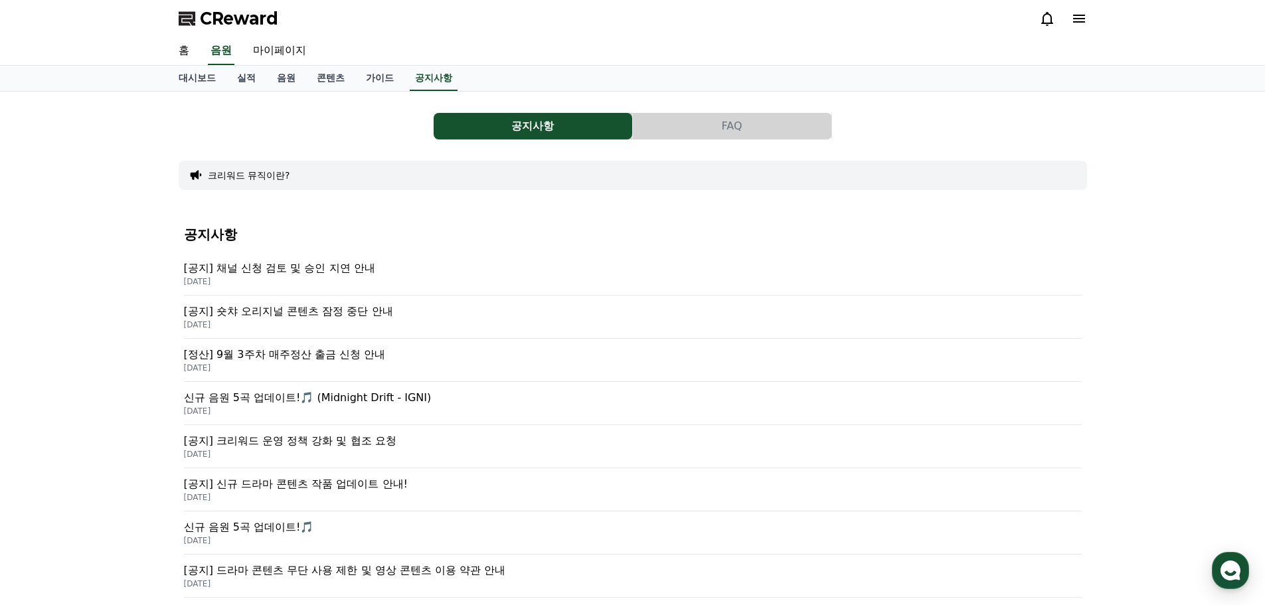
click at [361, 364] on p "[DATE]" at bounding box center [633, 368] width 898 height 11
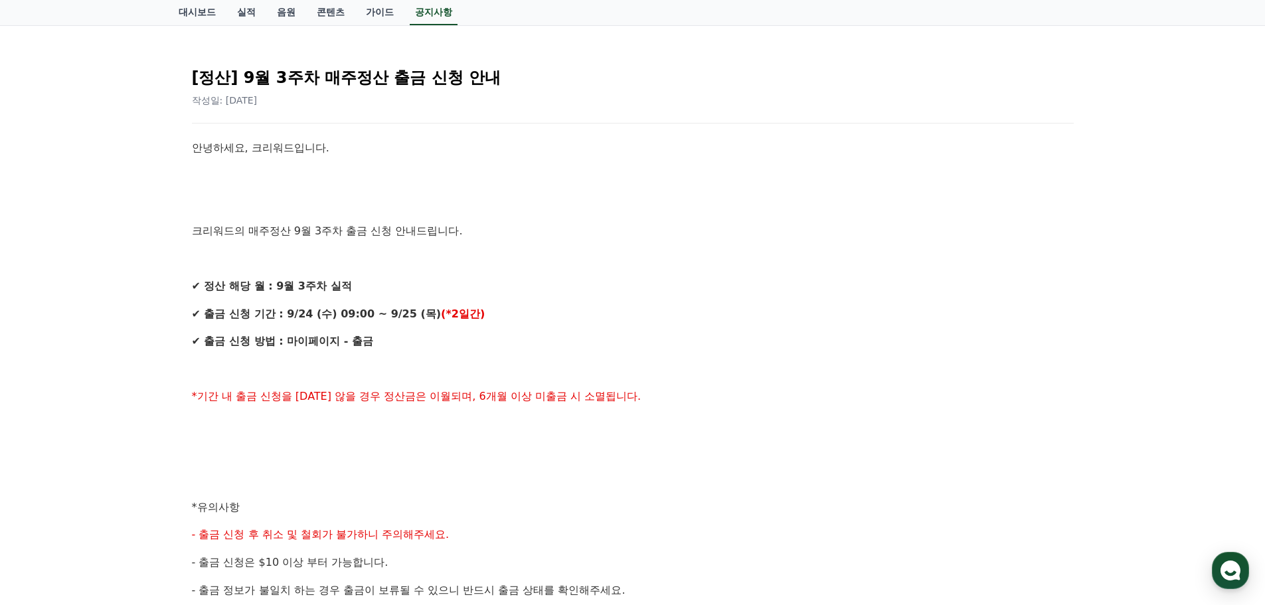
scroll to position [133, 0]
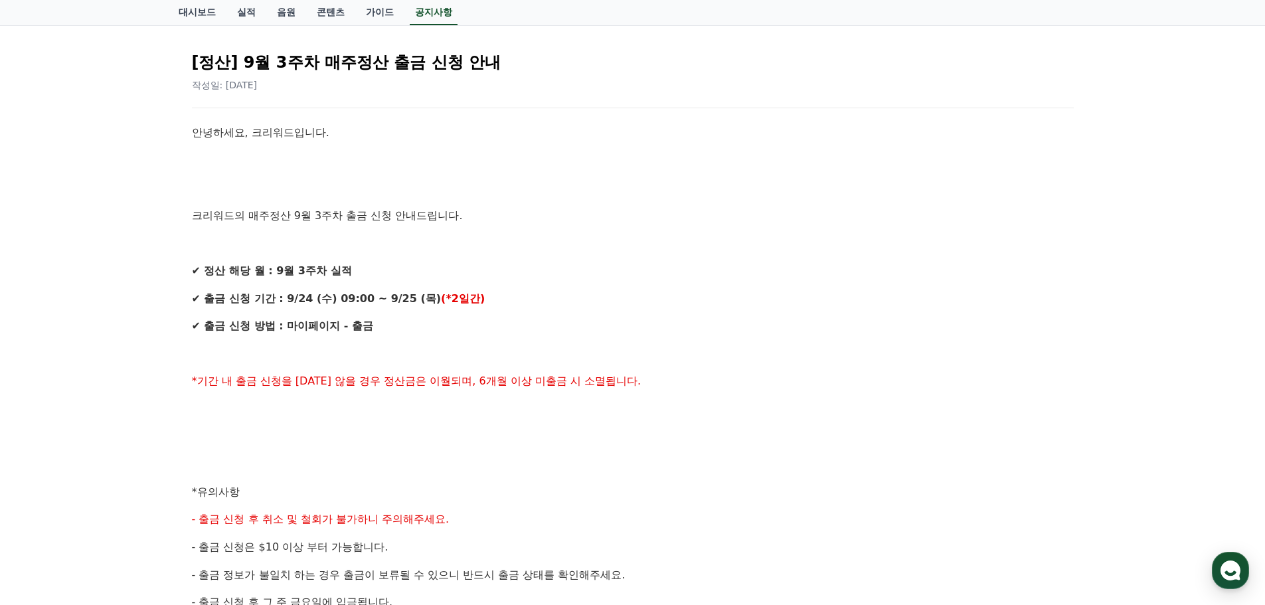
click at [512, 342] on div "안녕하세요, 크리워드입니다. 크리워드의 매주정산 9월 3주차 출금 신청 안내드립니다. ✔ 정산 해당 월 : 9월 3주차 실적 ✔ 출금 신청 기…" at bounding box center [633, 505] width 882 height 763
click at [524, 304] on p "✔ 출금 신청 기간 : 9/24 (수) 09:00 ~ 9/25 (목) (*2일간)" at bounding box center [633, 298] width 882 height 17
click at [524, 308] on div "안녕하세요, 크리워드입니다. 크리워드의 매주정산 9월 3주차 출금 신청 안내드립니다. ✔ 정산 해당 월 : 9월 3주차 실적 ✔ 출금 신청 기…" at bounding box center [633, 505] width 882 height 763
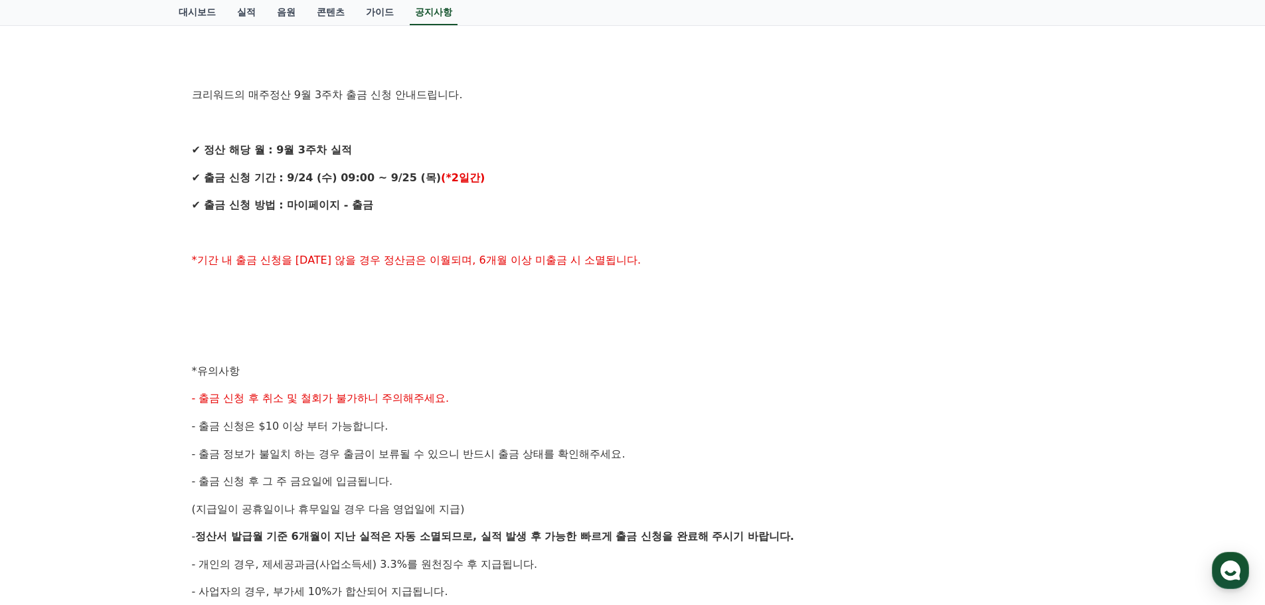
scroll to position [266, 0]
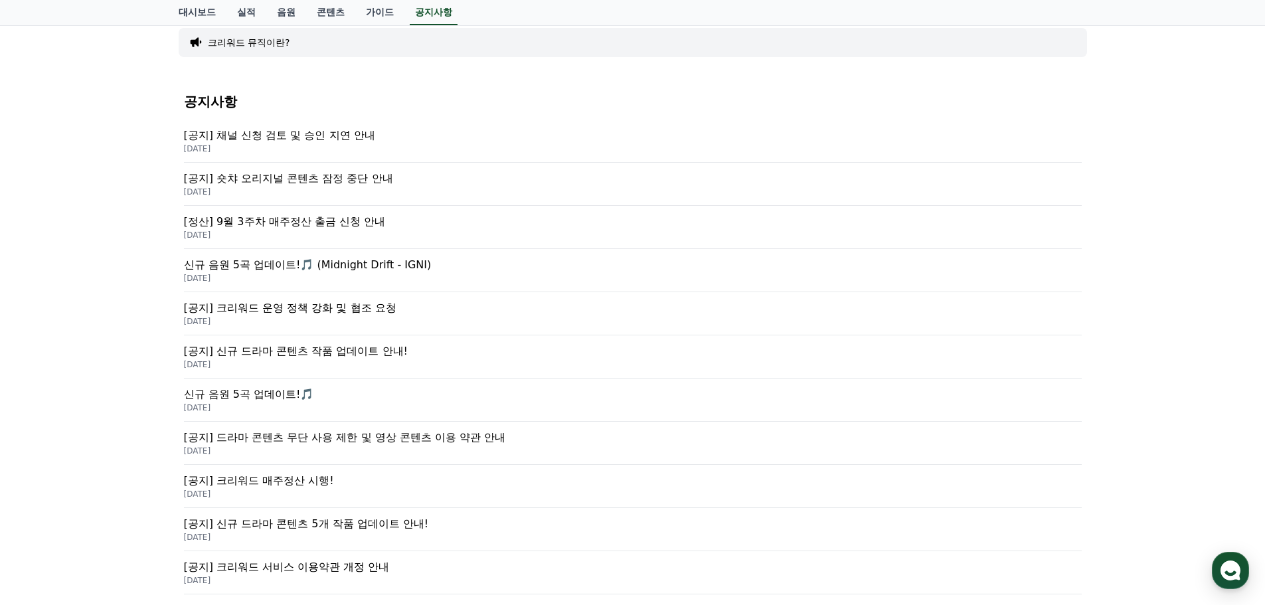
scroll to position [266, 0]
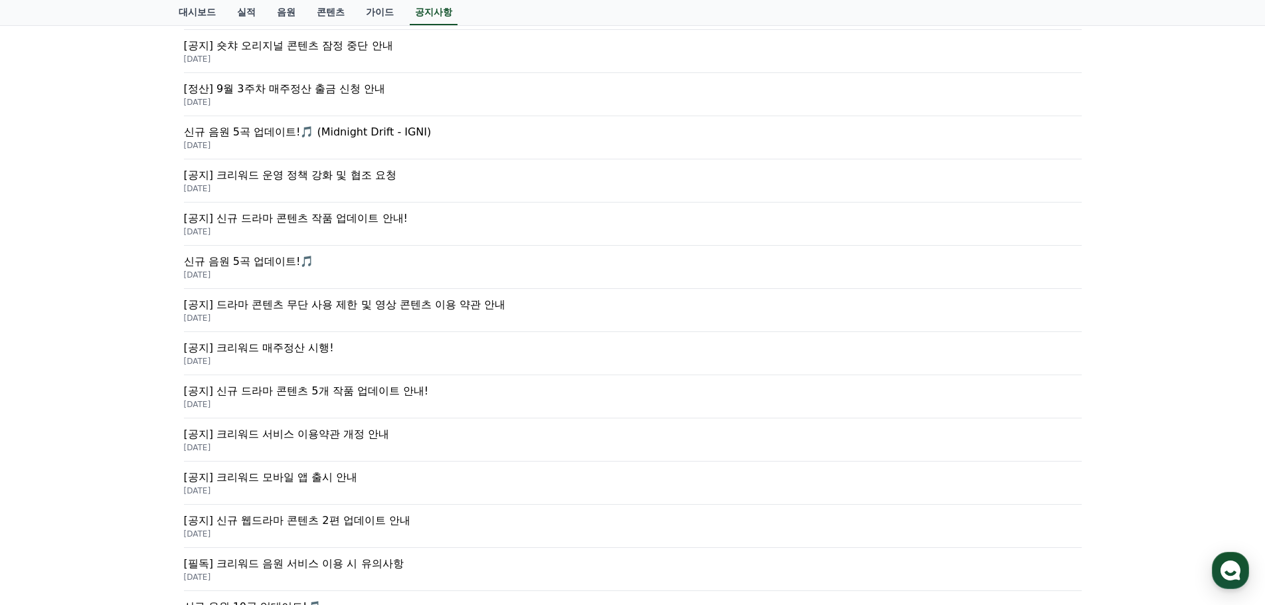
click at [406, 348] on p "[공지] 크리워드 매주정산 시행!" at bounding box center [633, 348] width 898 height 16
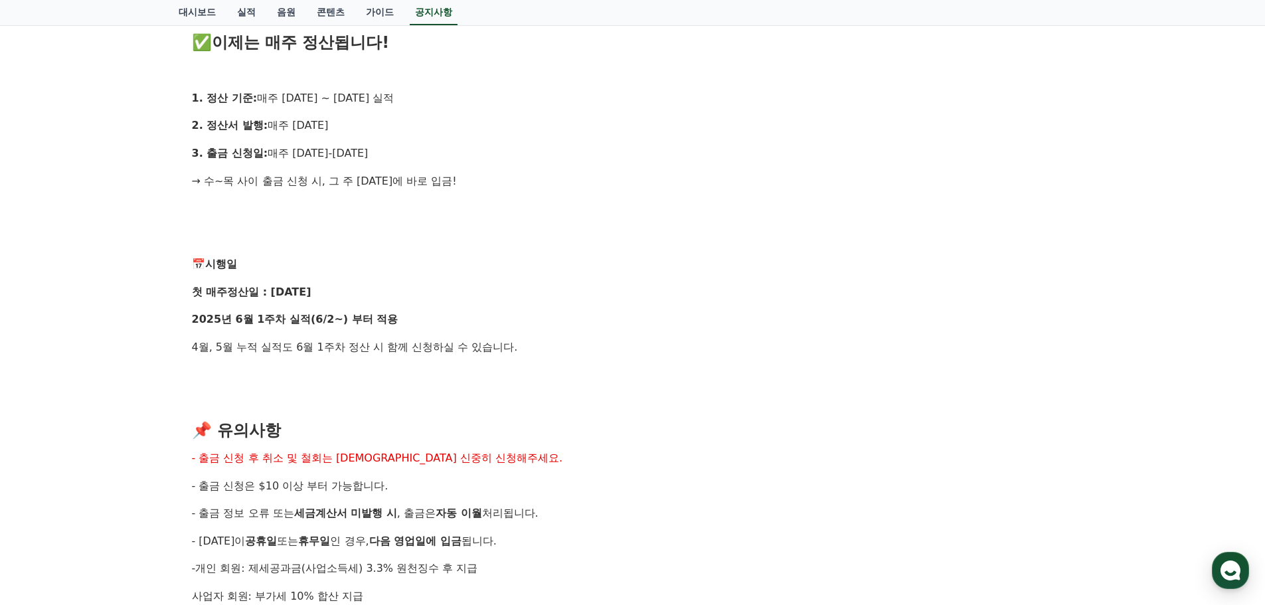
scroll to position [1063, 0]
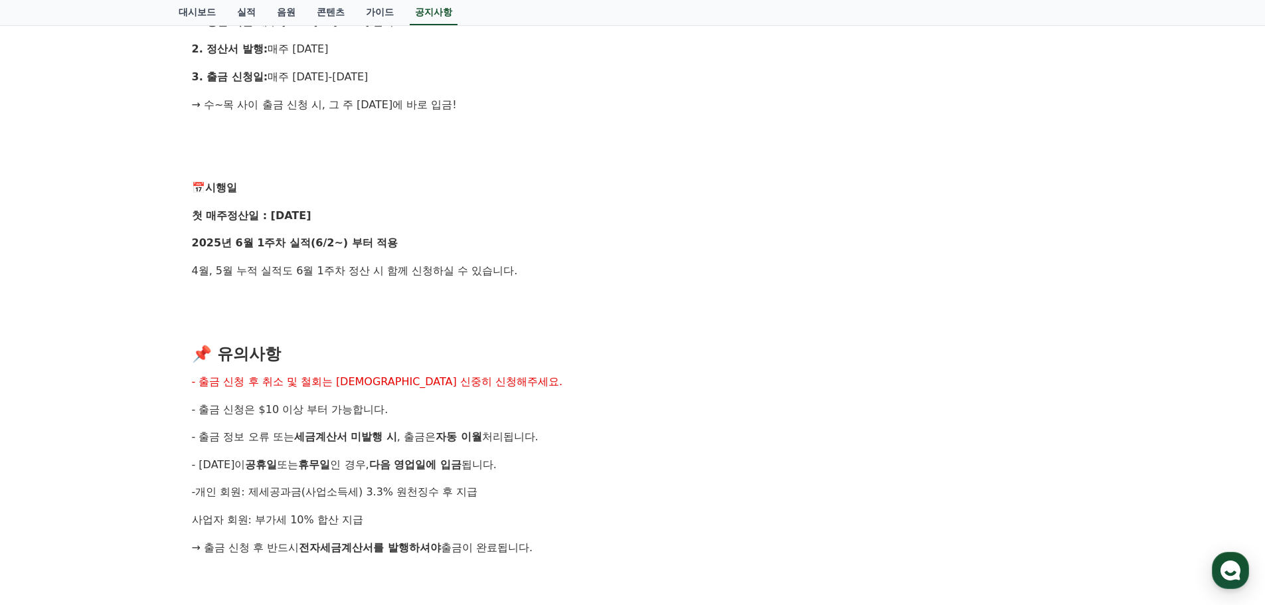
click at [664, 333] on p at bounding box center [633, 325] width 882 height 17
click at [462, 317] on div "안녕하세요, 크리워드입니다. 크리에이터 여러분의 소중한 수익, 더 빠르게, 더 신속하게 드리기 위해 기존의 익익월 정산 방식을 과감히 탈피하고…" at bounding box center [633, -1] width 882 height 1611
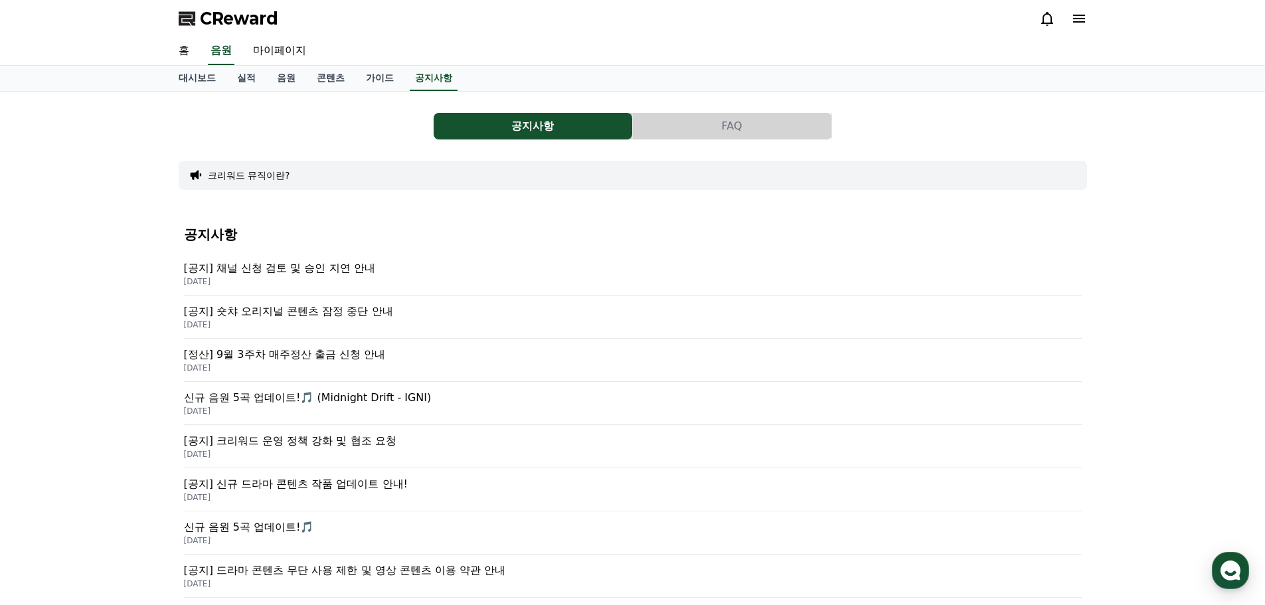
click at [223, 19] on span "CReward" at bounding box center [239, 18] width 78 height 21
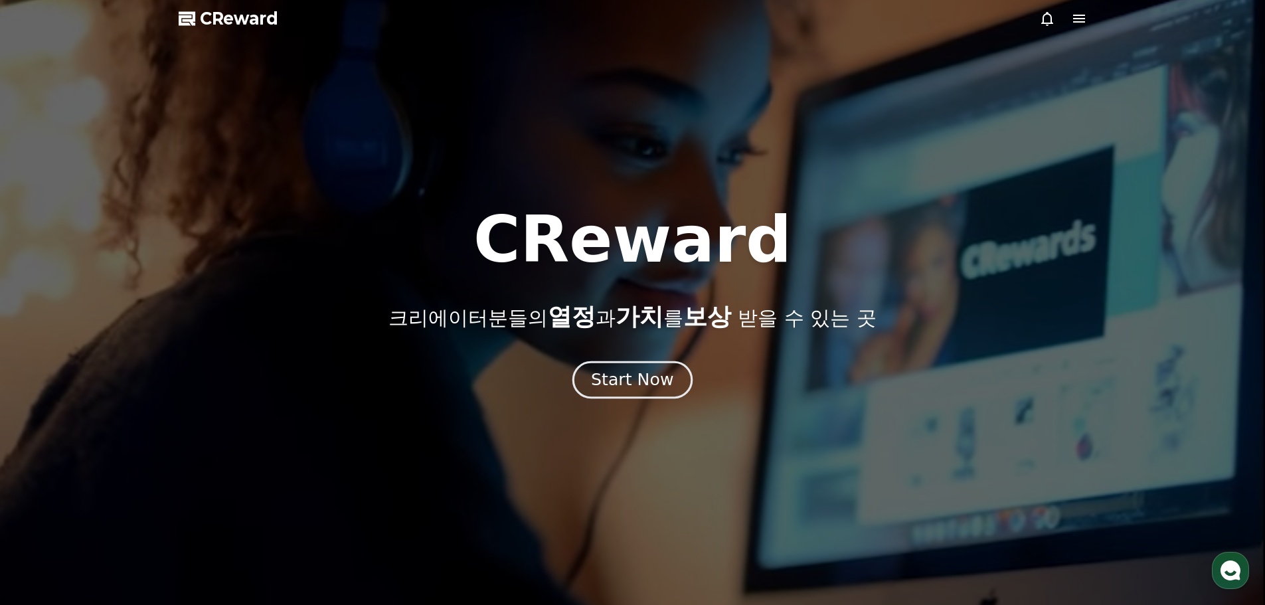
click at [645, 393] on button "Start Now" at bounding box center [633, 380] width 120 height 38
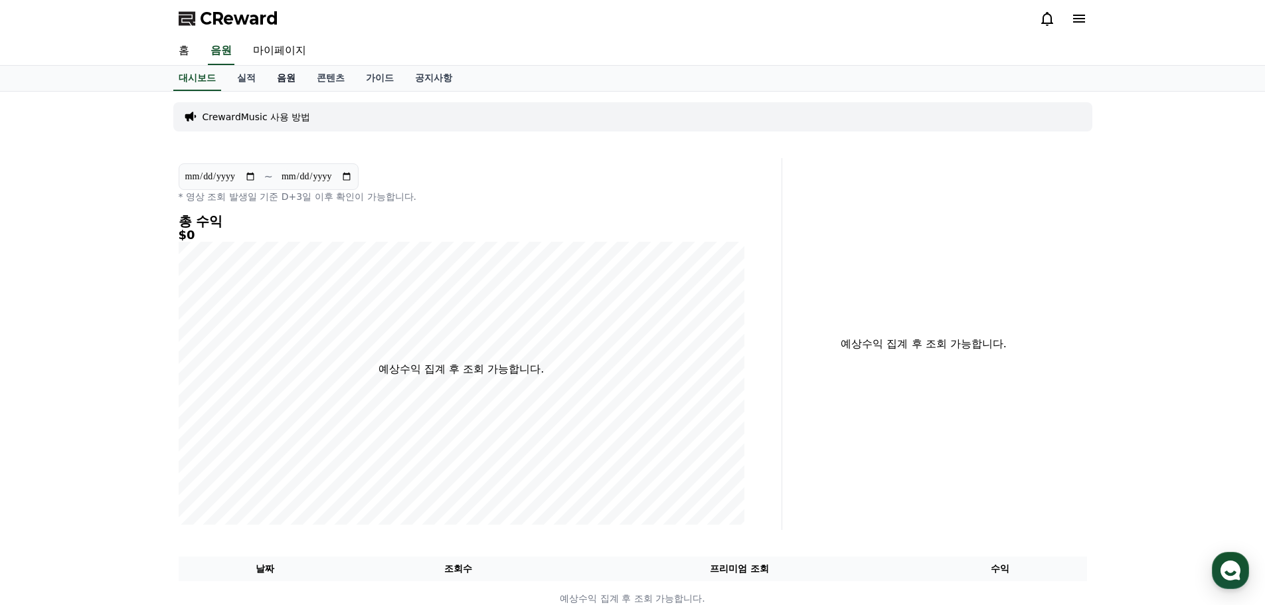
click at [281, 75] on link "음원" at bounding box center [286, 78] width 40 height 25
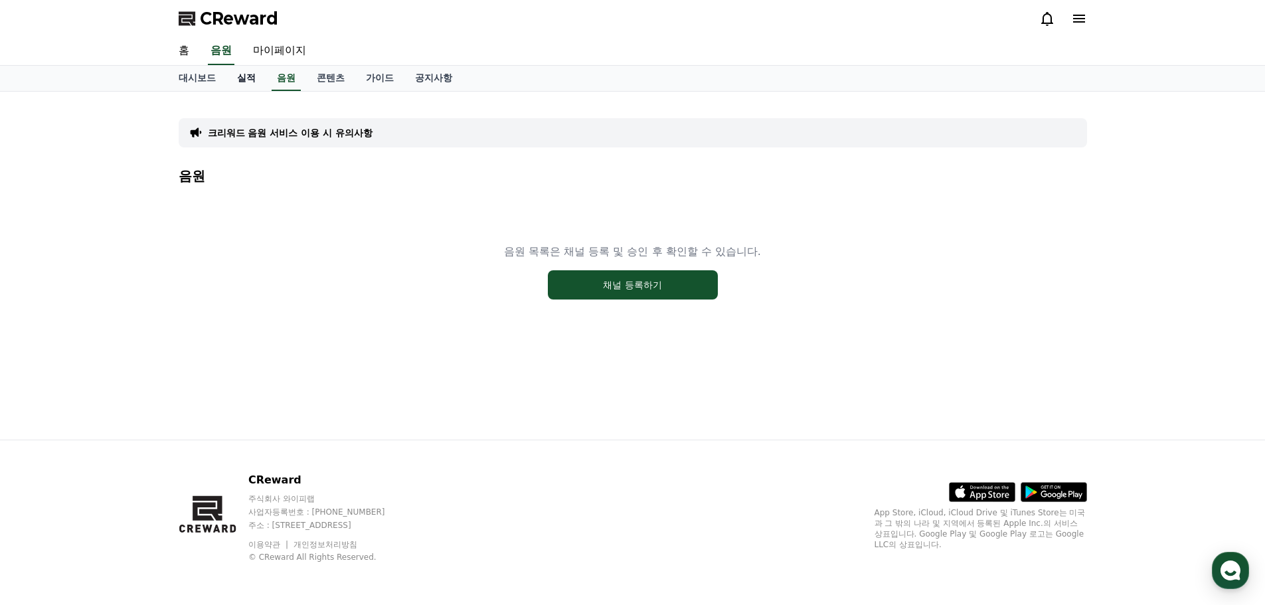
click at [246, 78] on link "실적" at bounding box center [246, 78] width 40 height 25
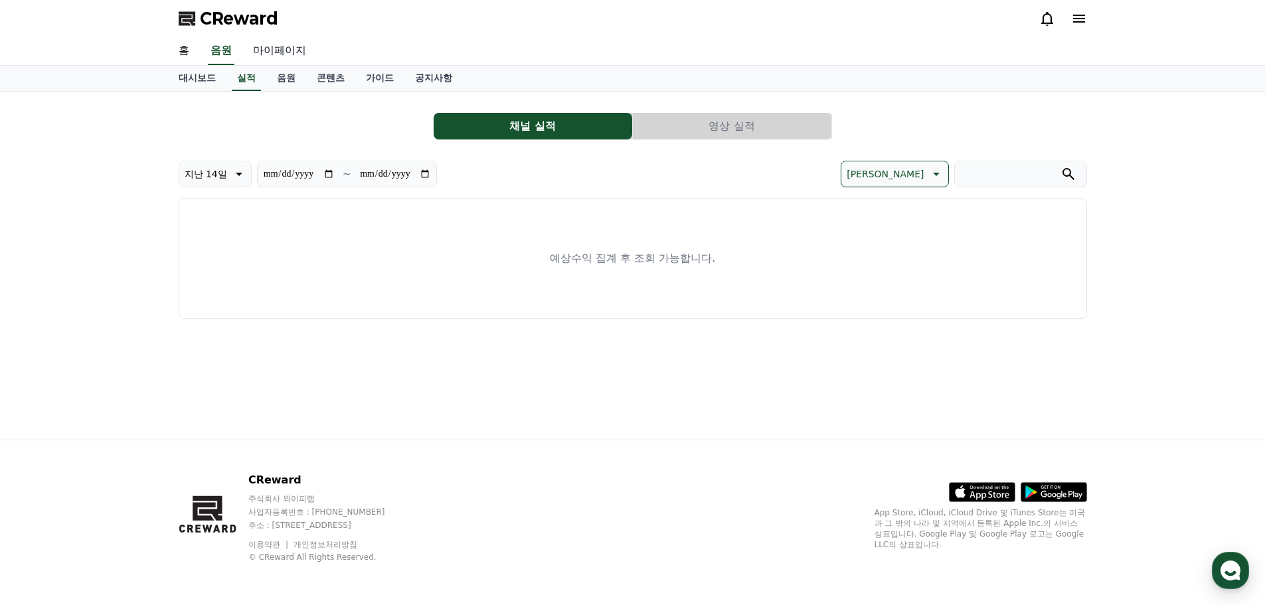
click at [269, 54] on link "마이페이지" at bounding box center [279, 51] width 74 height 28
select select "**********"
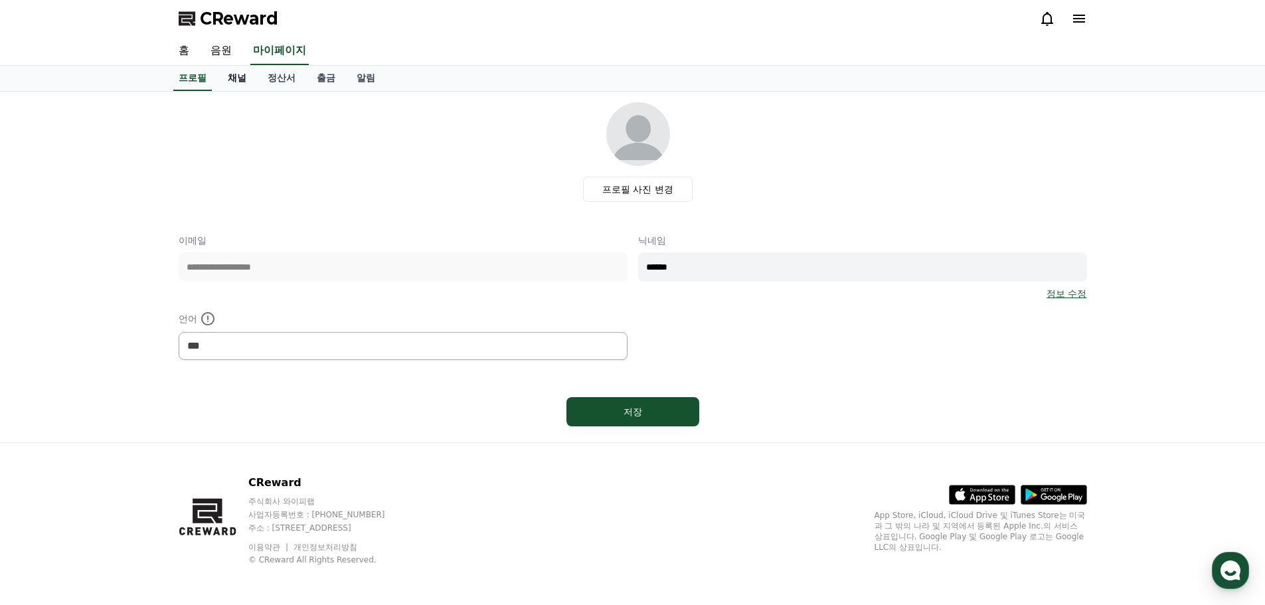
click at [244, 73] on link "채널" at bounding box center [237, 78] width 40 height 25
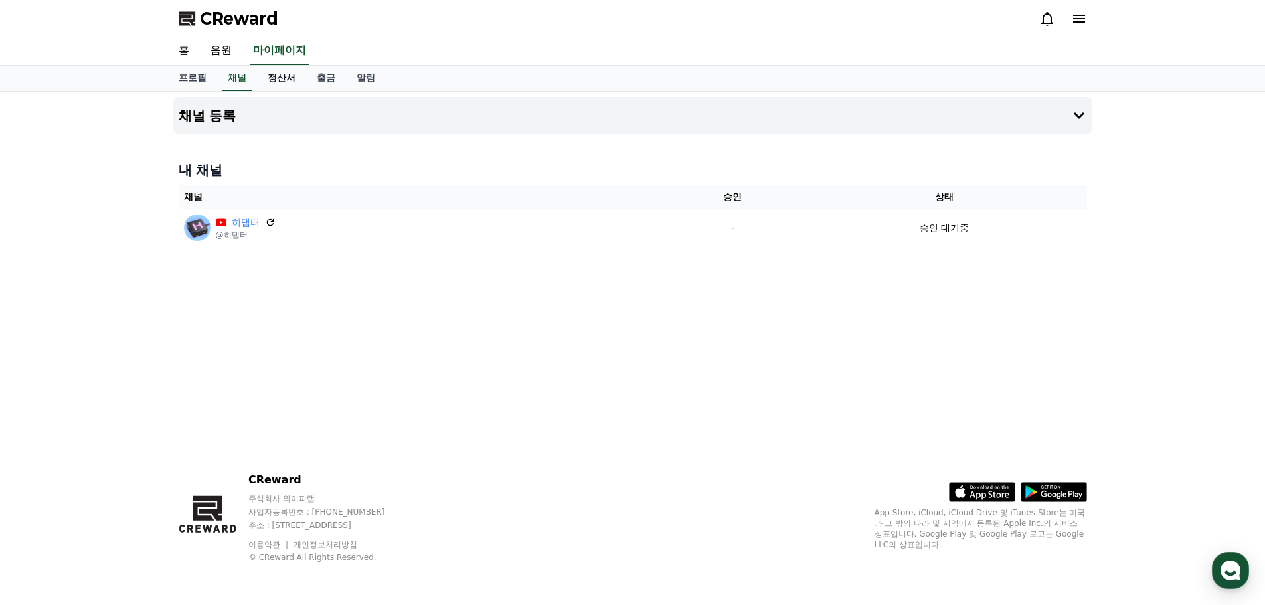
click at [274, 76] on link "정산서" at bounding box center [281, 78] width 49 height 25
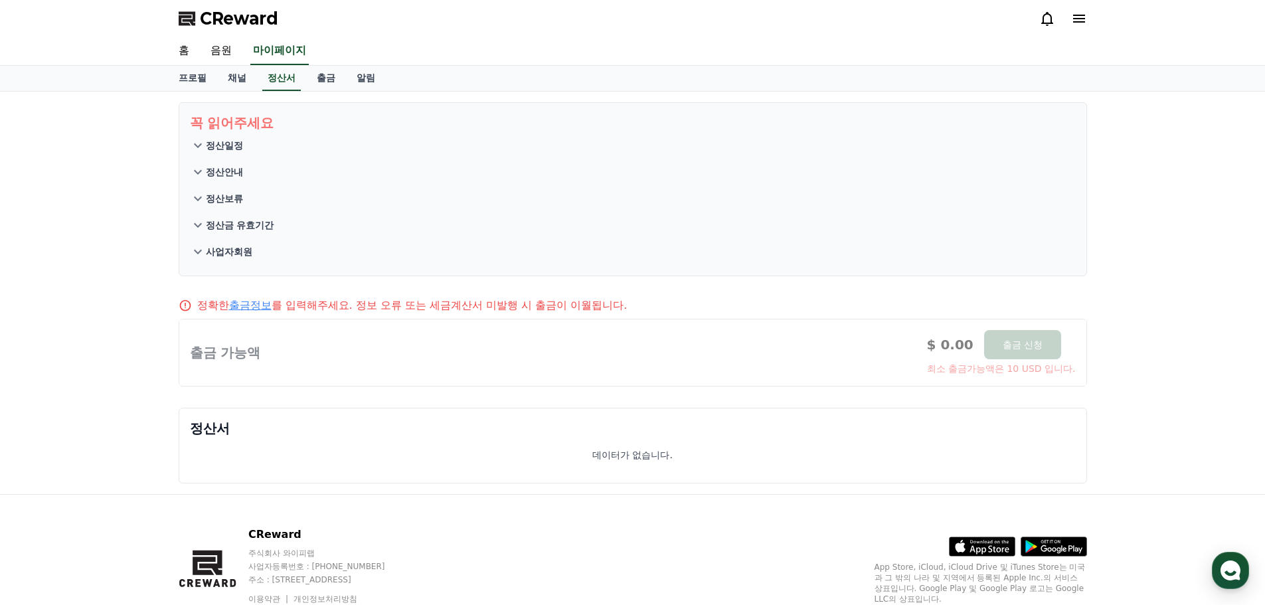
click at [201, 172] on icon at bounding box center [198, 172] width 16 height 16
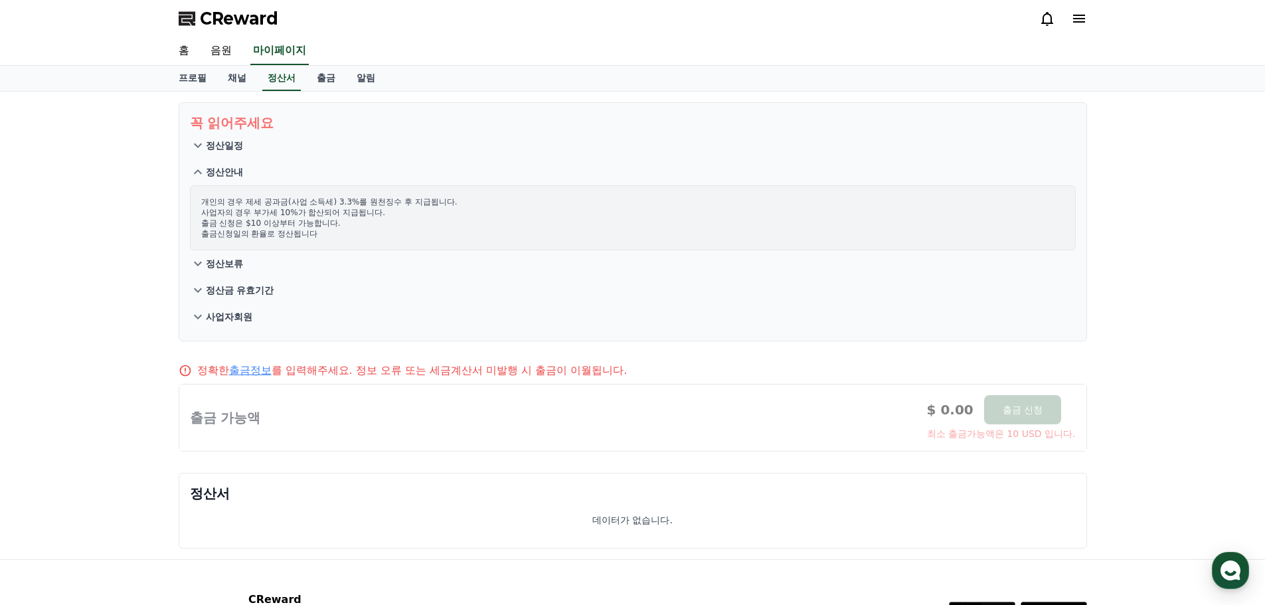
click at [209, 149] on p "정산일정" at bounding box center [224, 145] width 37 height 13
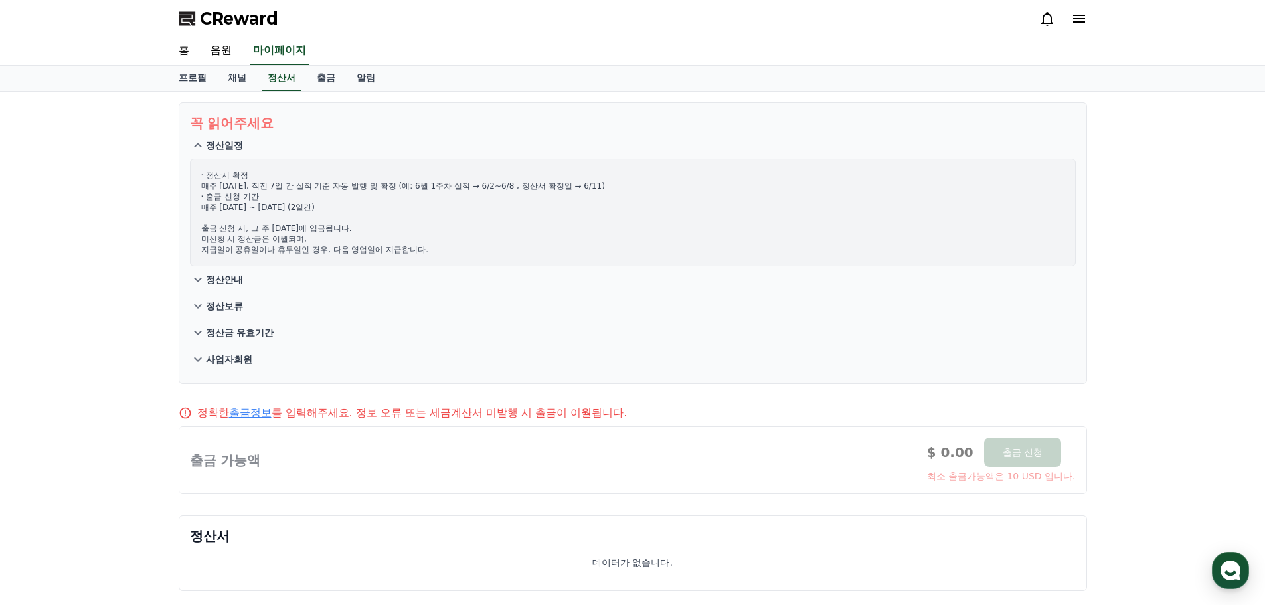
click at [274, 329] on p "정산금 유효기간" at bounding box center [240, 332] width 68 height 13
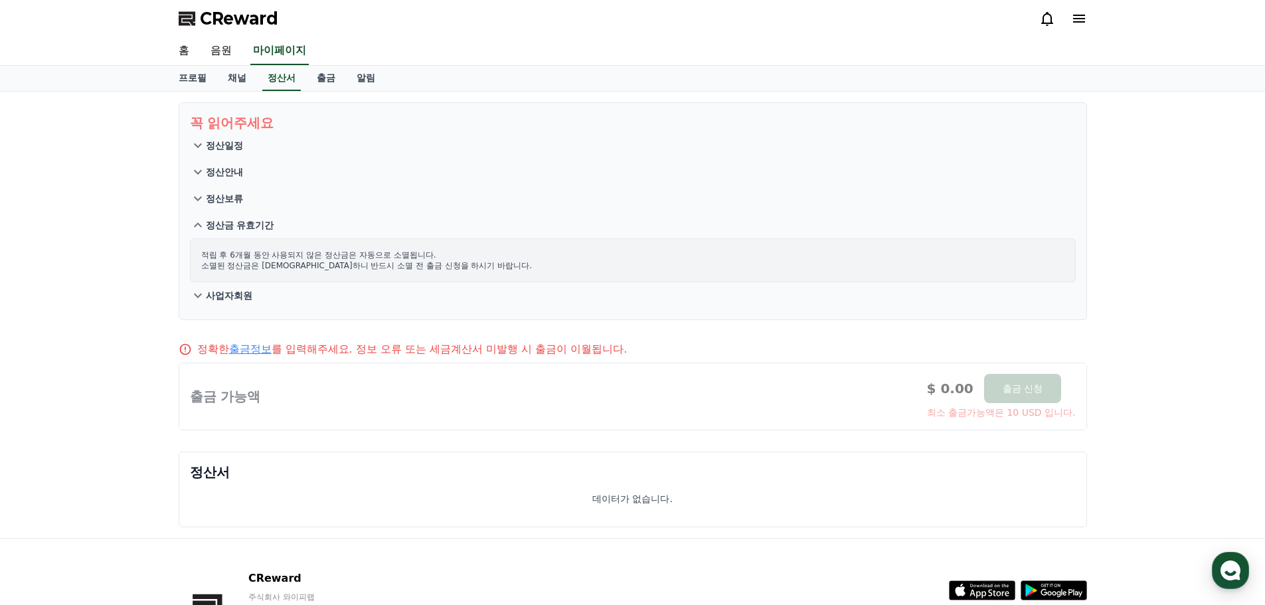
click at [248, 299] on p "사업자회원" at bounding box center [229, 295] width 46 height 13
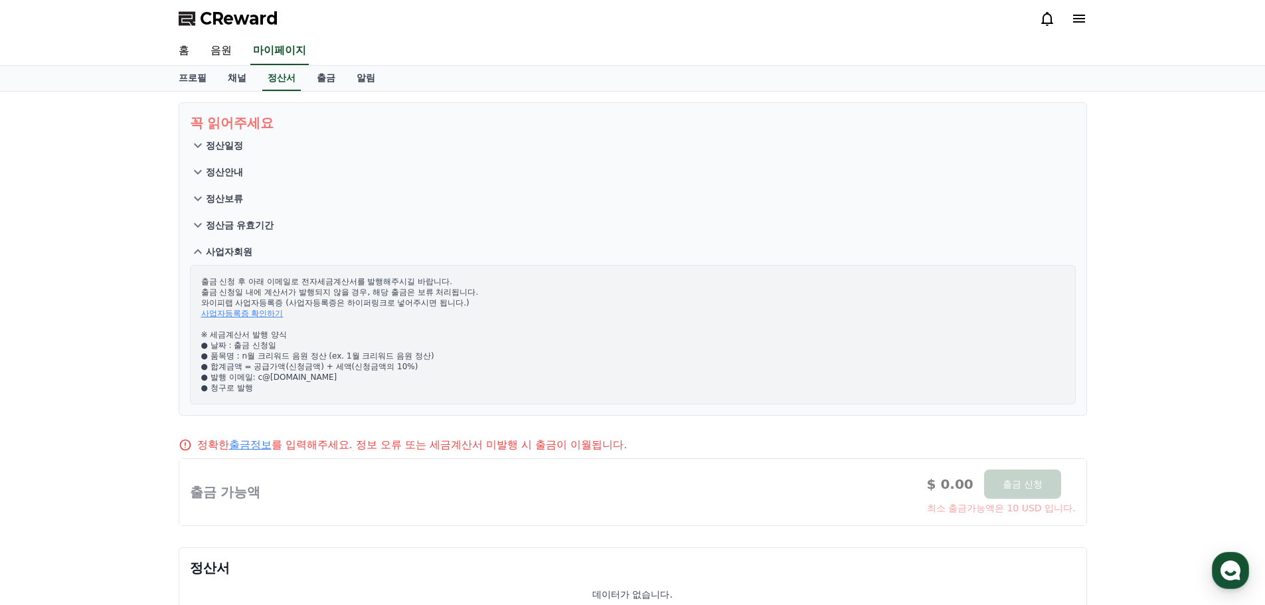
click at [226, 196] on p "정산보류" at bounding box center [224, 198] width 37 height 13
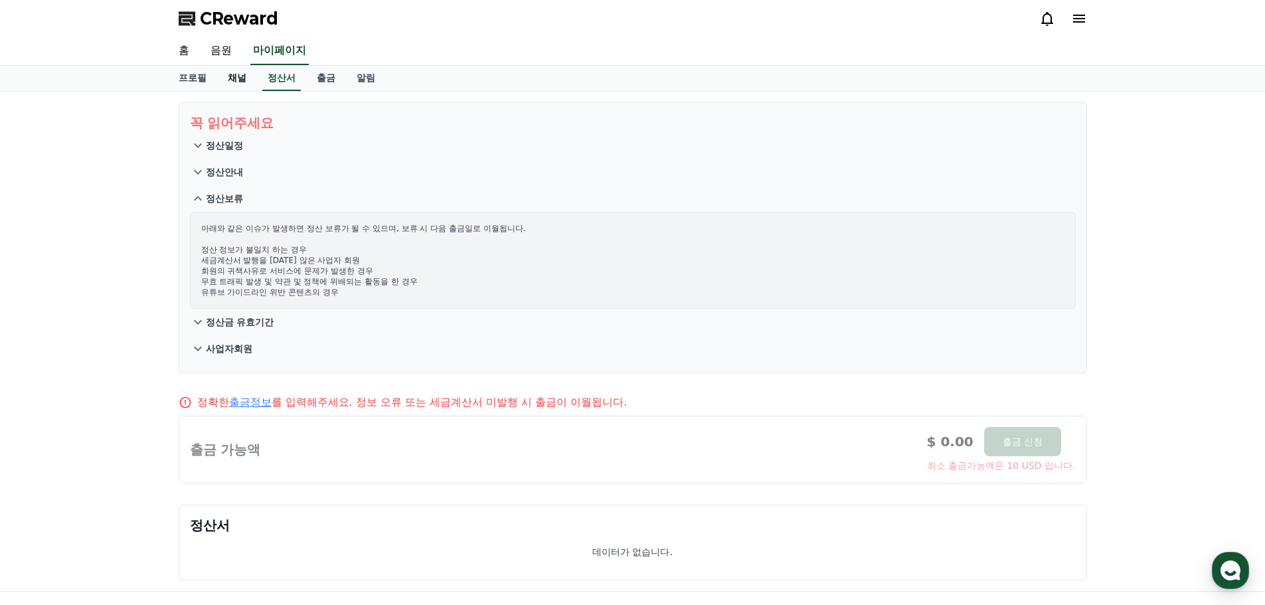
click at [240, 80] on link "채널" at bounding box center [237, 78] width 40 height 25
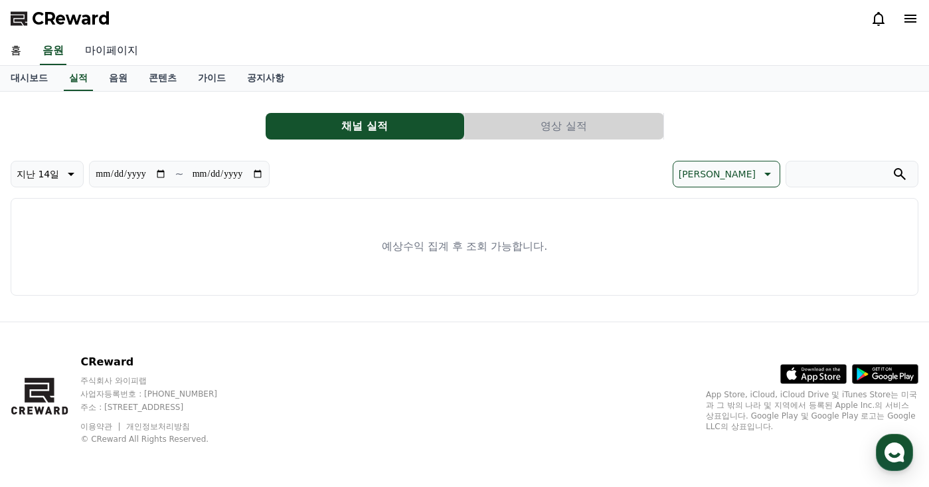
click at [116, 58] on link "마이페이지" at bounding box center [111, 51] width 74 height 28
select select "**********"
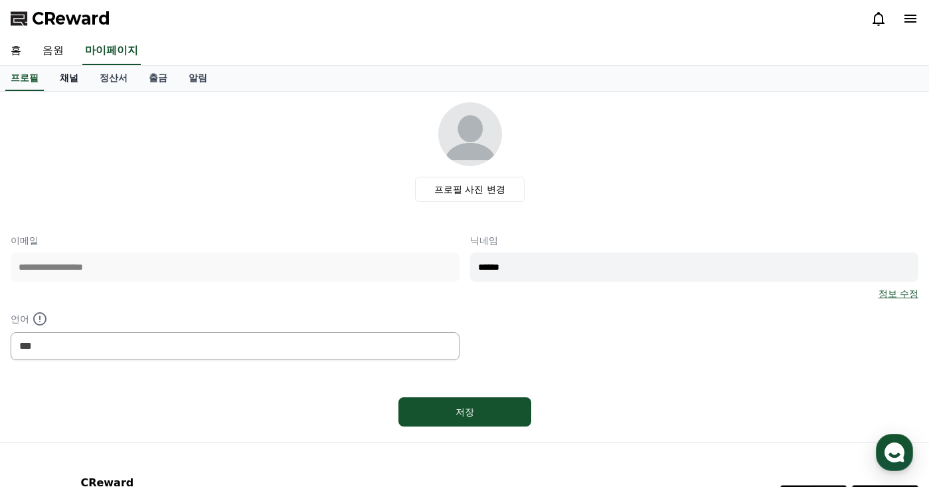
click at [62, 82] on link "채널" at bounding box center [69, 78] width 40 height 25
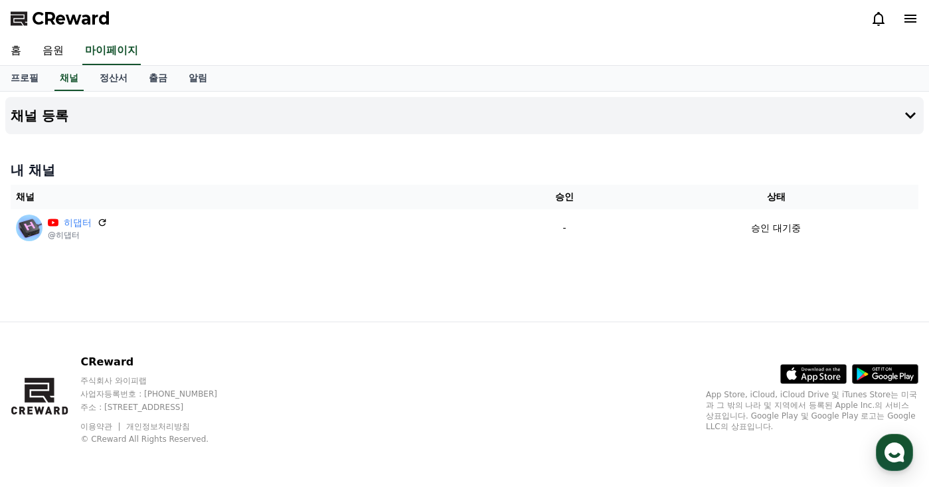
click at [53, 21] on span "CReward" at bounding box center [71, 18] width 78 height 21
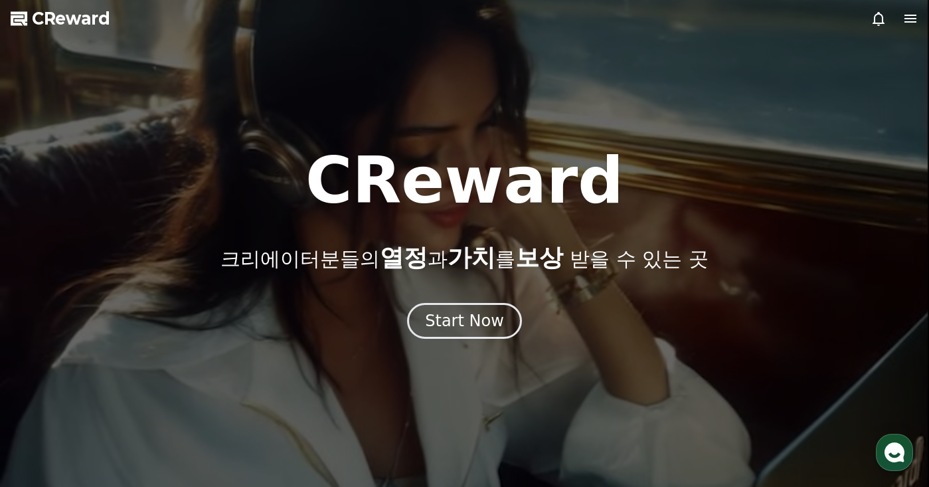
click at [911, 21] on icon at bounding box center [911, 19] width 12 height 8
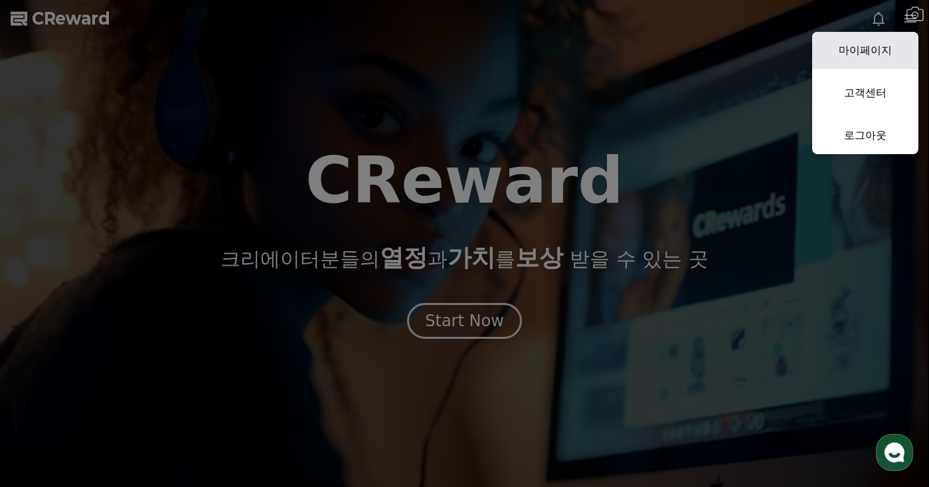
click at [889, 46] on link "마이페이지" at bounding box center [865, 50] width 106 height 37
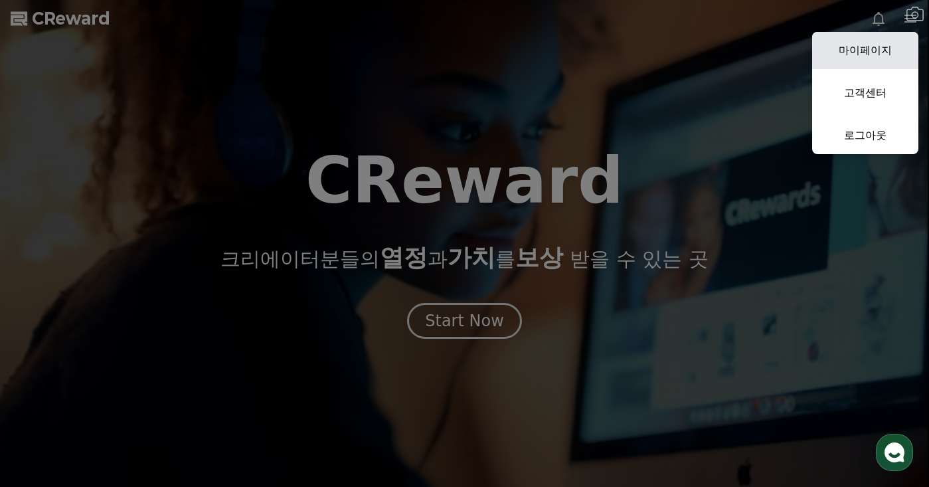
select select "**********"
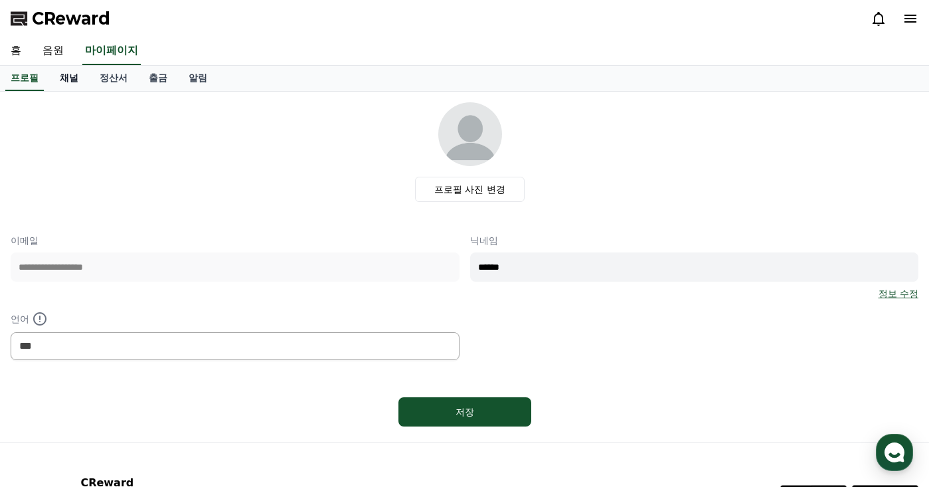
click at [72, 79] on link "채널" at bounding box center [69, 78] width 40 height 25
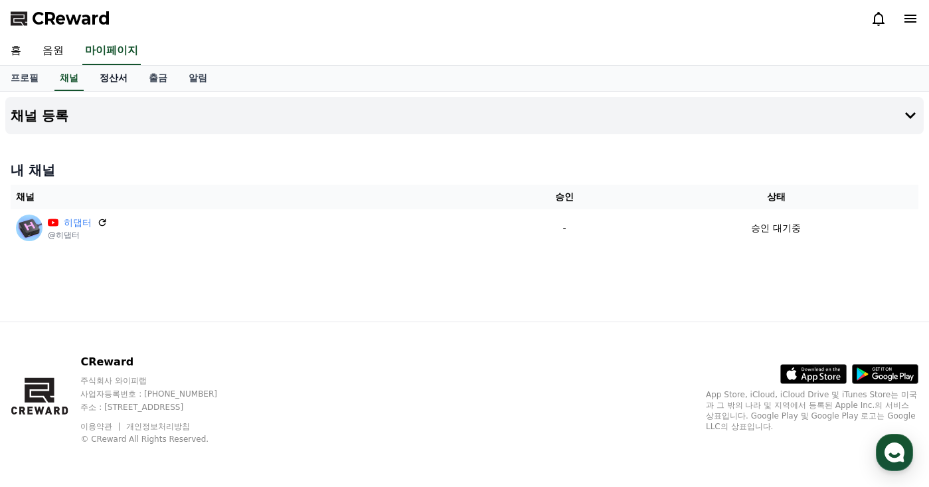
click at [96, 80] on link "정산서" at bounding box center [113, 78] width 49 height 25
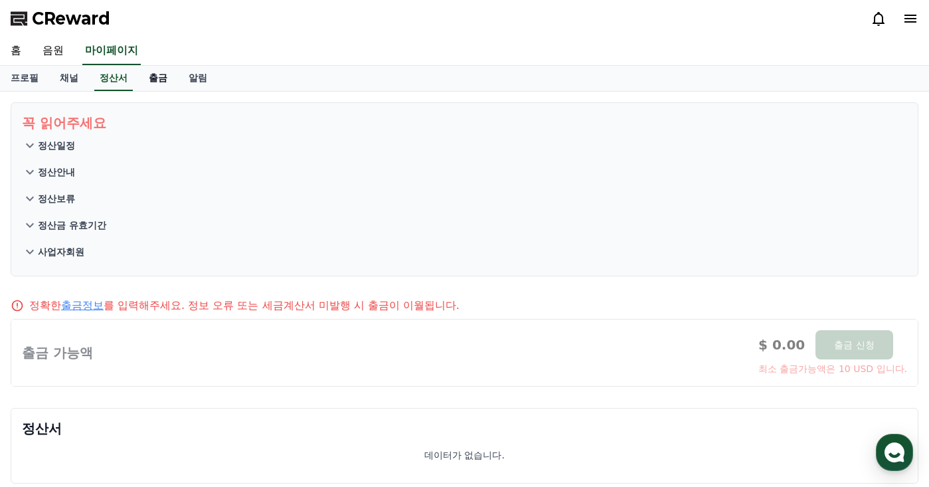
click at [155, 78] on link "출금" at bounding box center [158, 78] width 40 height 25
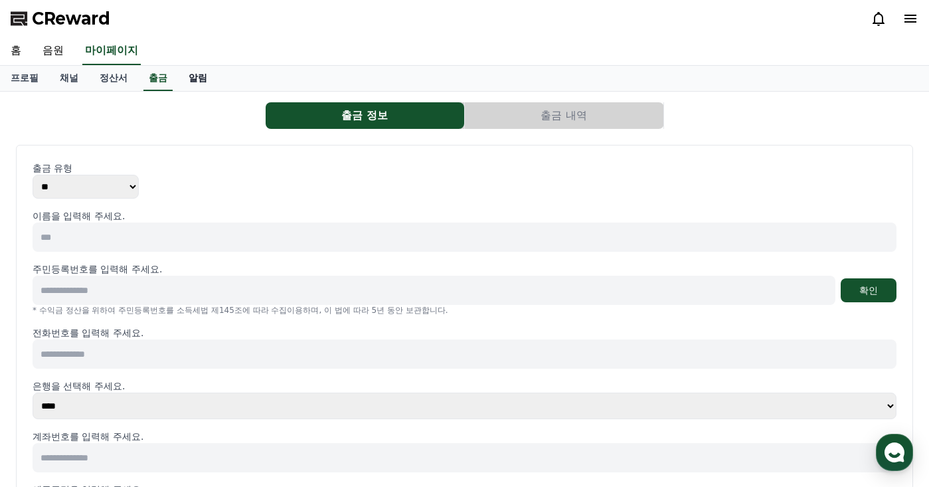
click at [185, 78] on link "알림" at bounding box center [198, 78] width 40 height 25
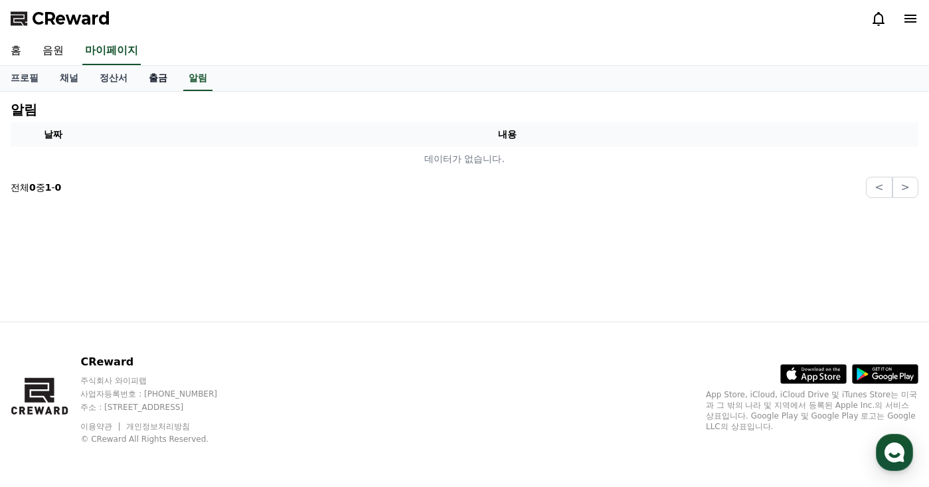
click at [149, 82] on link "출금" at bounding box center [158, 78] width 40 height 25
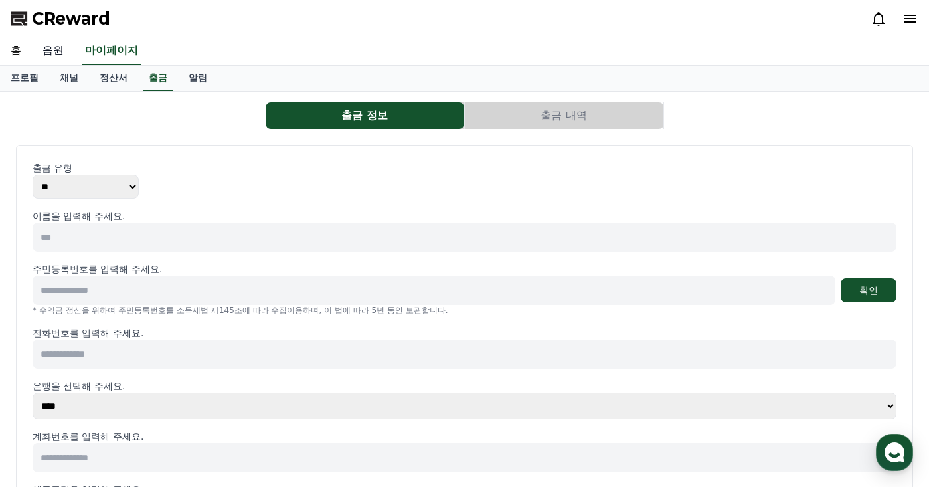
click at [68, 52] on link "음원" at bounding box center [53, 51] width 43 height 28
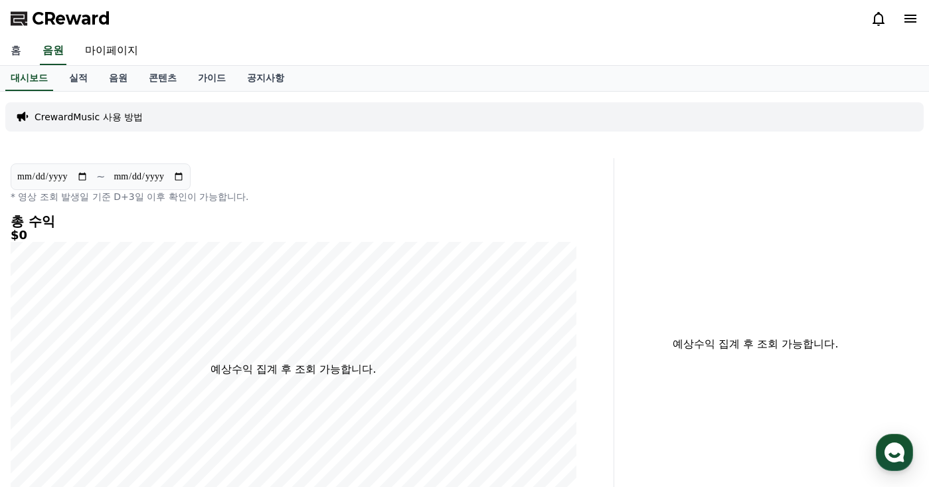
click at [27, 56] on link "홈" at bounding box center [16, 51] width 32 height 28
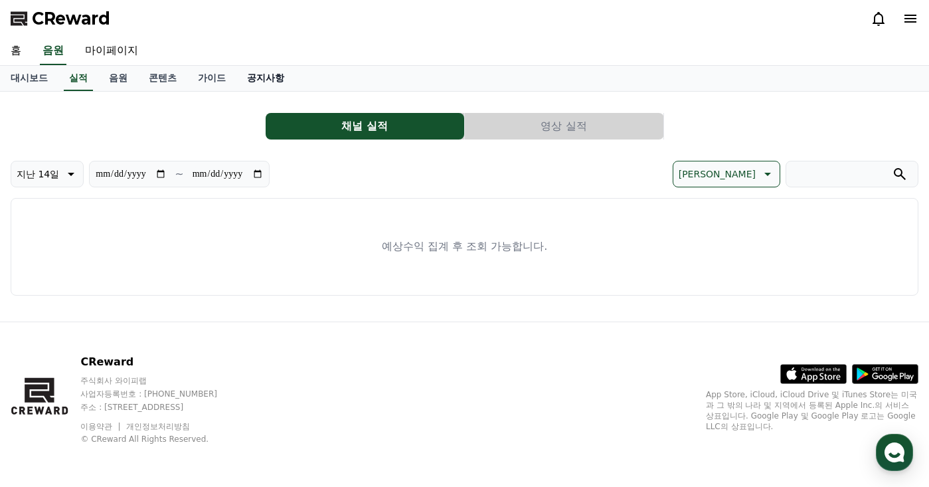
click at [277, 75] on link "공지사항" at bounding box center [265, 78] width 58 height 25
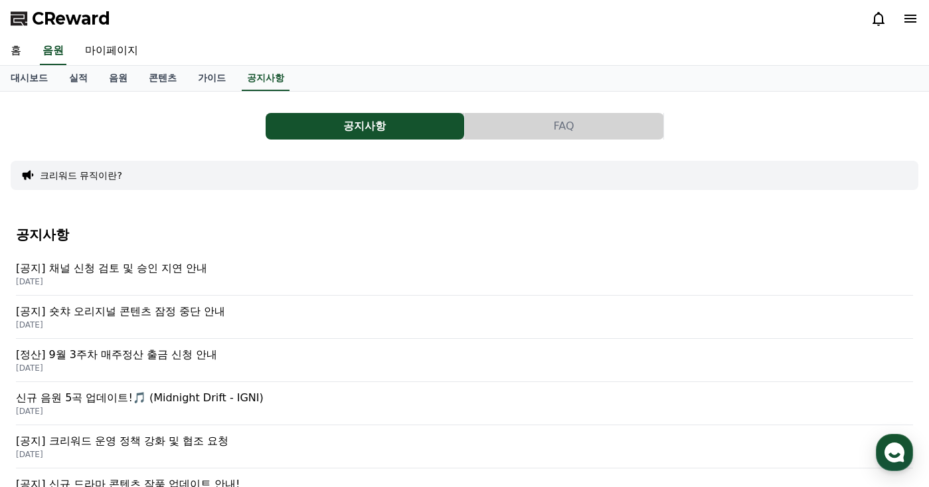
click at [183, 277] on p "[DATE]" at bounding box center [464, 281] width 897 height 11
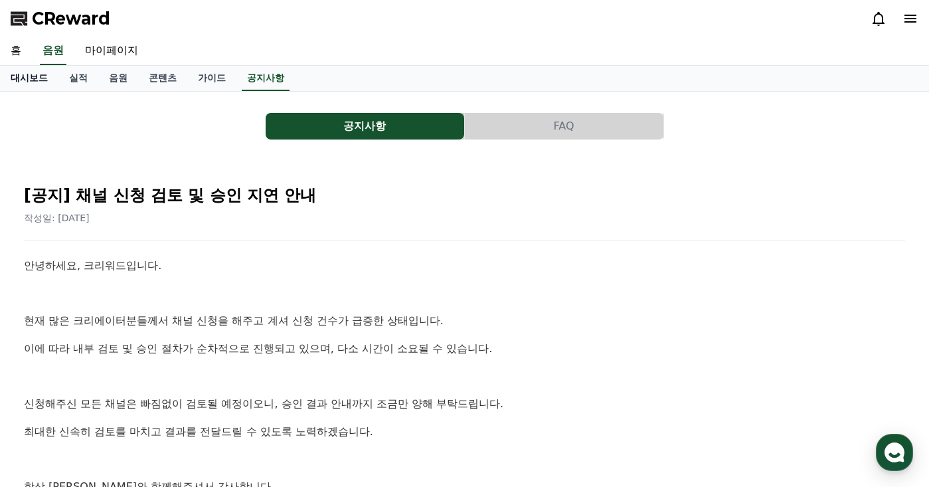
click at [41, 78] on link "대시보드" at bounding box center [29, 78] width 58 height 25
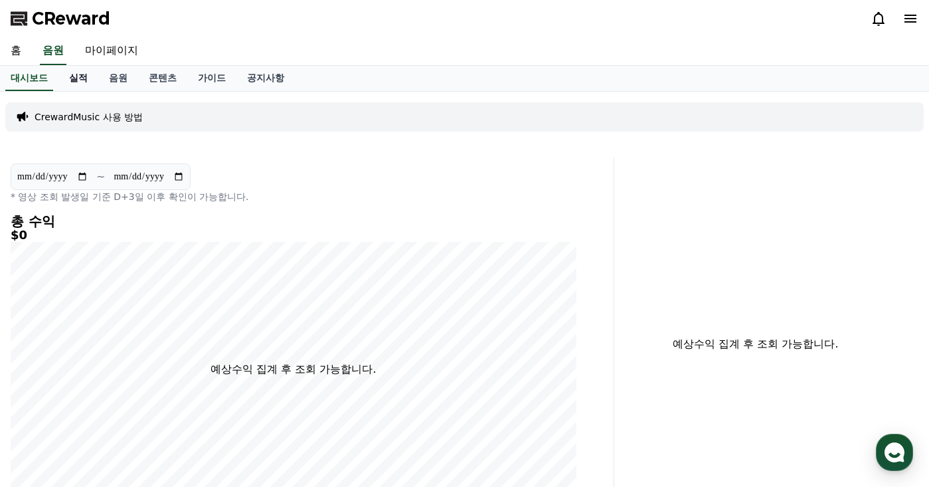
click at [81, 78] on link "실적" at bounding box center [78, 78] width 40 height 25
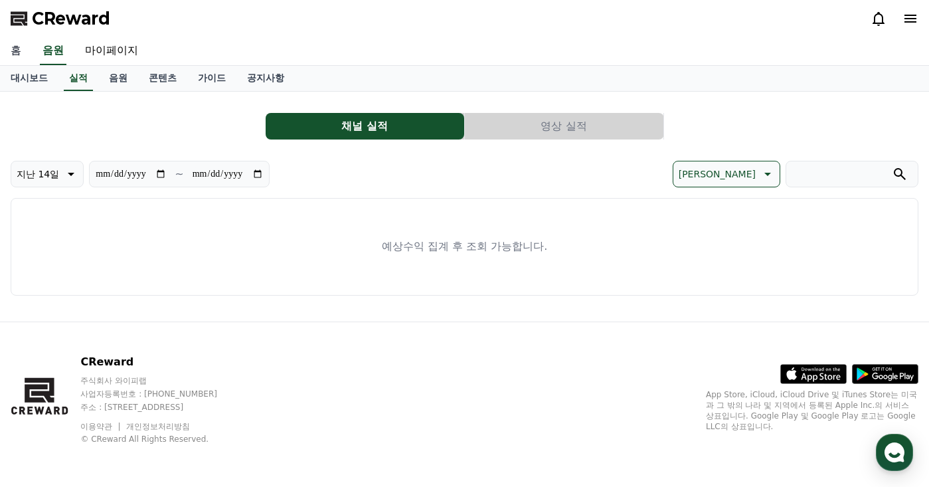
click at [13, 46] on link "홈" at bounding box center [16, 51] width 32 height 28
